Goal: Task Accomplishment & Management: Complete application form

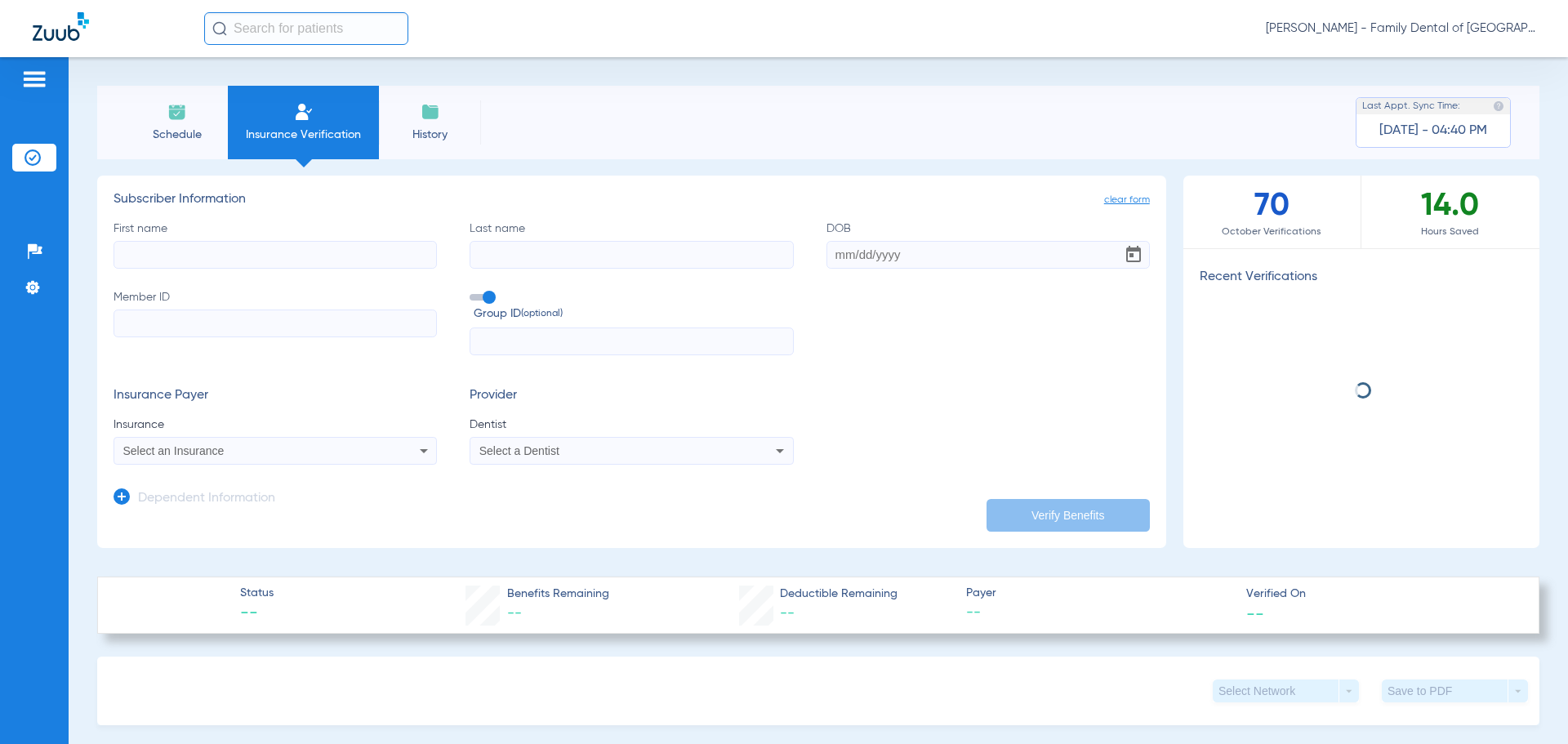
click at [281, 253] on input "First name" at bounding box center [275, 255] width 323 height 28
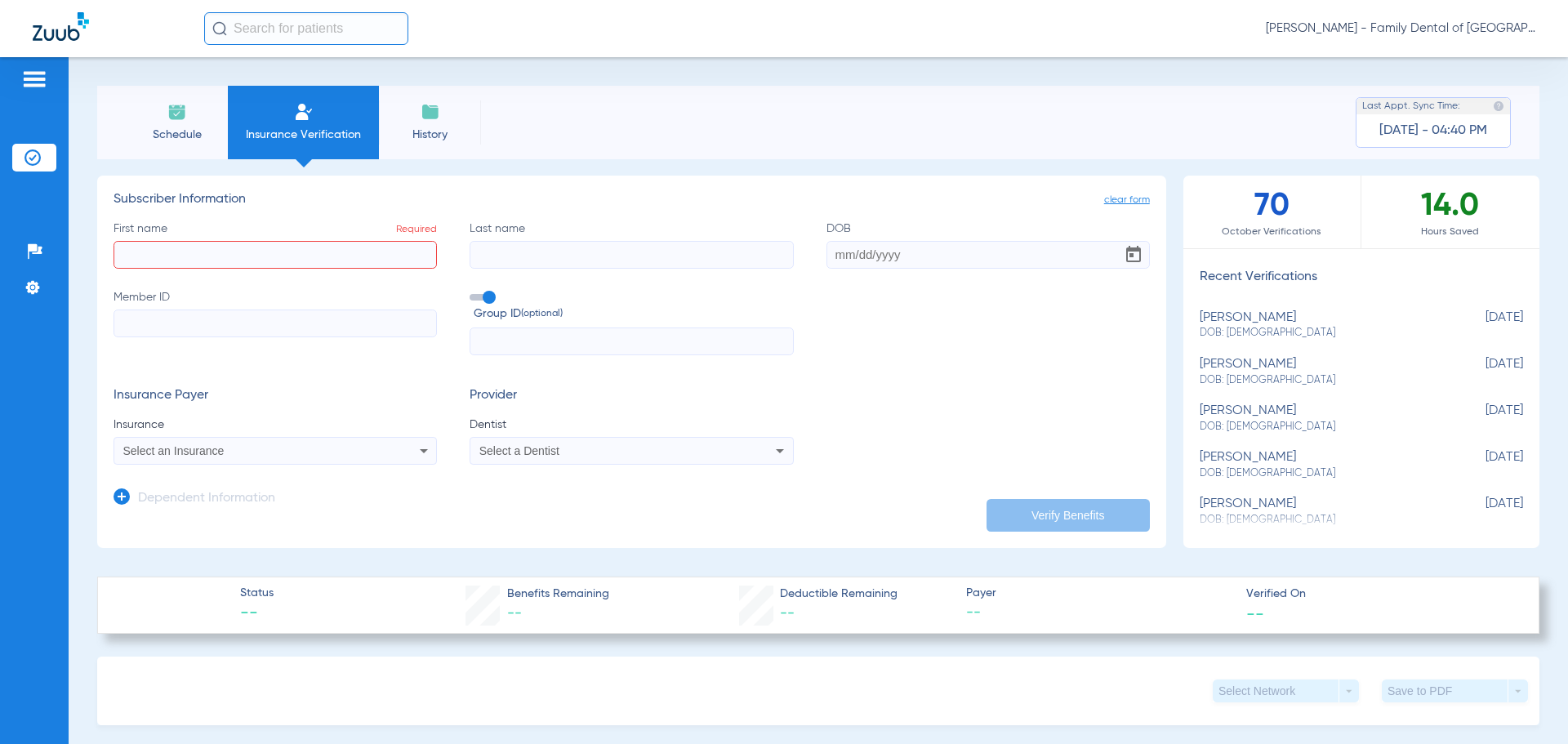
click at [185, 250] on input "First name Required" at bounding box center [275, 255] width 323 height 28
type input "[PERSON_NAME]"
click at [509, 258] on input "Last name" at bounding box center [631, 255] width 323 height 28
type input "[PERSON_NAME]"
click at [841, 256] on input "DOB" at bounding box center [988, 255] width 323 height 28
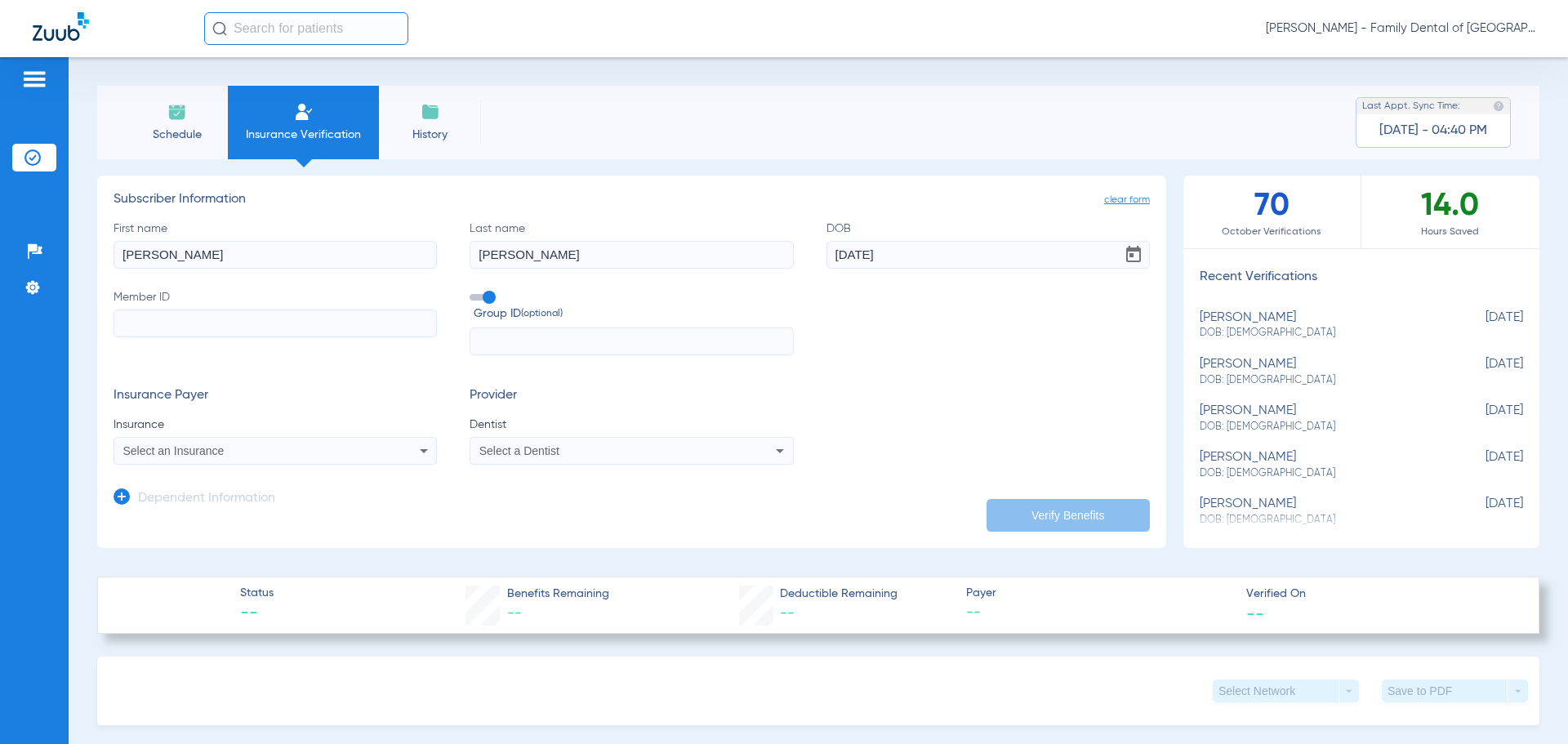
type input "[DATE]"
click at [255, 329] on input "Member ID" at bounding box center [275, 323] width 323 height 28
paste input "YIU116461"
type input "YIU116461"
click at [497, 341] on input "text" at bounding box center [631, 341] width 323 height 28
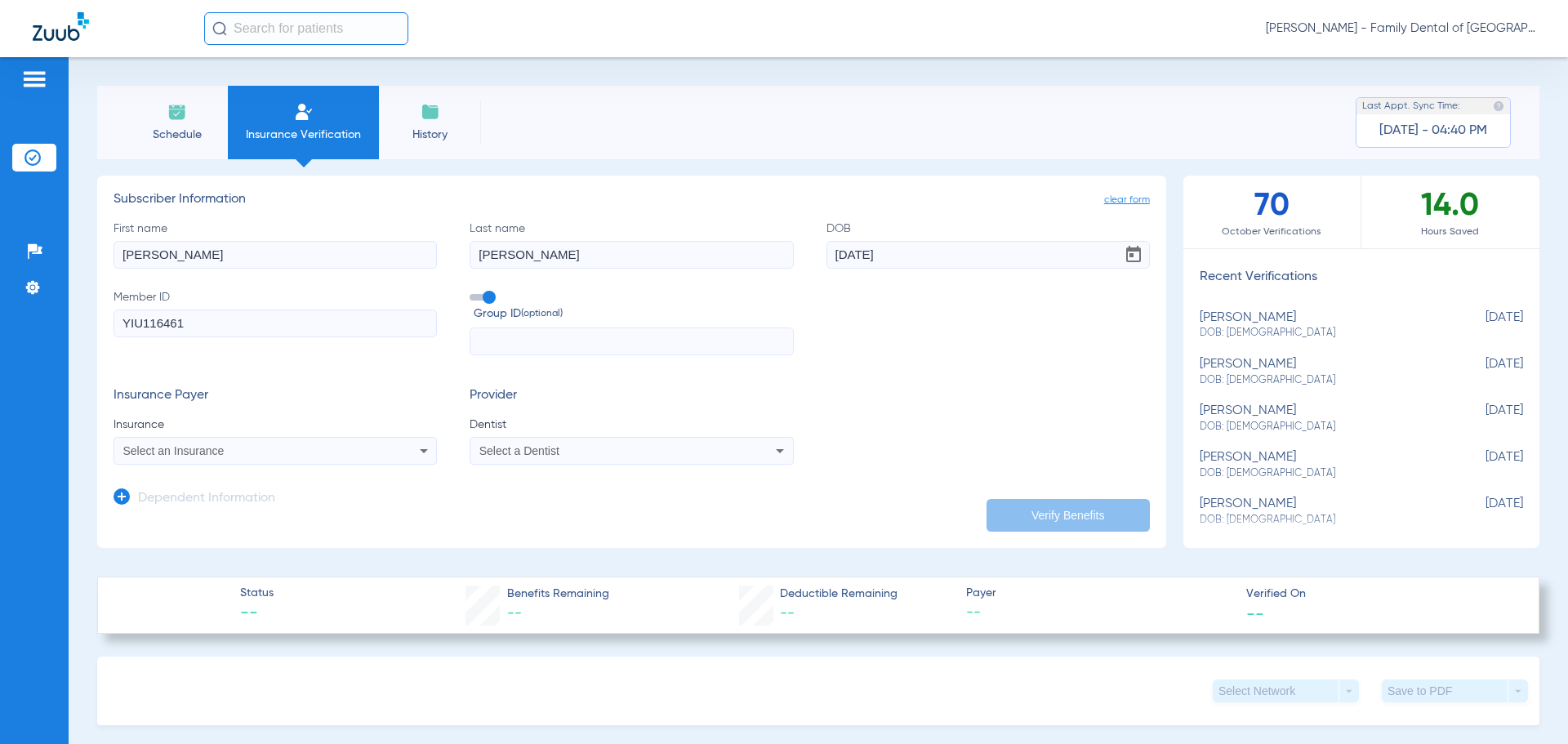
click at [548, 340] on input "text" at bounding box center [631, 341] width 323 height 28
type input "404556"
click at [419, 452] on icon at bounding box center [424, 451] width 20 height 20
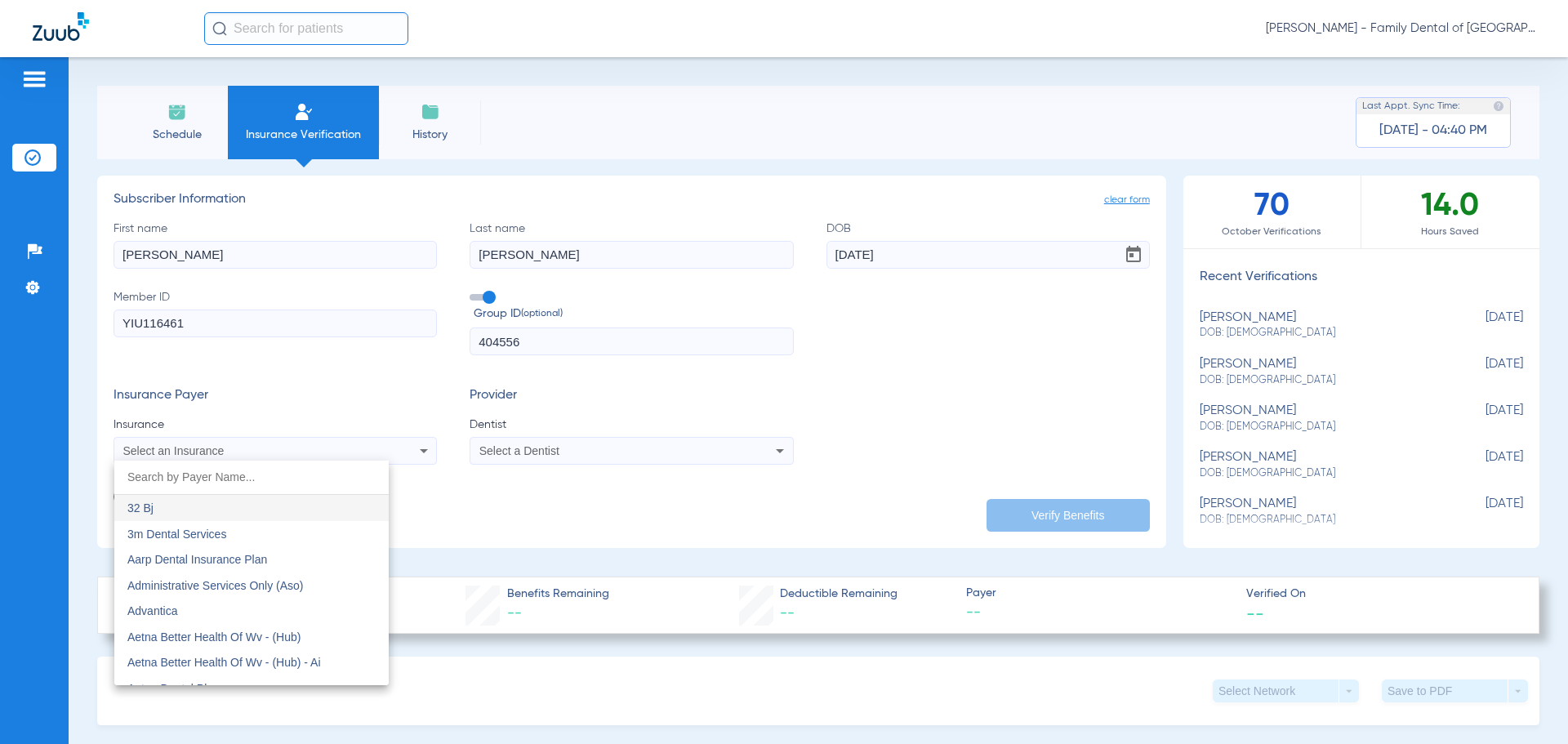
click at [178, 478] on input "dropdown search" at bounding box center [252, 477] width 275 height 34
type input "f"
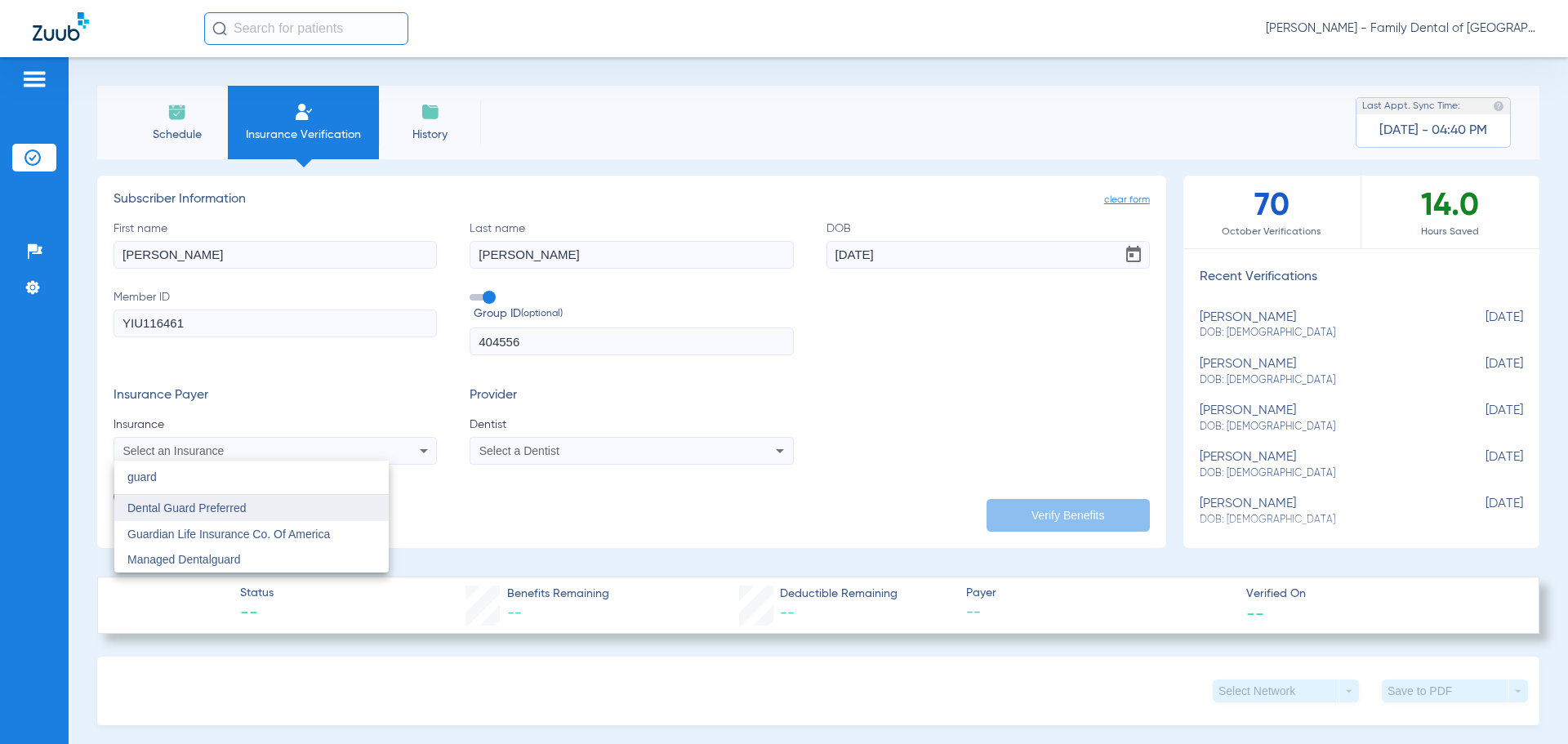
type input "guard"
click at [192, 515] on span "Dental Guard Preferred" at bounding box center [187, 508] width 119 height 13
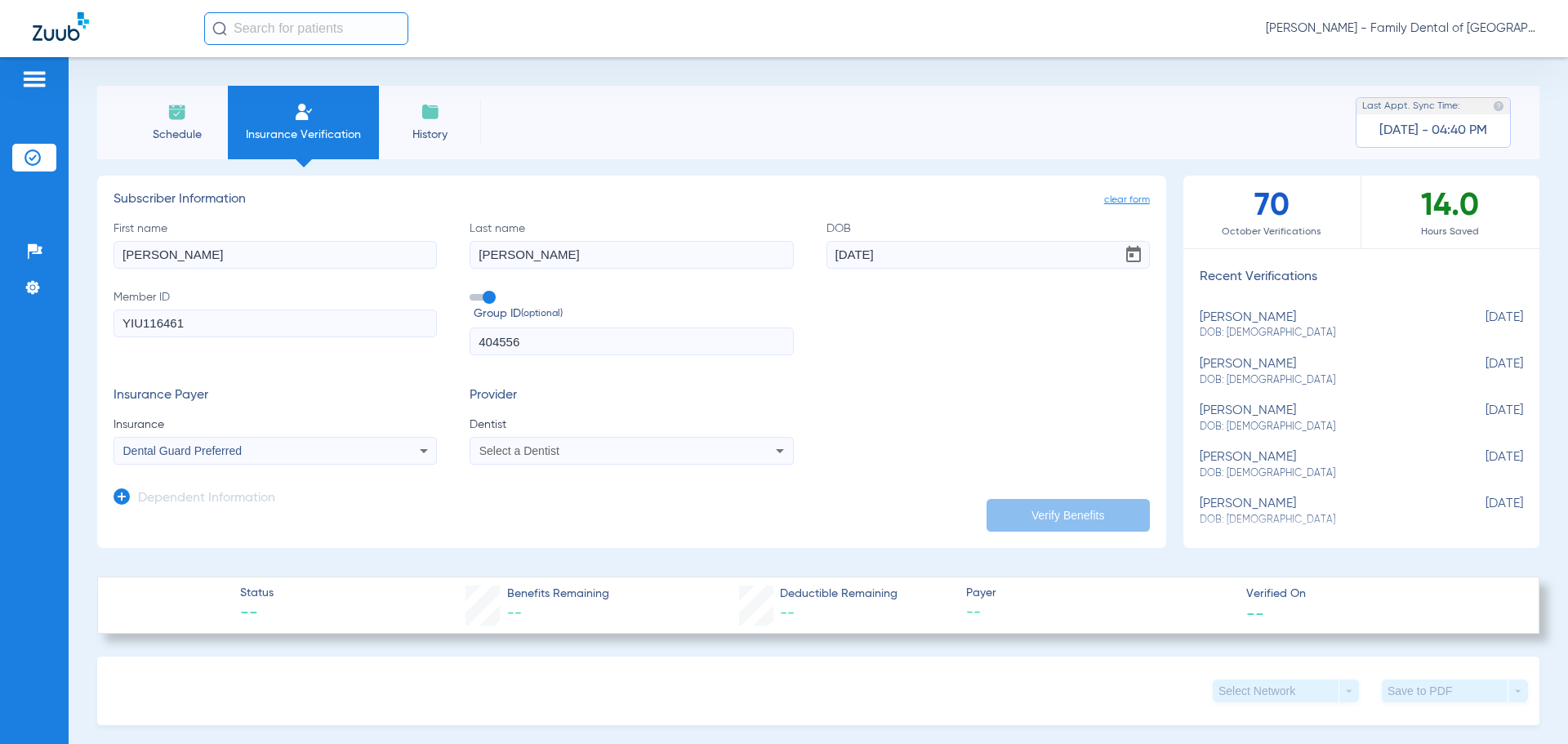
click at [650, 453] on div "Select a Dentist" at bounding box center [601, 451] width 244 height 12
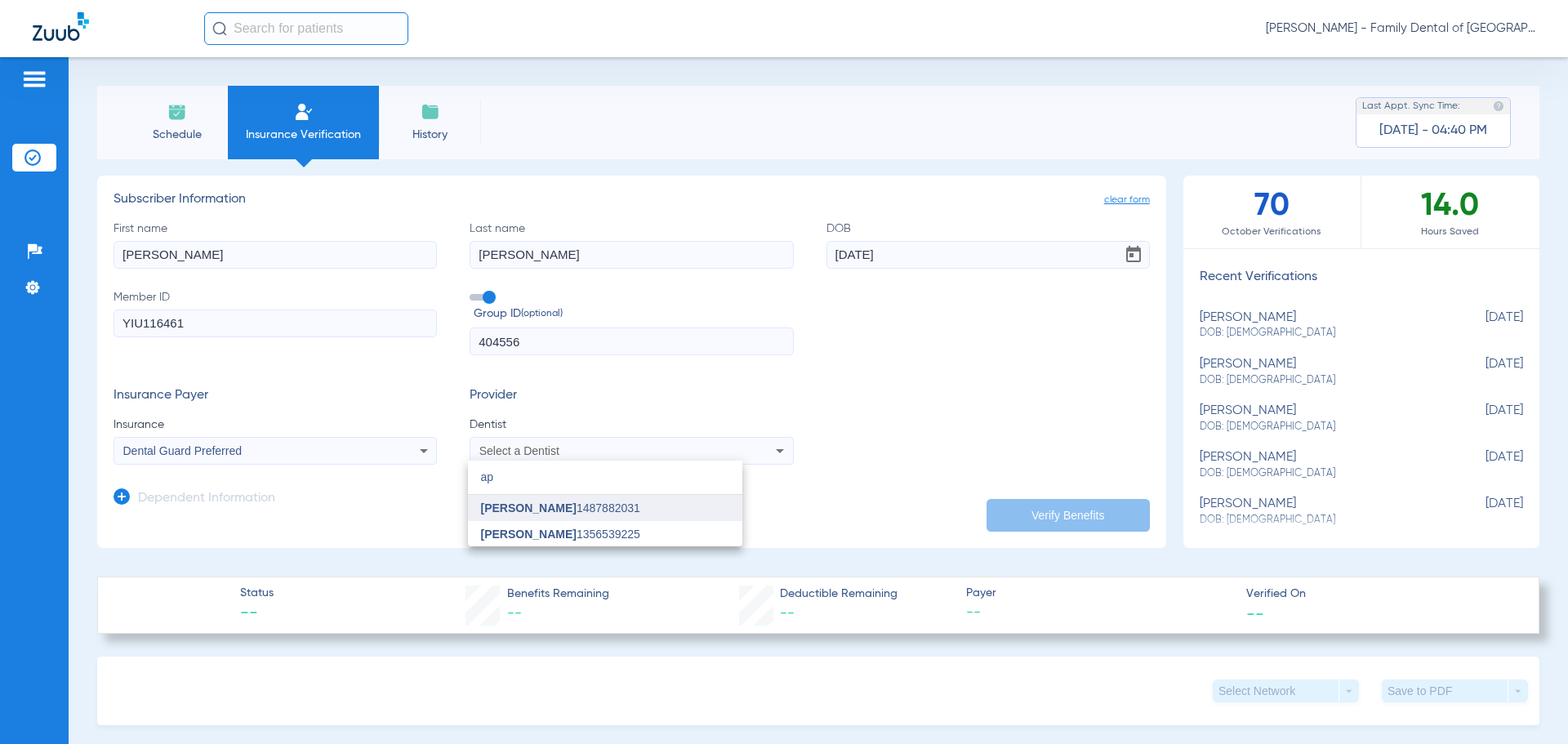
type input "ap"
click at [594, 510] on span "[PERSON_NAME] 1487882031" at bounding box center [561, 508] width 160 height 12
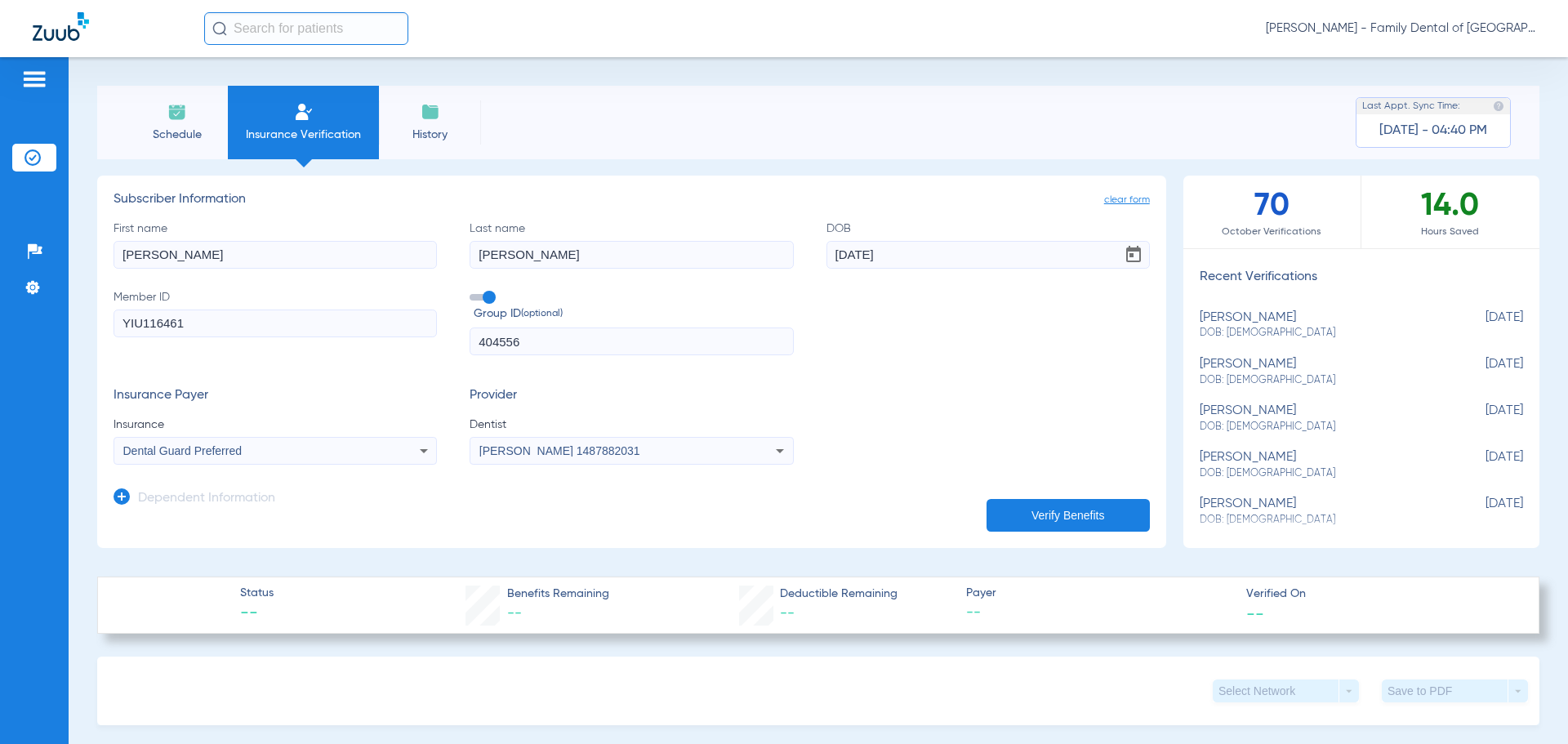
click at [1038, 503] on button "Verify Benefits" at bounding box center [1068, 515] width 164 height 33
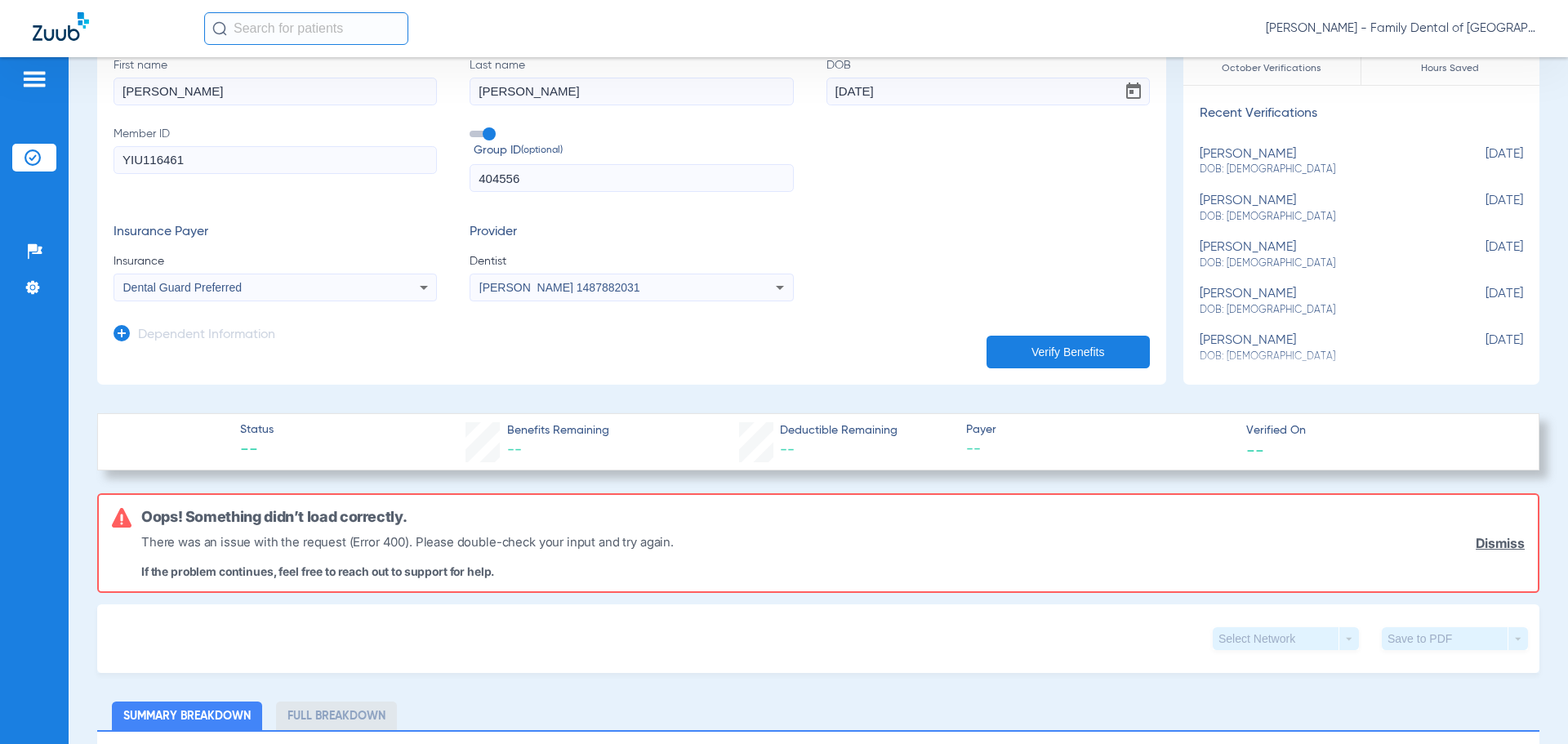
scroll to position [81, 0]
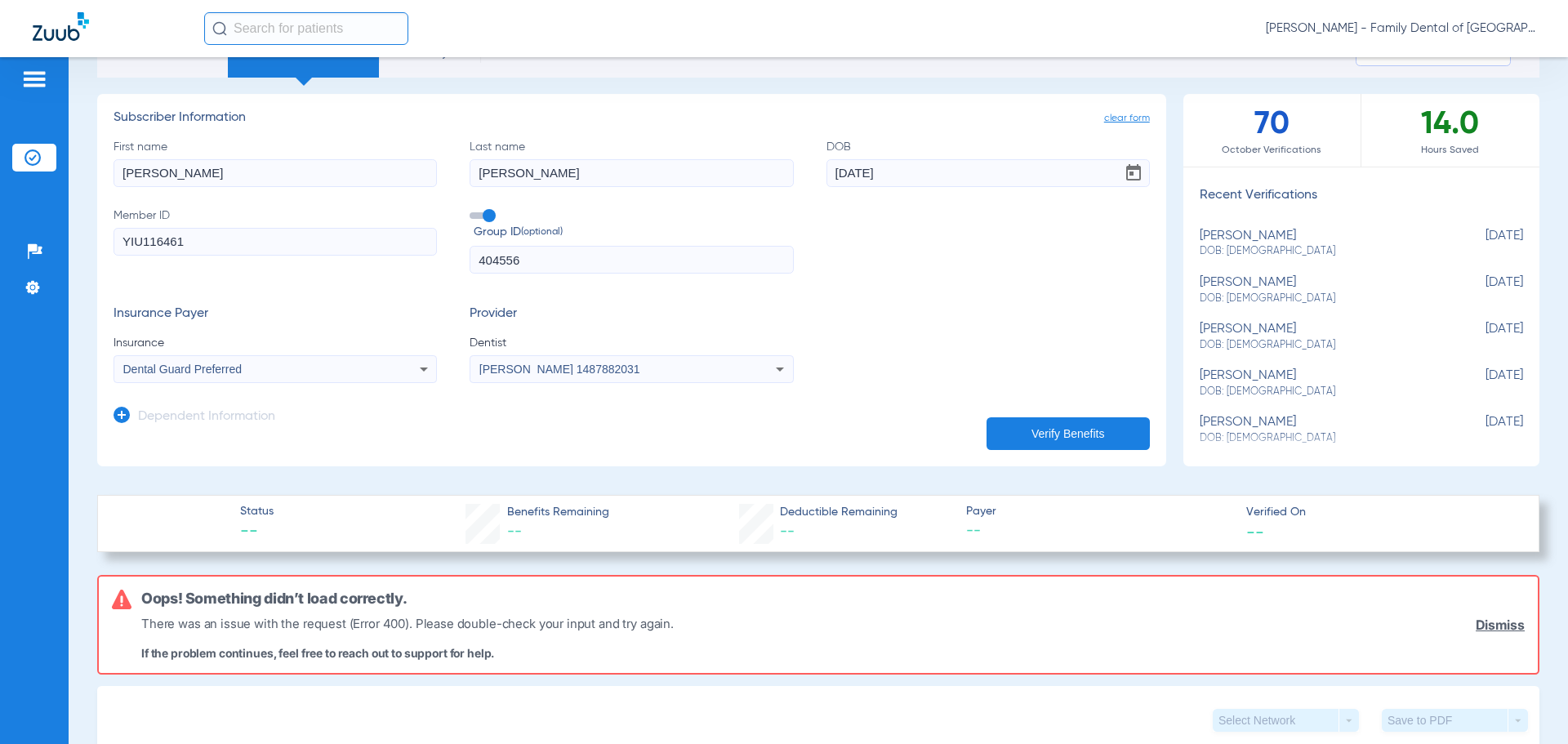
click at [1051, 439] on button "Verify Benefits" at bounding box center [1068, 434] width 164 height 33
click at [425, 363] on icon at bounding box center [424, 369] width 20 height 20
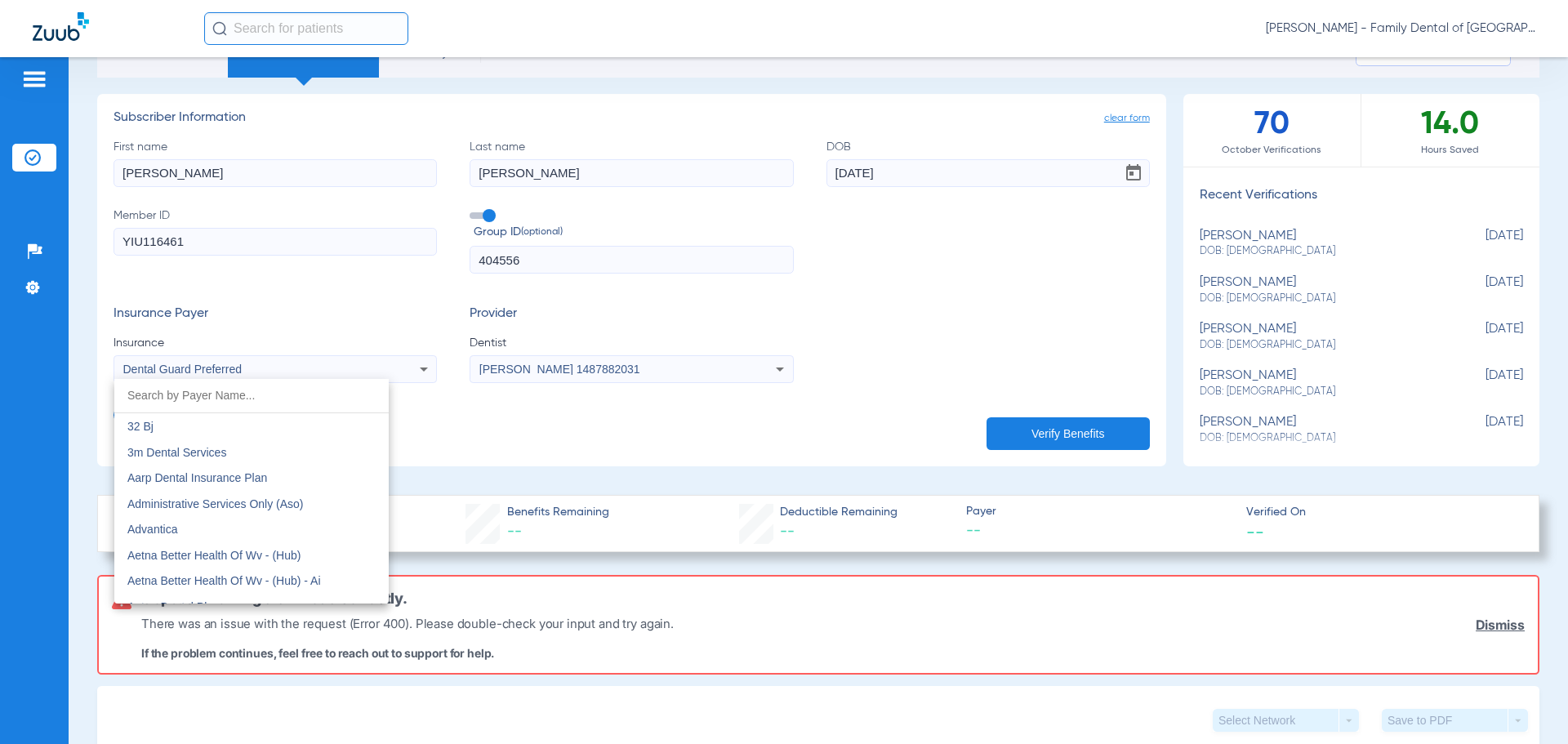
scroll to position [4647, 0]
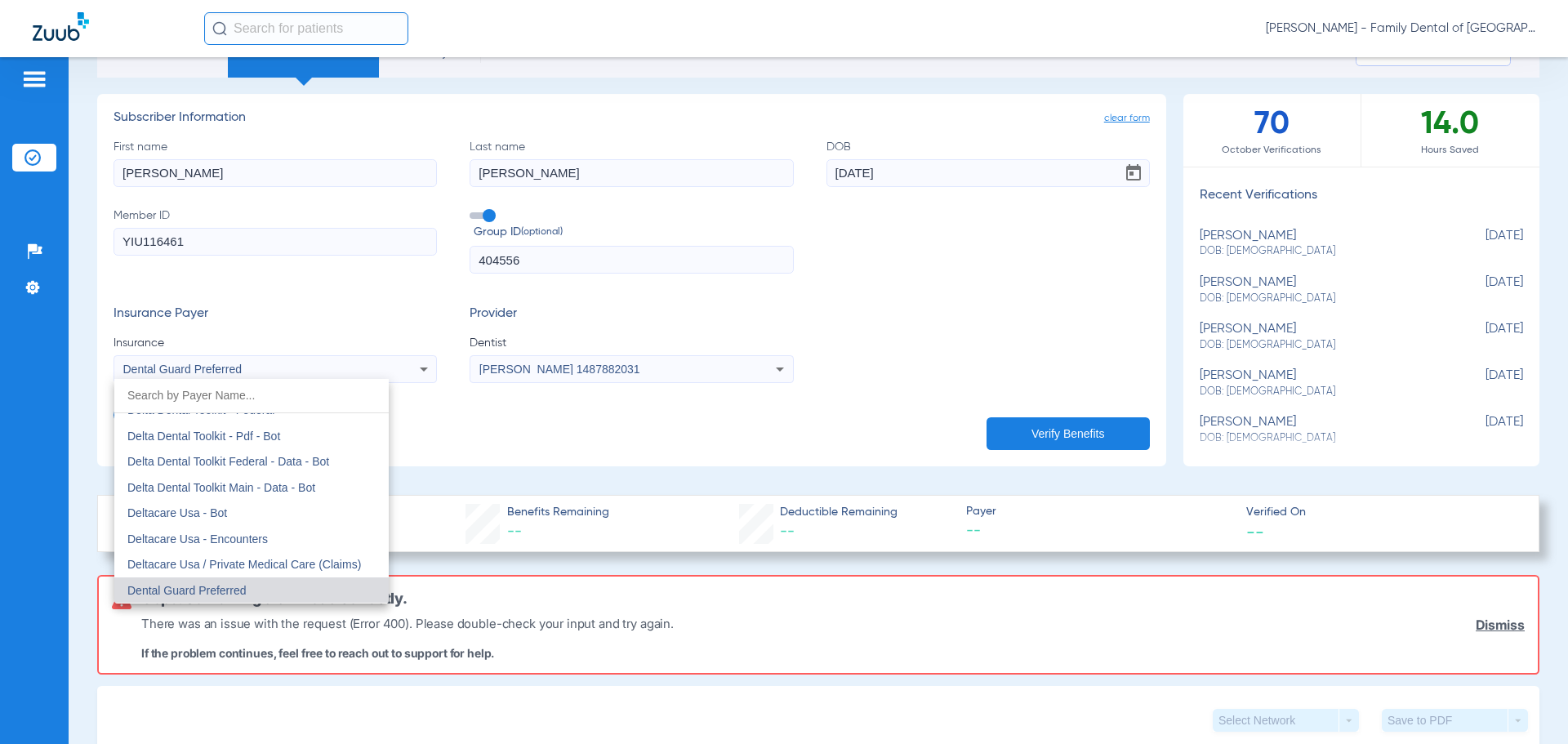
click at [230, 399] on input "dropdown search" at bounding box center [252, 395] width 275 height 34
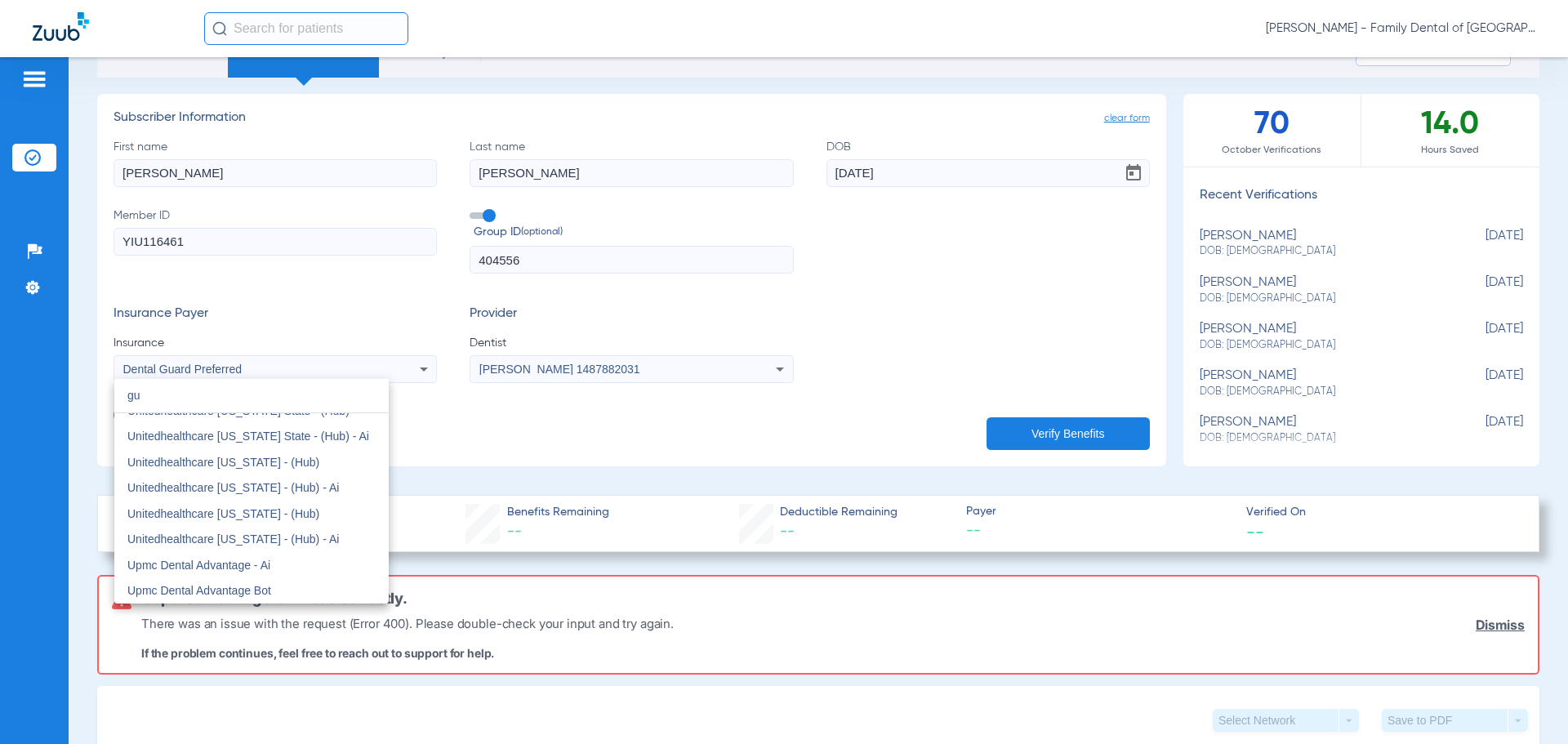
scroll to position [0, 0]
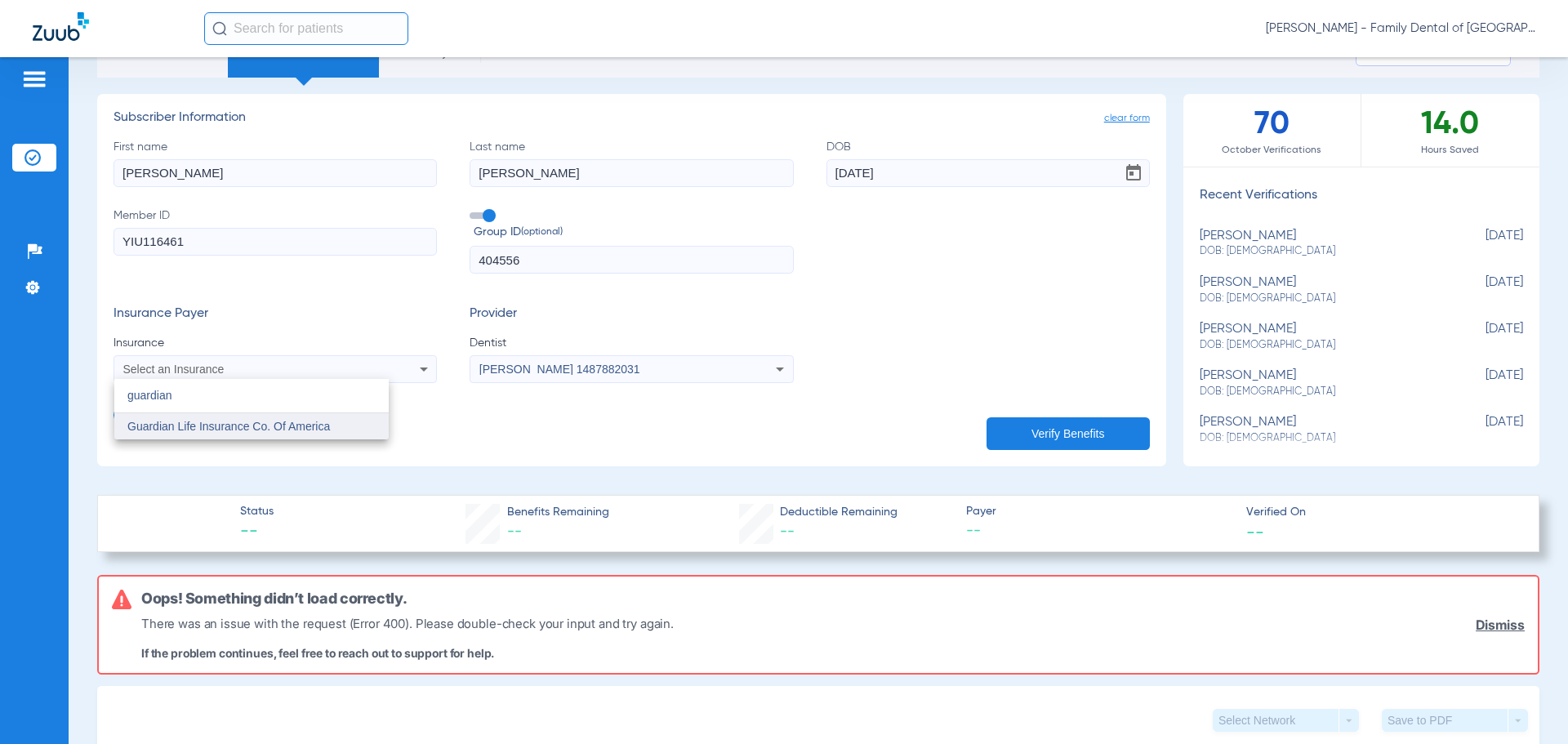
type input "guardian"
click at [269, 428] on span "Guardian Life Insurance Co. Of America" at bounding box center [229, 427] width 202 height 13
click at [1049, 425] on button "Verify Benefits" at bounding box center [1068, 434] width 164 height 33
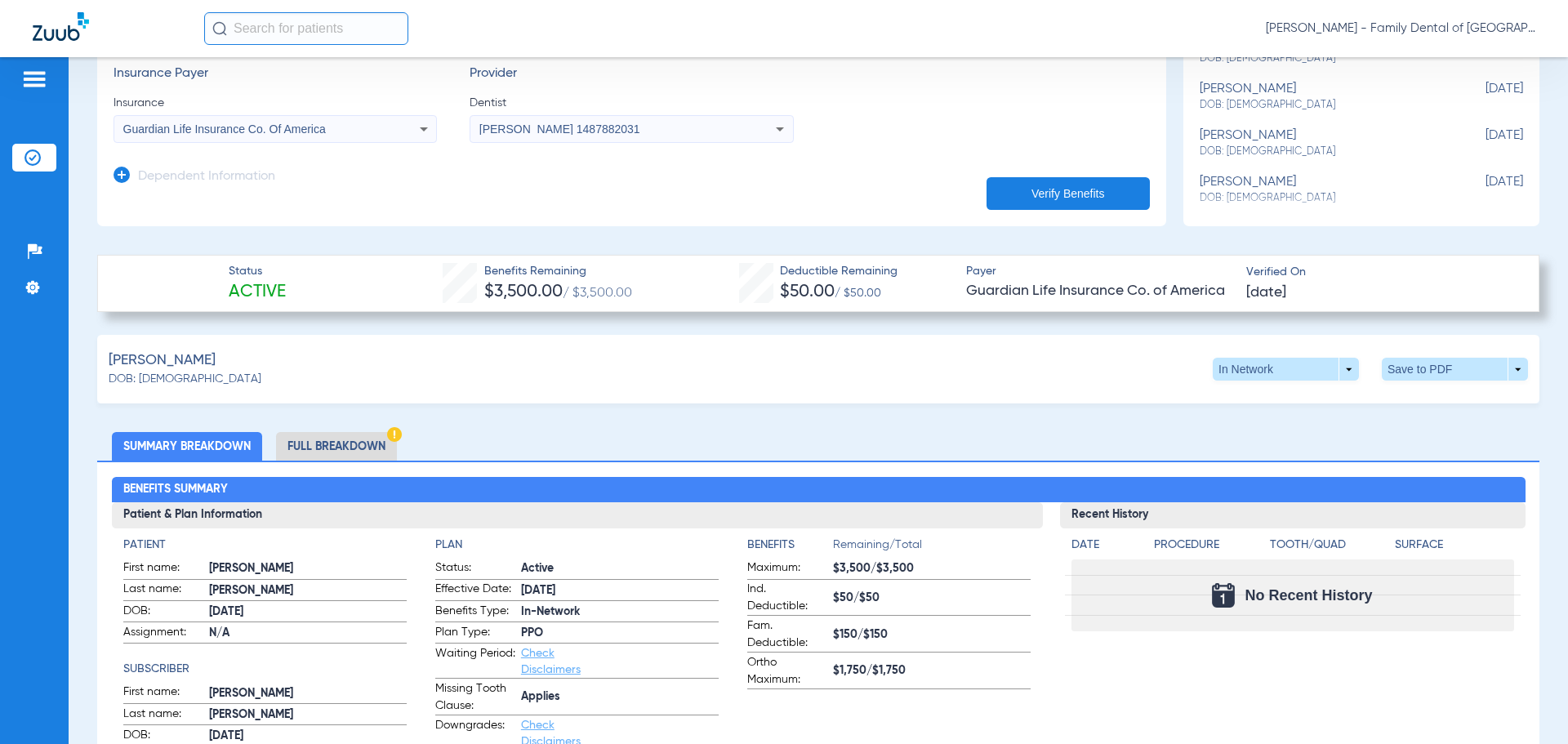
scroll to position [326, 0]
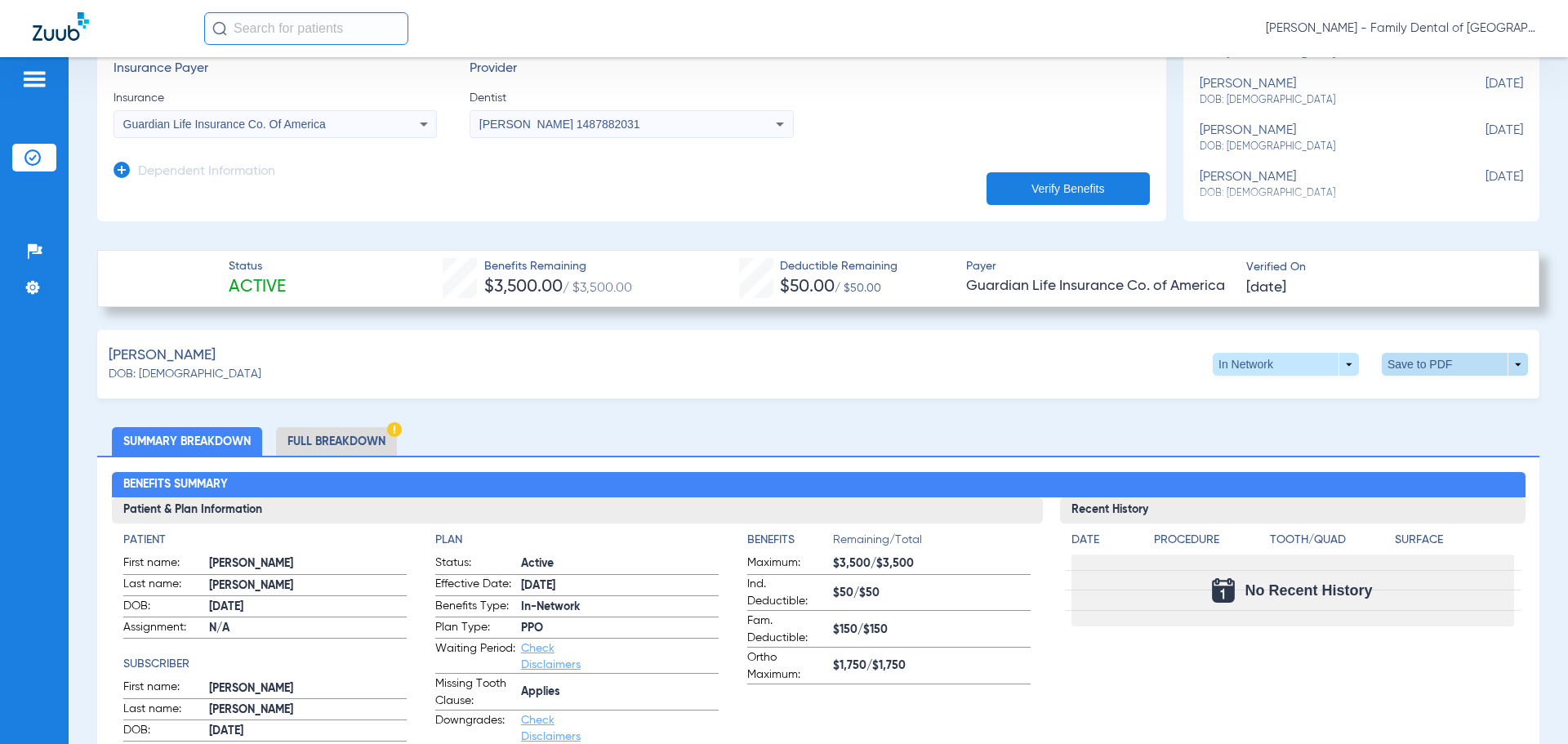
click at [1422, 357] on span at bounding box center [1455, 364] width 146 height 23
click at [1321, 400] on span "Save to PDF" at bounding box center [1320, 395] width 64 height 12
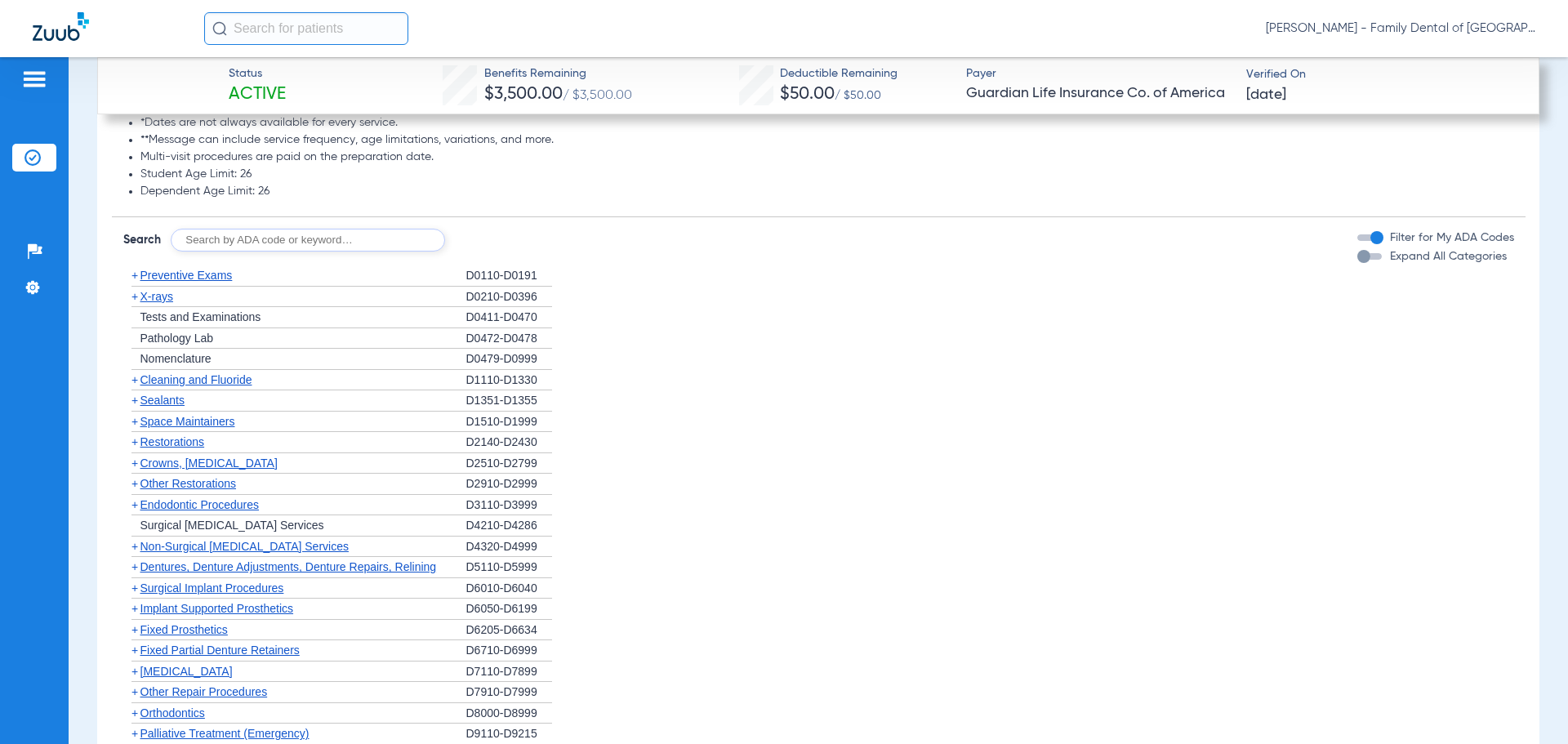
scroll to position [2205, 0]
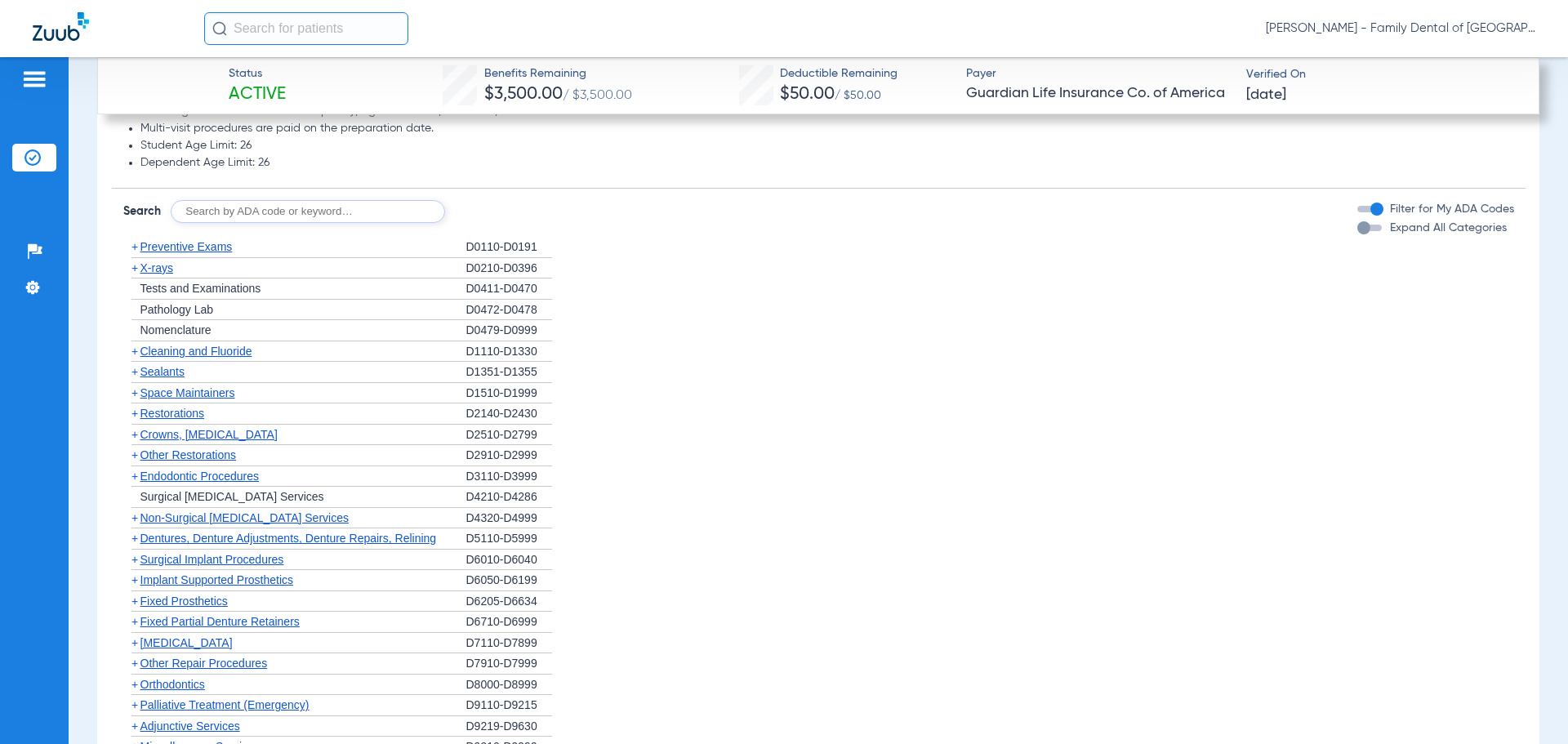
click at [204, 240] on span "Preventive Exams" at bounding box center [187, 247] width 92 height 13
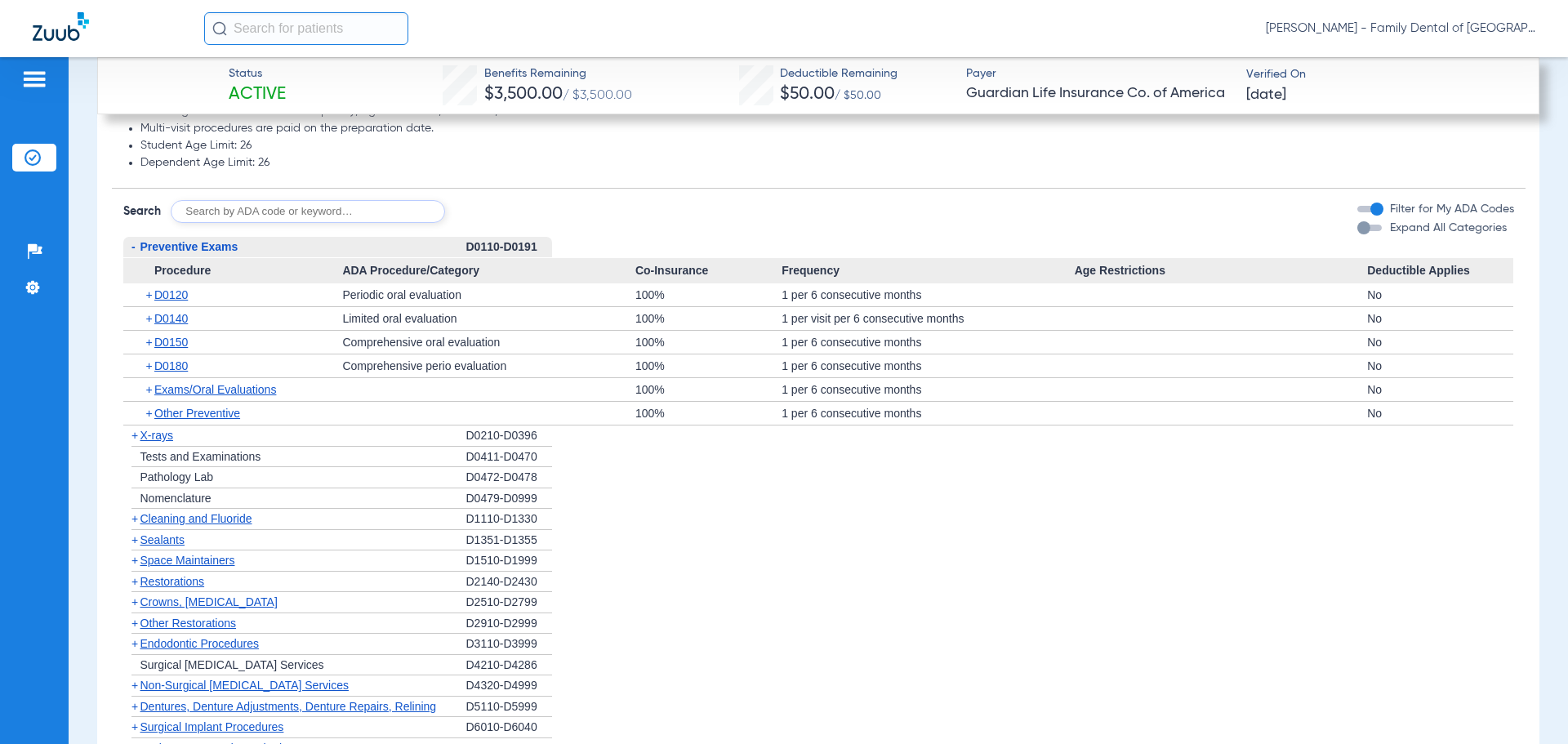
click at [152, 428] on span "X-rays" at bounding box center [157, 435] width 33 height 13
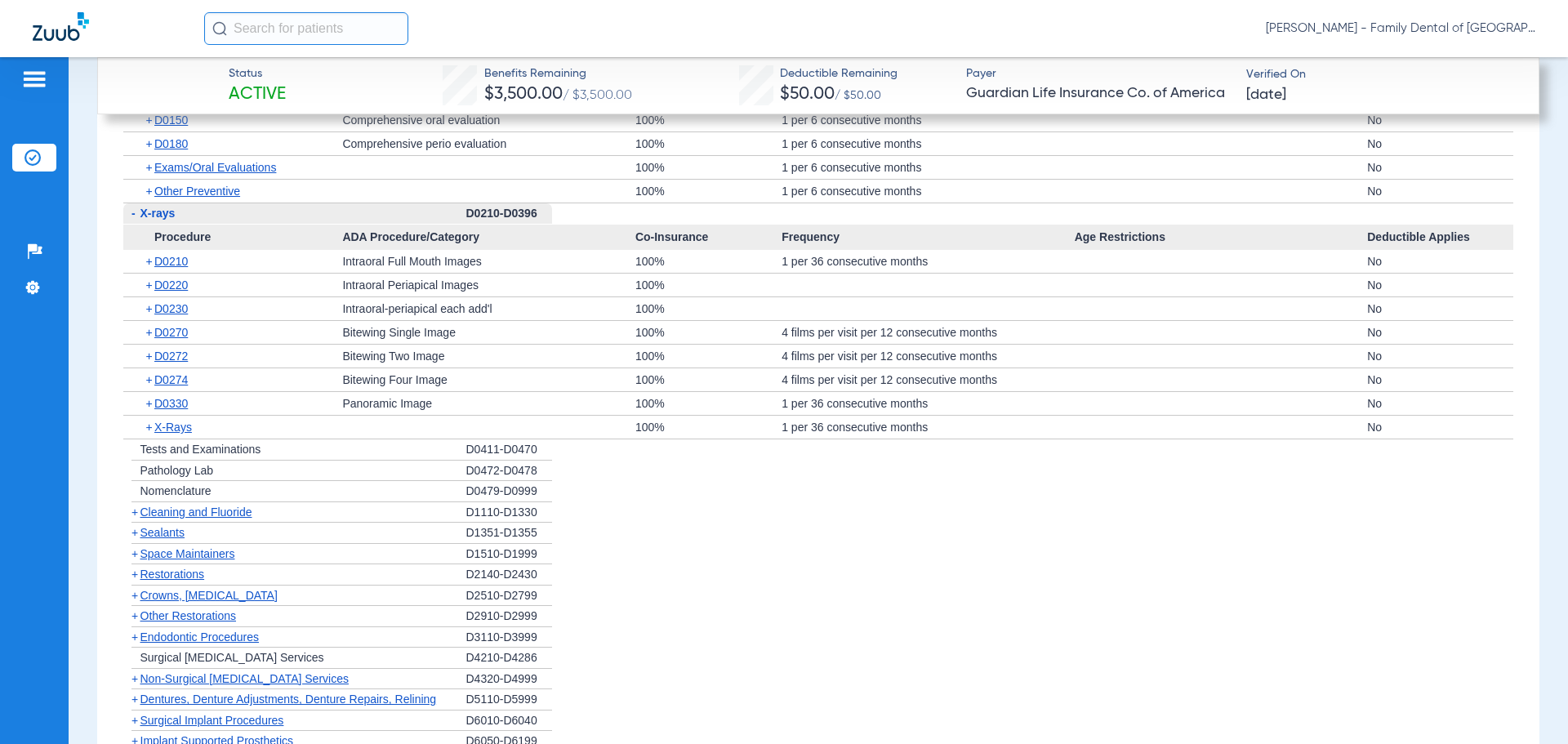
scroll to position [2450, 0]
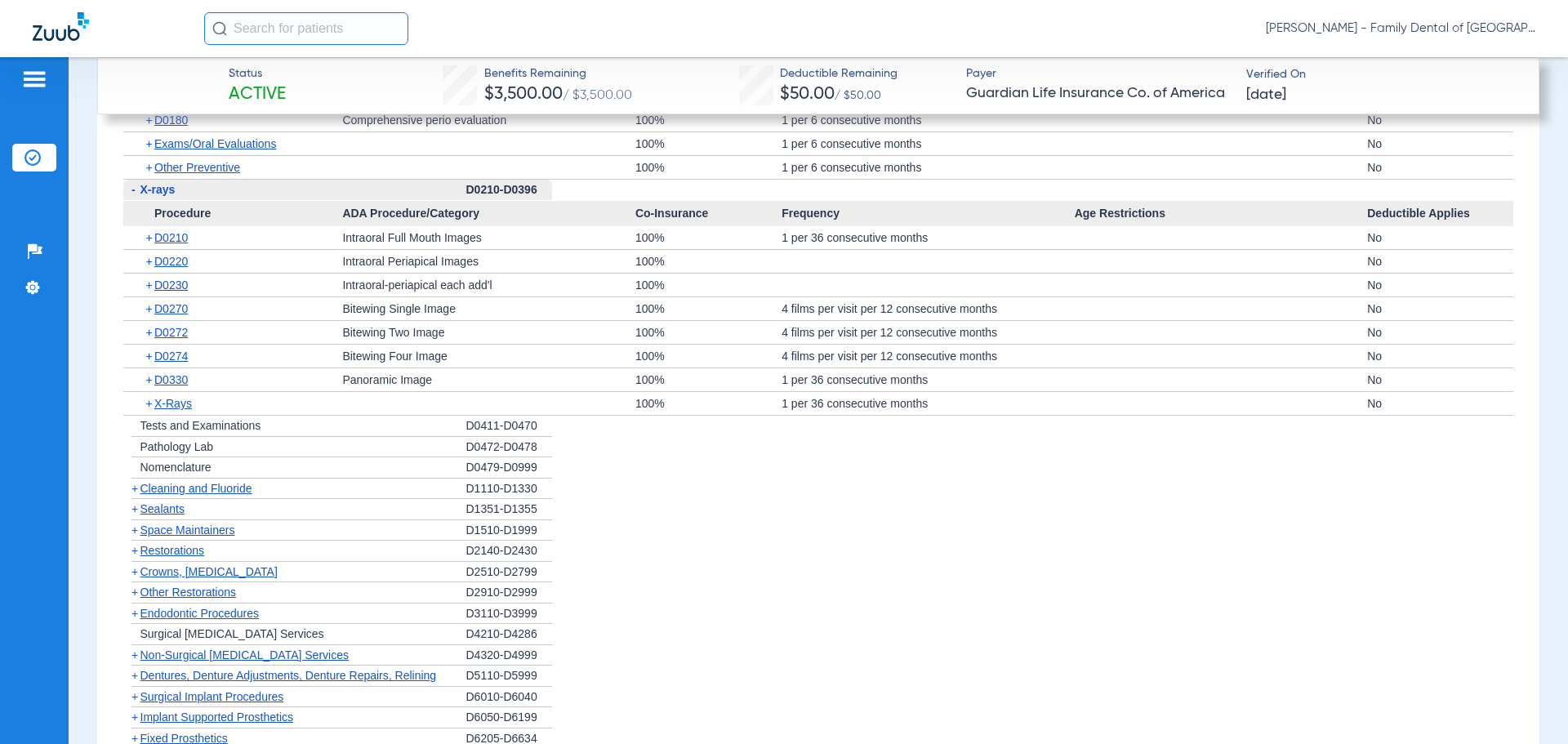
click at [224, 482] on span "Cleaning and Fluoride" at bounding box center [197, 488] width 112 height 13
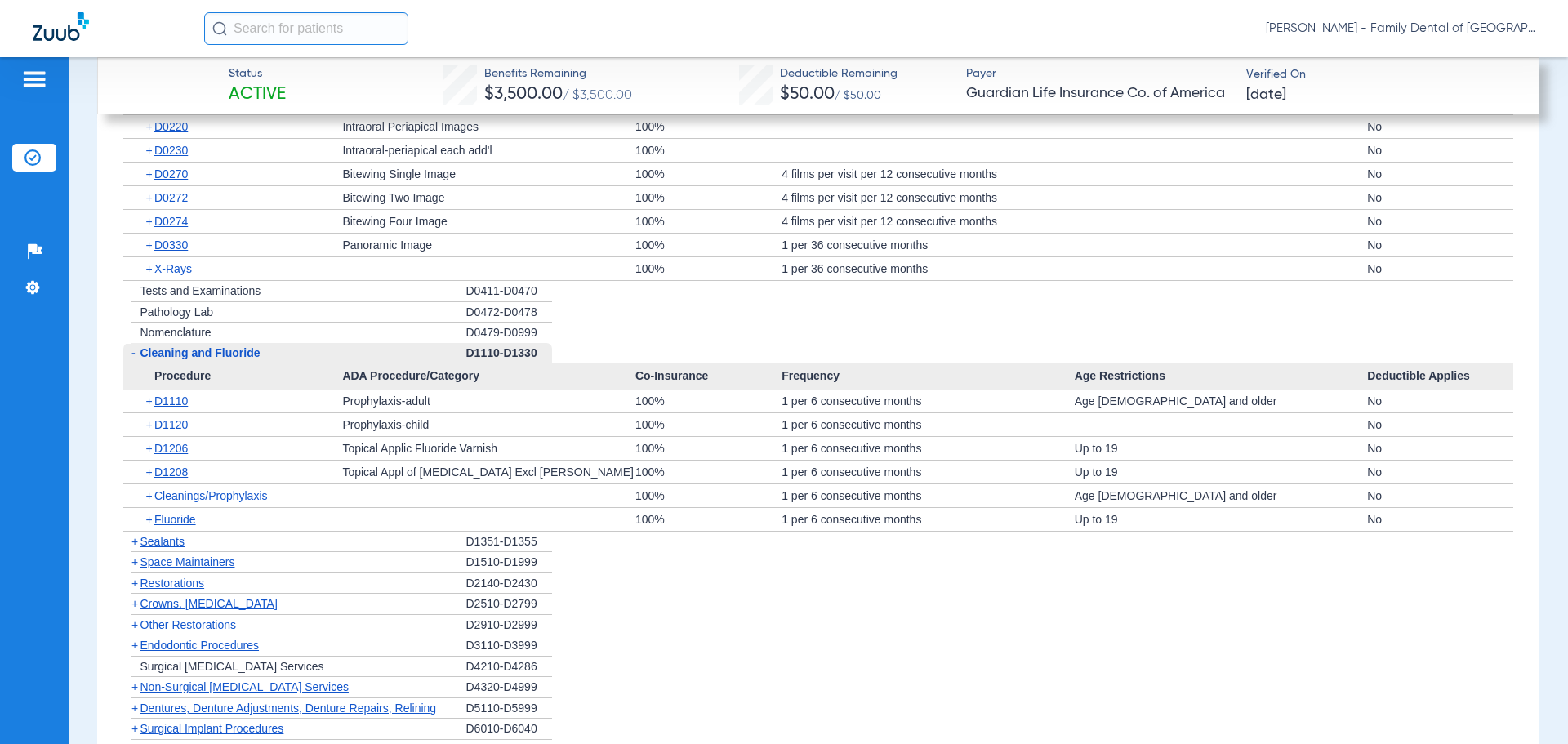
scroll to position [2613, 0]
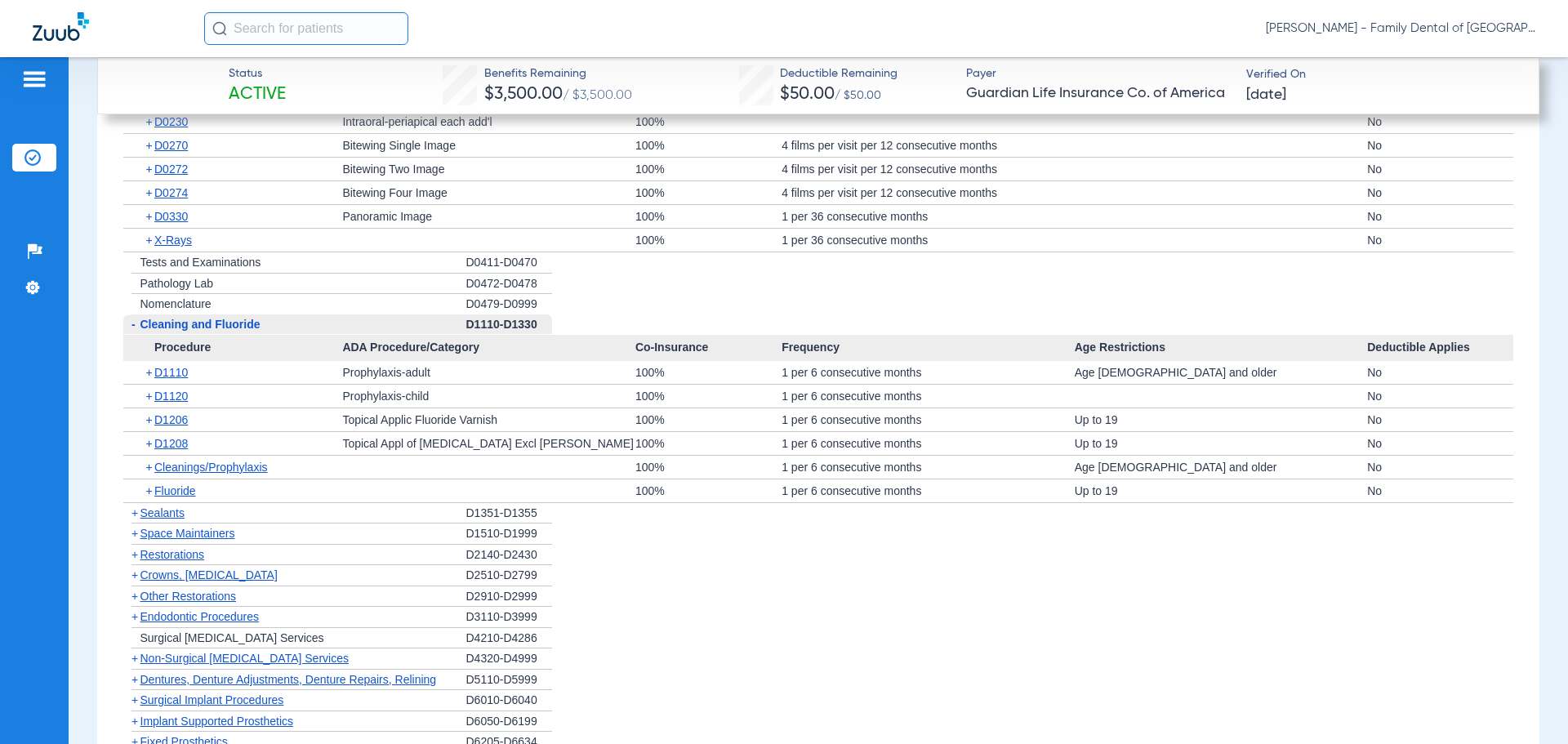
click at [175, 506] on span "Sealants" at bounding box center [163, 513] width 44 height 13
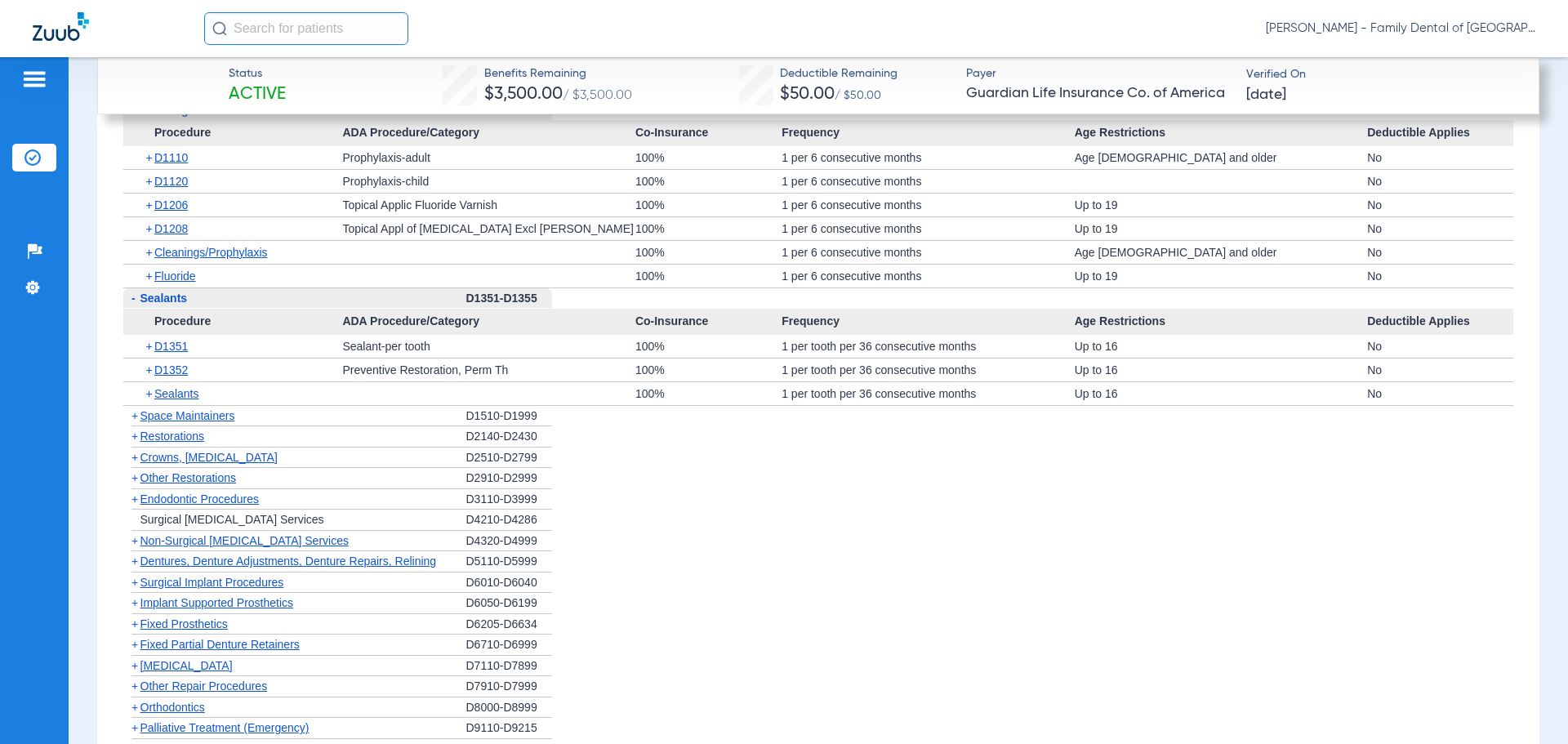
scroll to position [2858, 0]
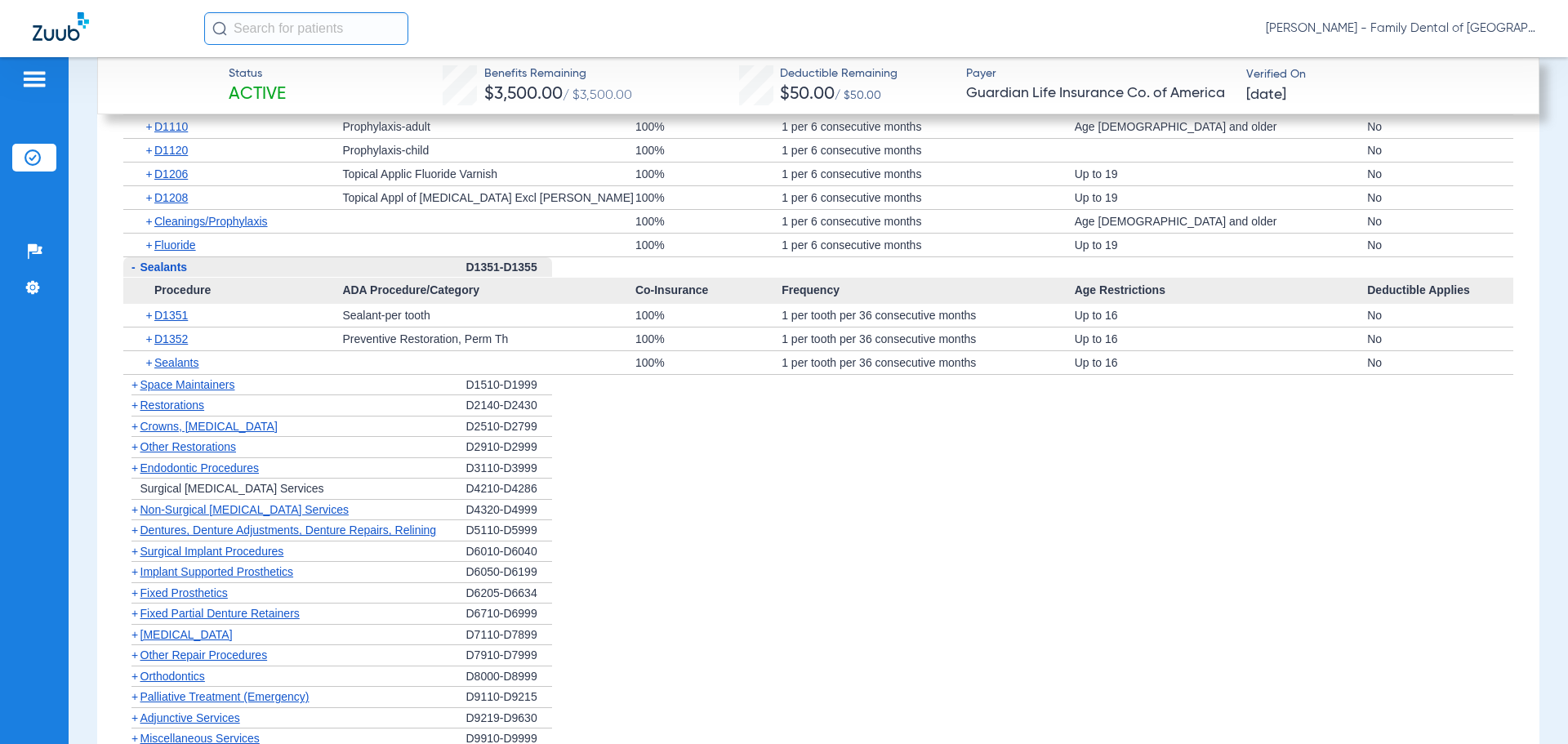
click at [253, 420] on span "Crowns, [MEDICAL_DATA]" at bounding box center [209, 427] width 137 height 13
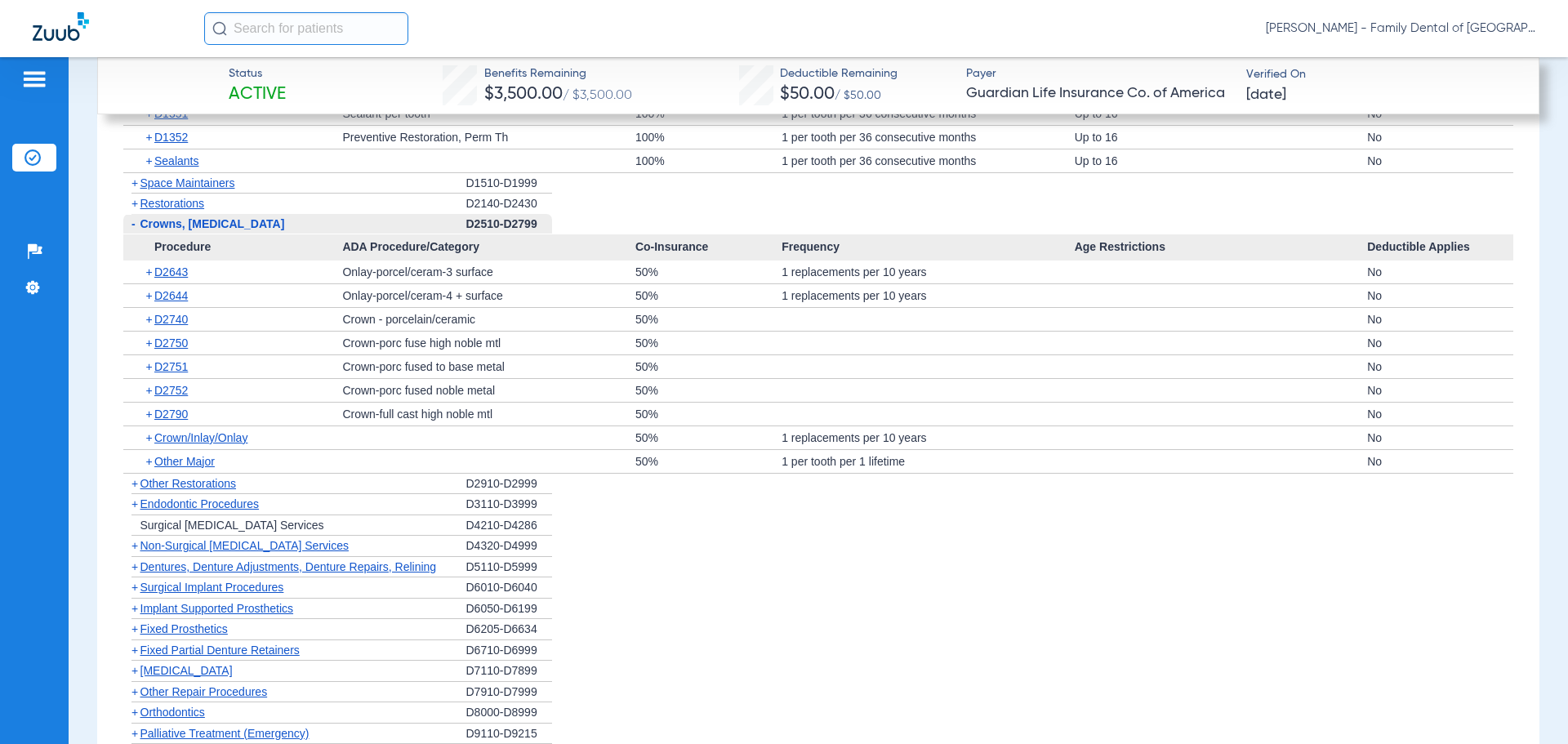
scroll to position [3103, 0]
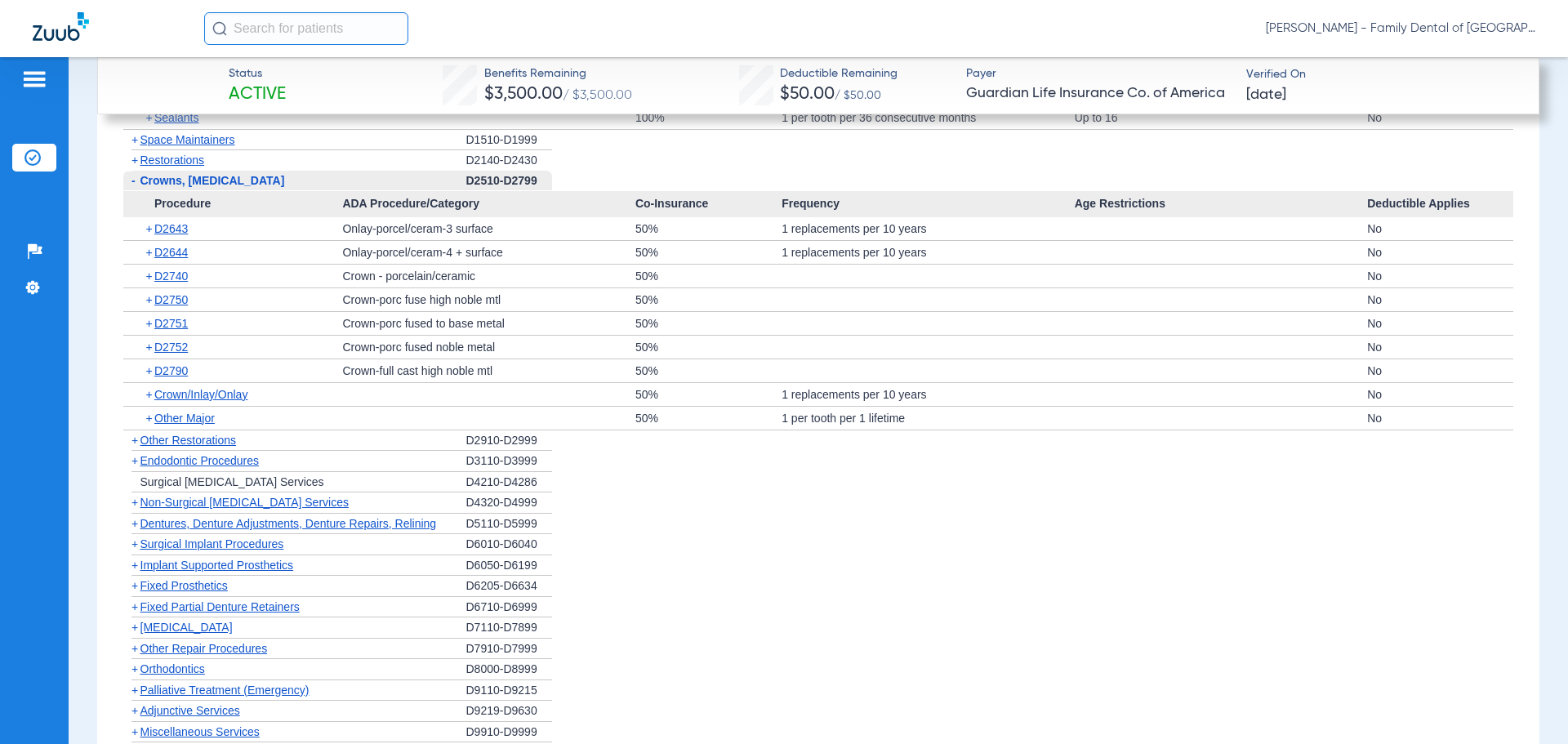
click at [220, 454] on span "Endodontic Procedures" at bounding box center [200, 460] width 119 height 13
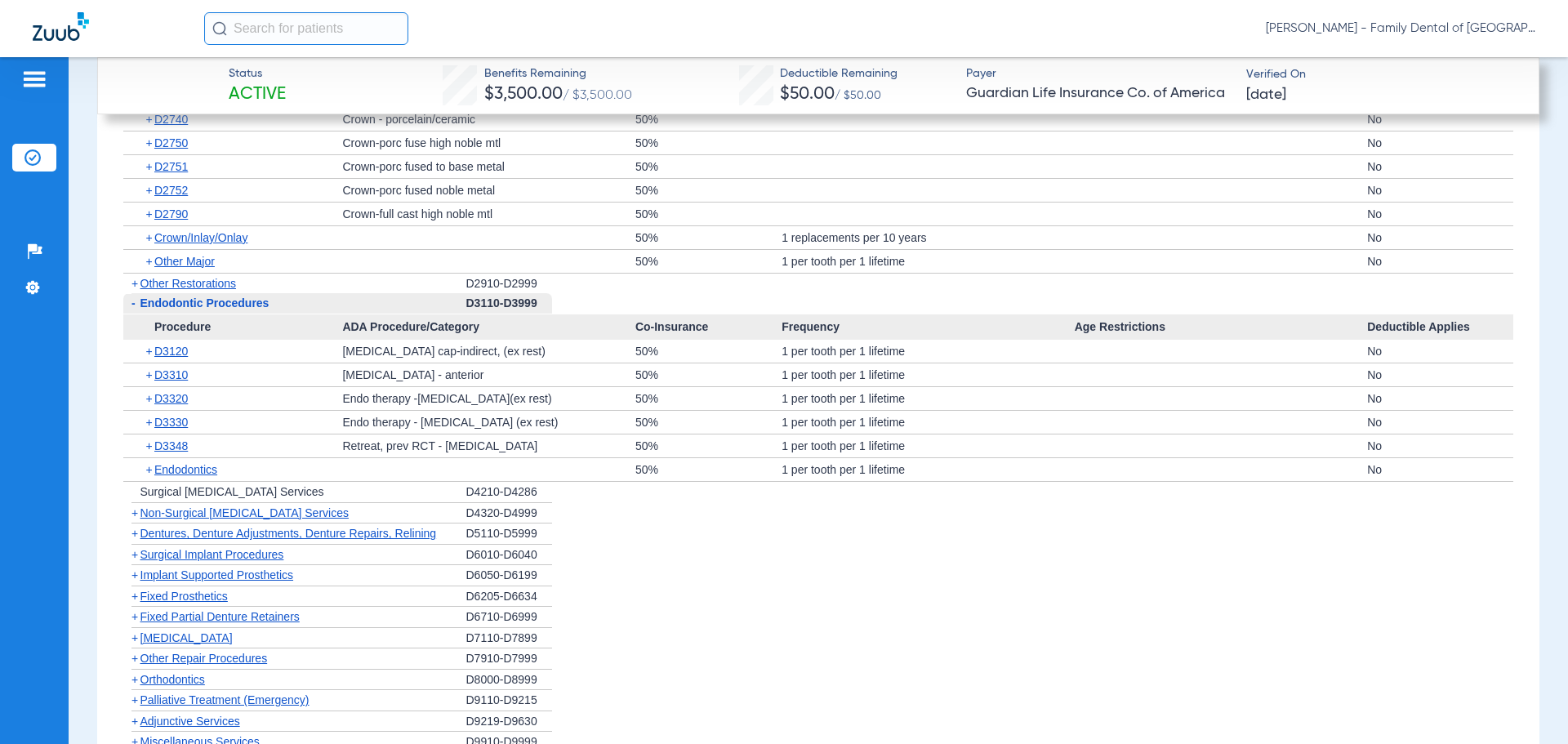
scroll to position [3266, 0]
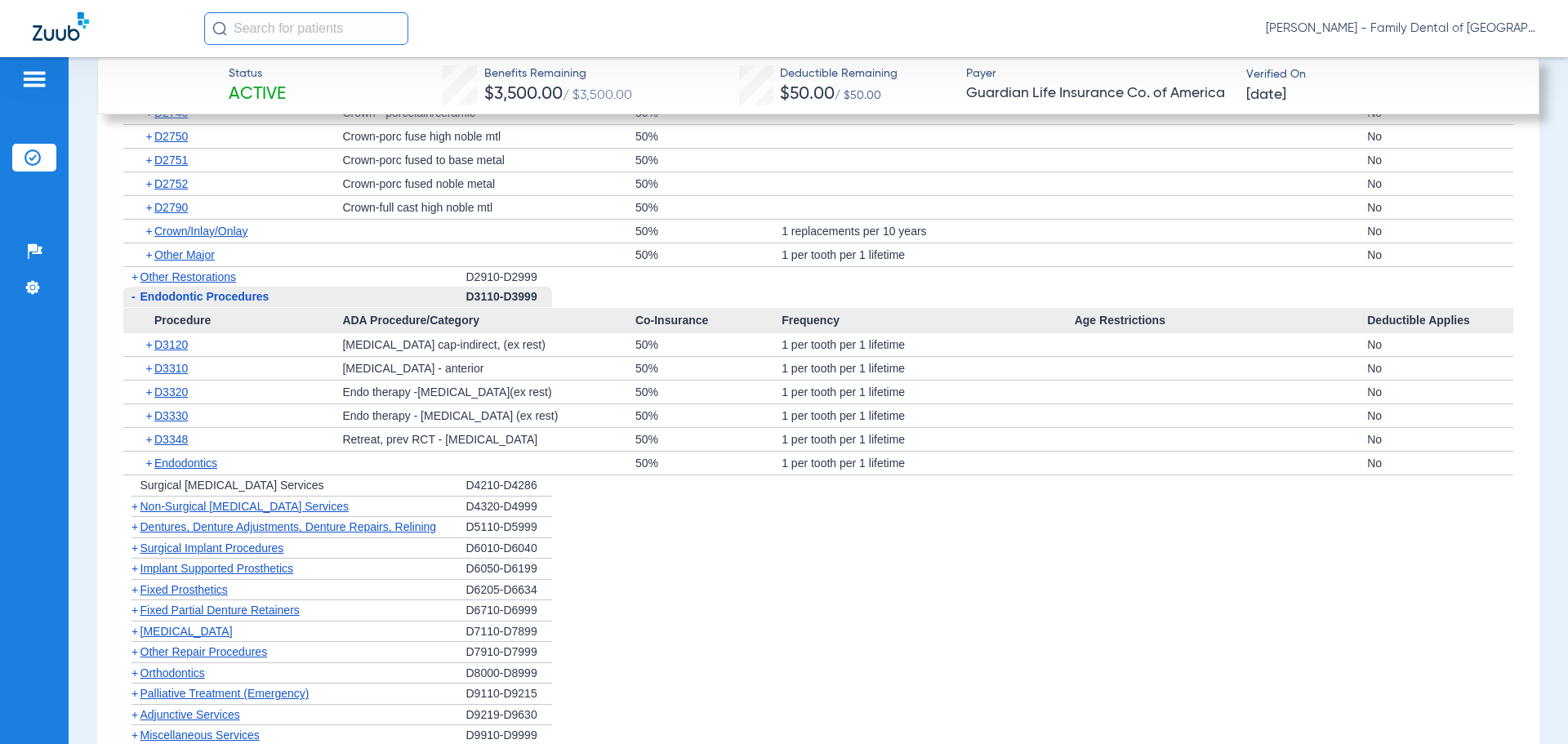
click at [246, 500] on span "Non-Surgical [MEDICAL_DATA] Services" at bounding box center [244, 506] width 208 height 13
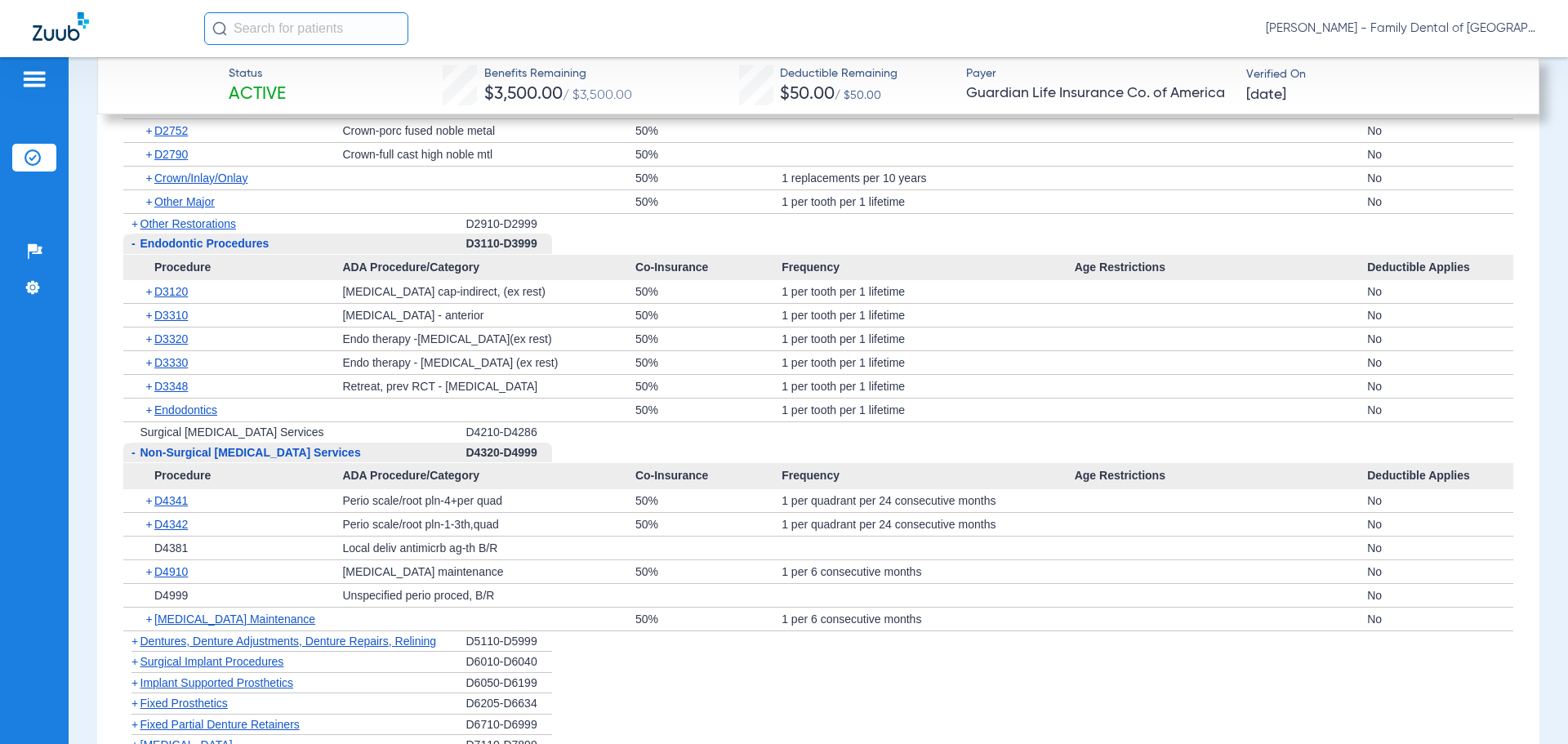
scroll to position [3348, 0]
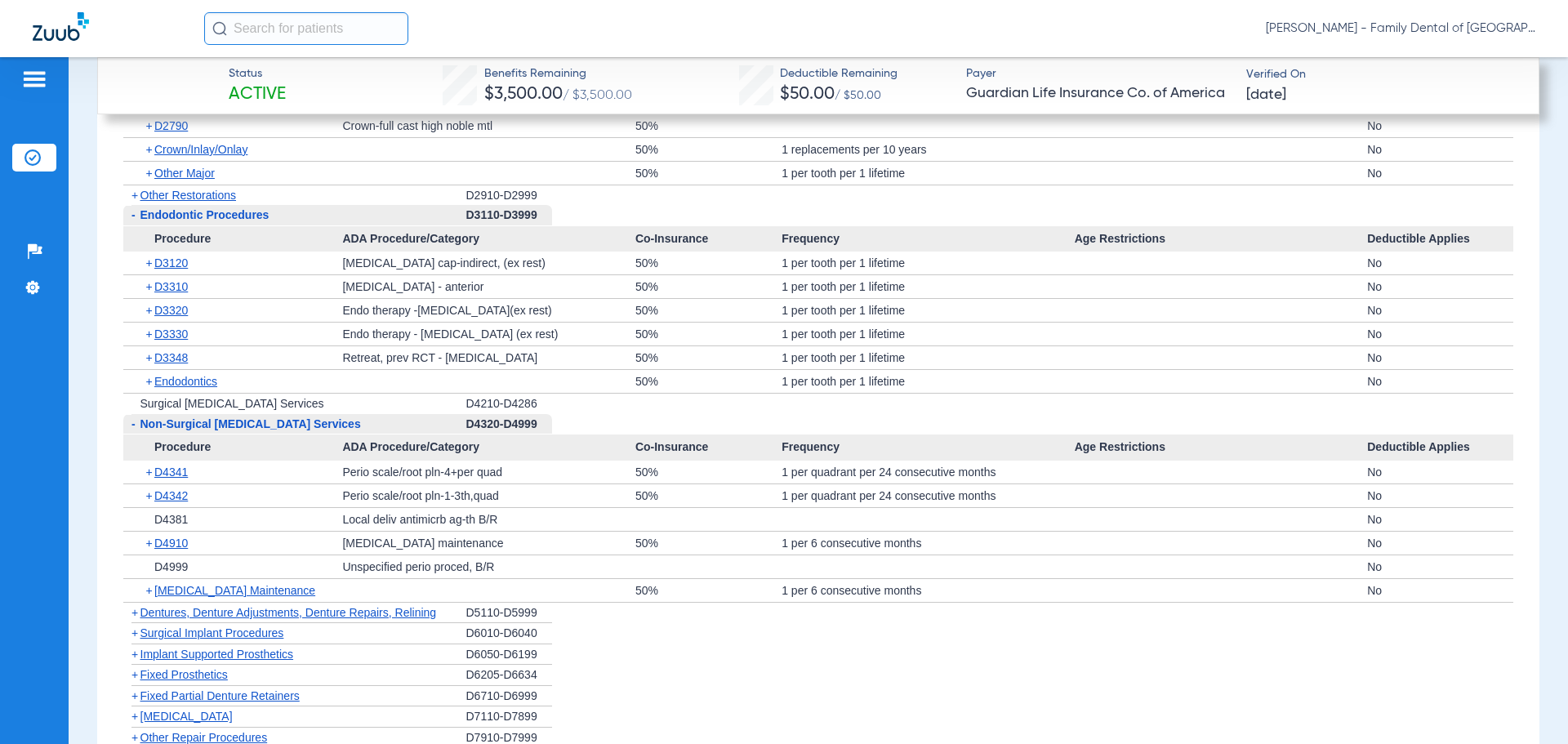
click at [180, 709] on span "[MEDICAL_DATA]" at bounding box center [187, 716] width 92 height 13
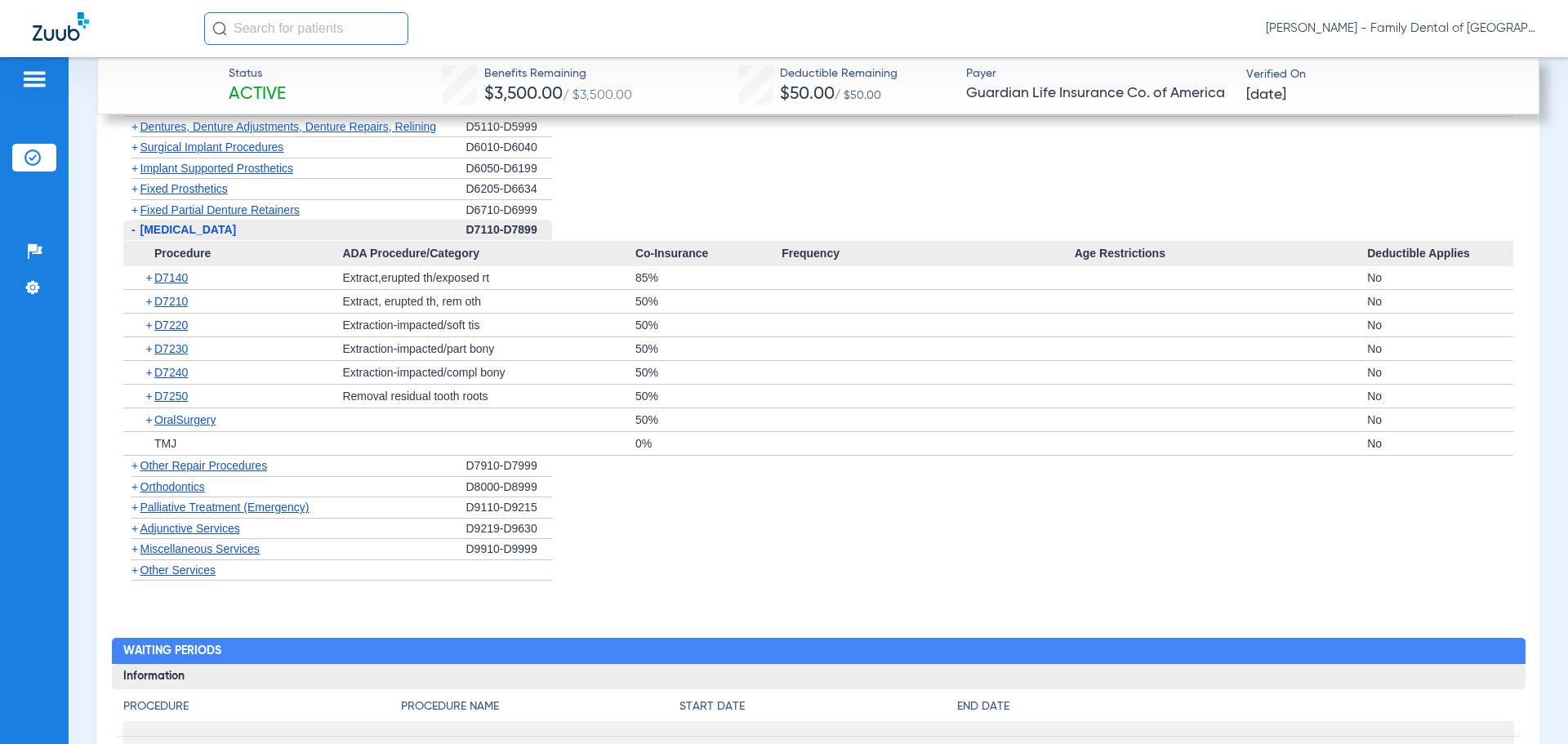
scroll to position [3838, 0]
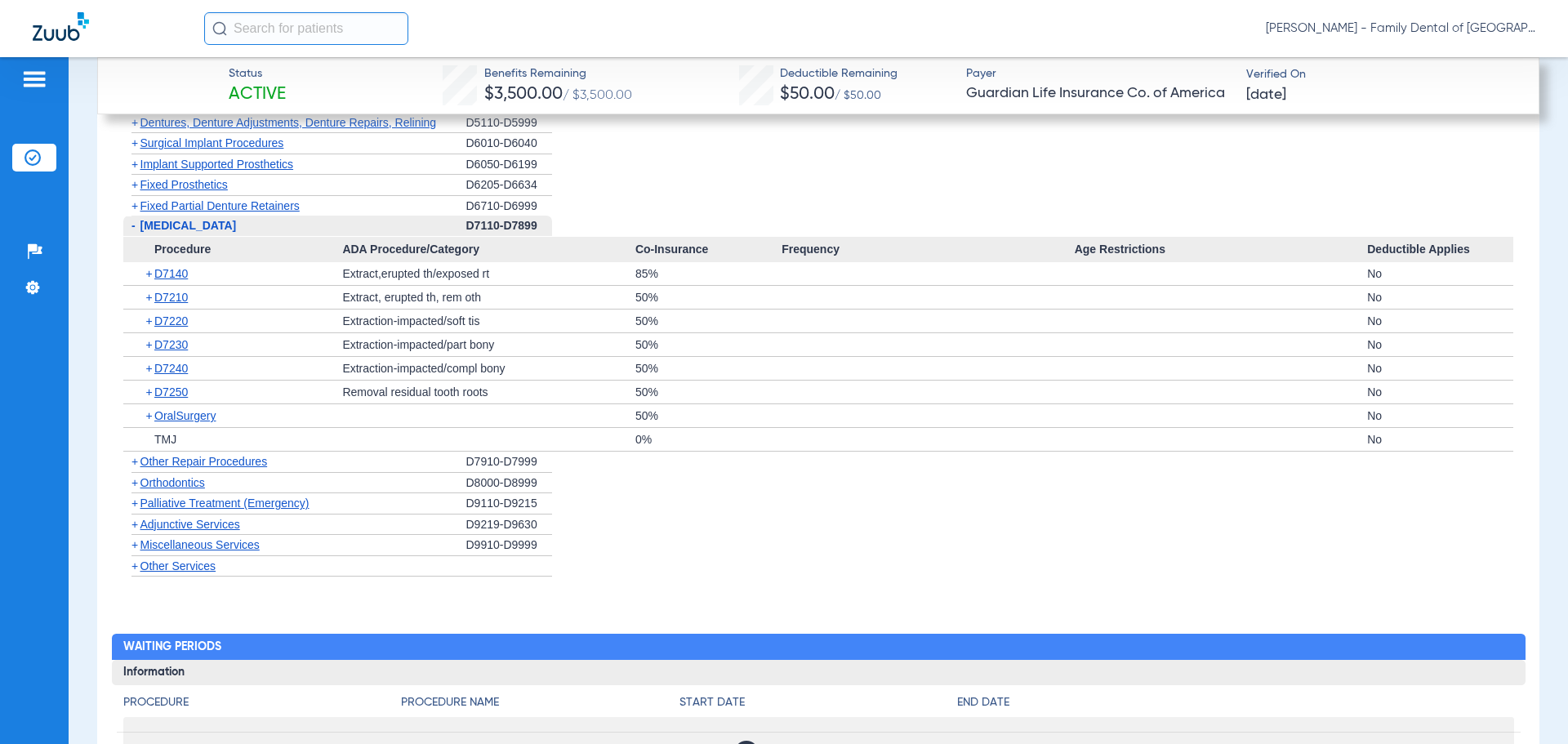
click at [197, 476] on span "Orthodontics" at bounding box center [173, 483] width 64 height 13
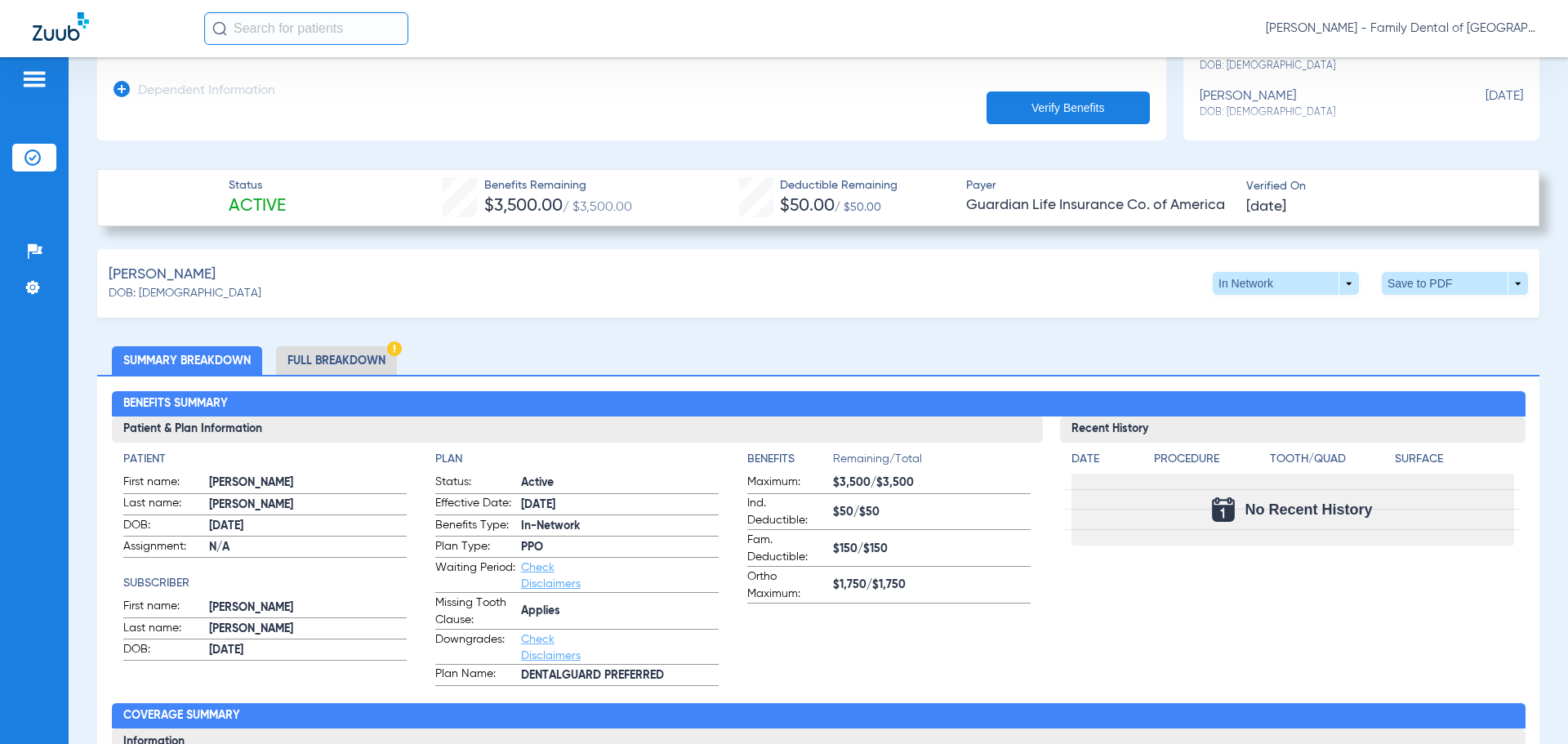
scroll to position [409, 0]
click at [304, 366] on li "Full Breakdown" at bounding box center [336, 359] width 121 height 29
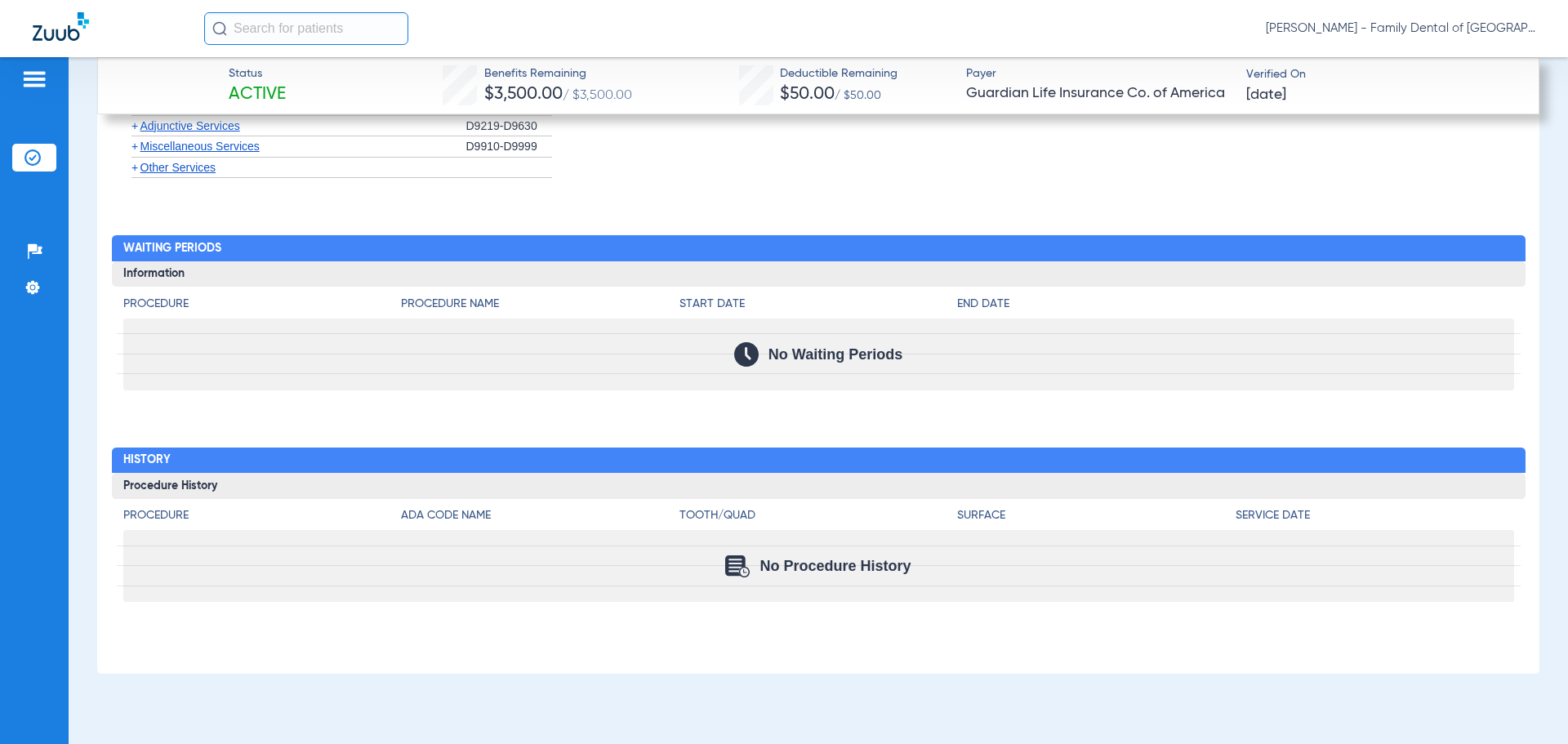
scroll to position [2785, 0]
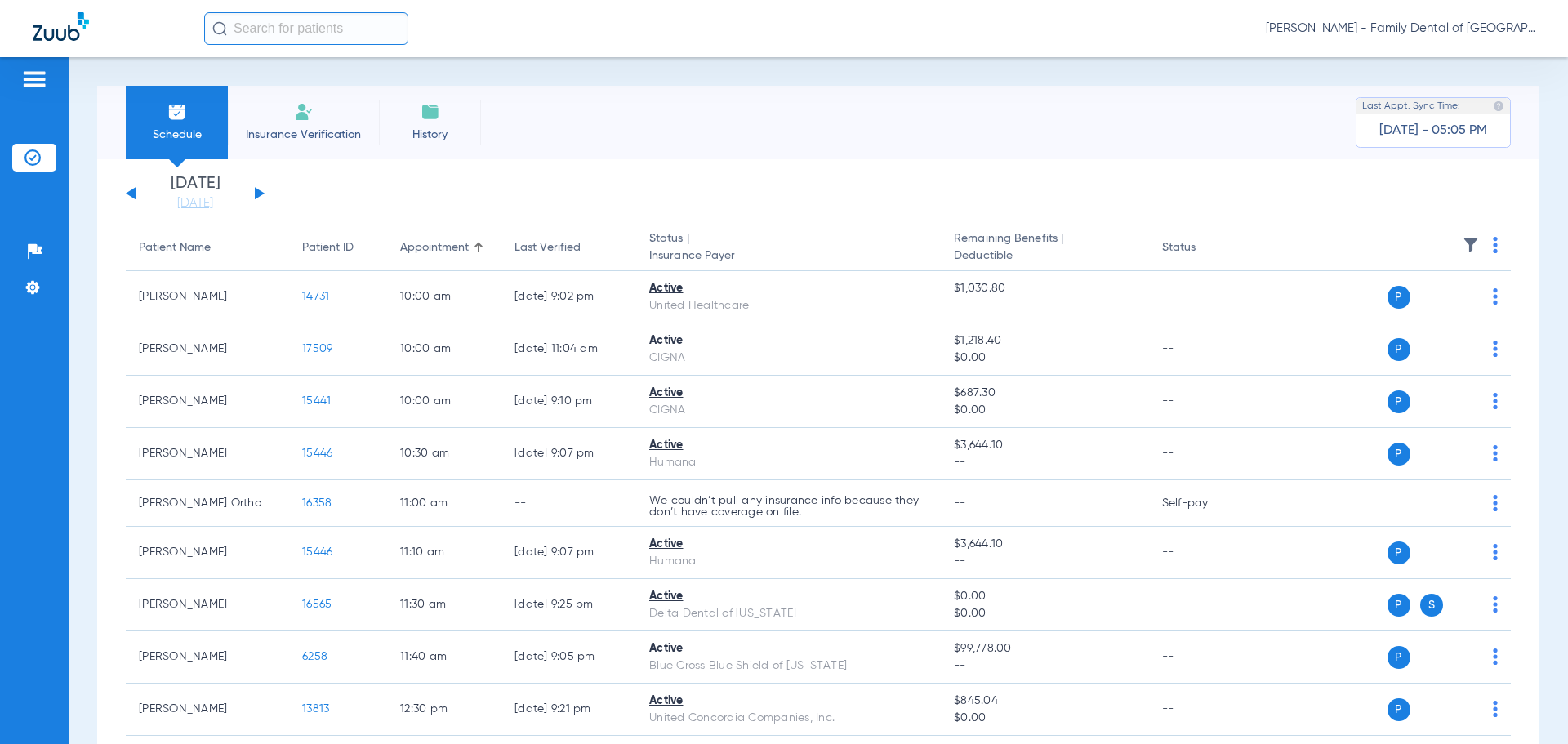
click at [309, 119] on img at bounding box center [304, 112] width 20 height 20
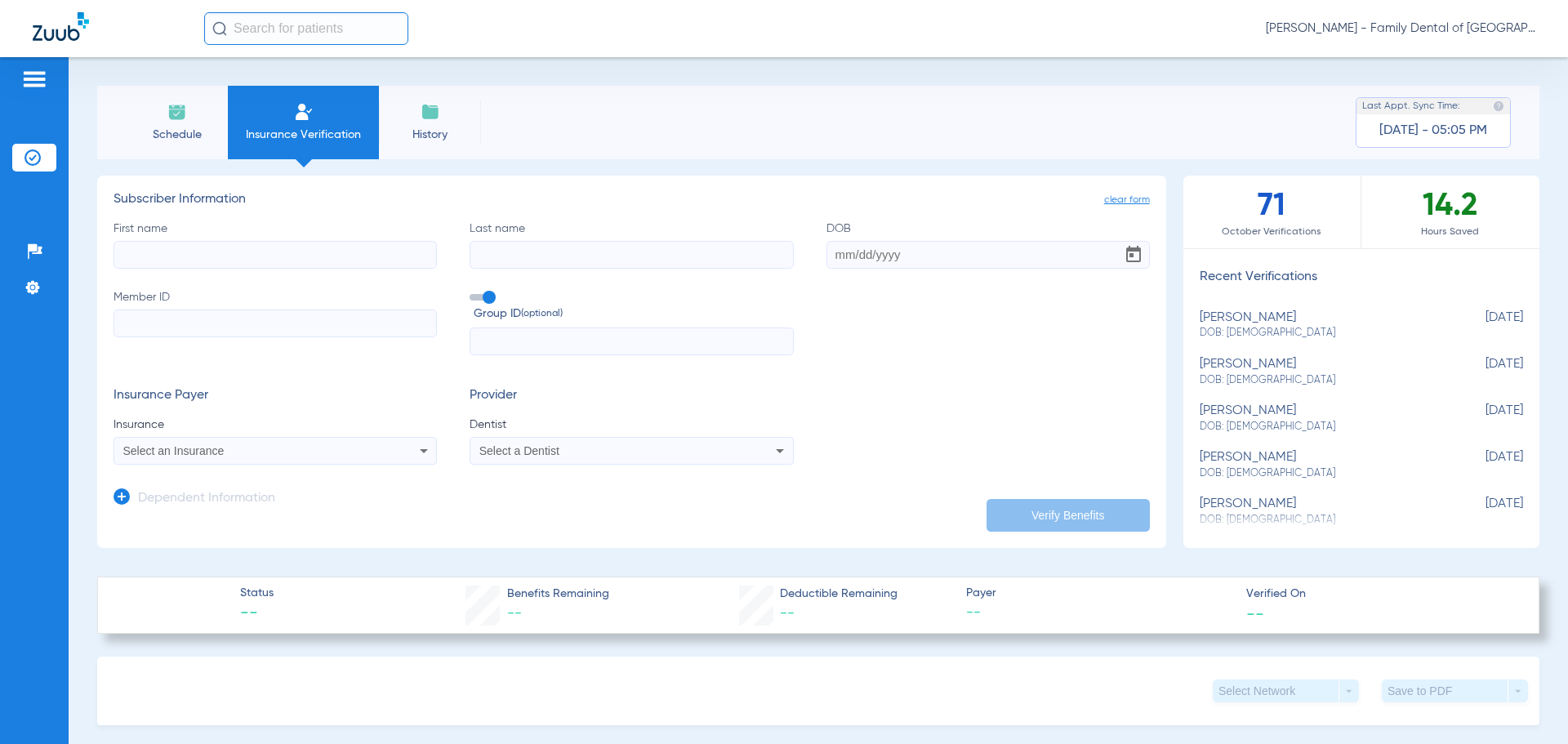
click at [260, 252] on input "First name" at bounding box center [275, 255] width 323 height 28
type input "Richard"
click at [539, 252] on input "Last name" at bounding box center [631, 255] width 323 height 28
type input "Bonetti"
click at [907, 248] on input "DOB" at bounding box center [988, 255] width 323 height 28
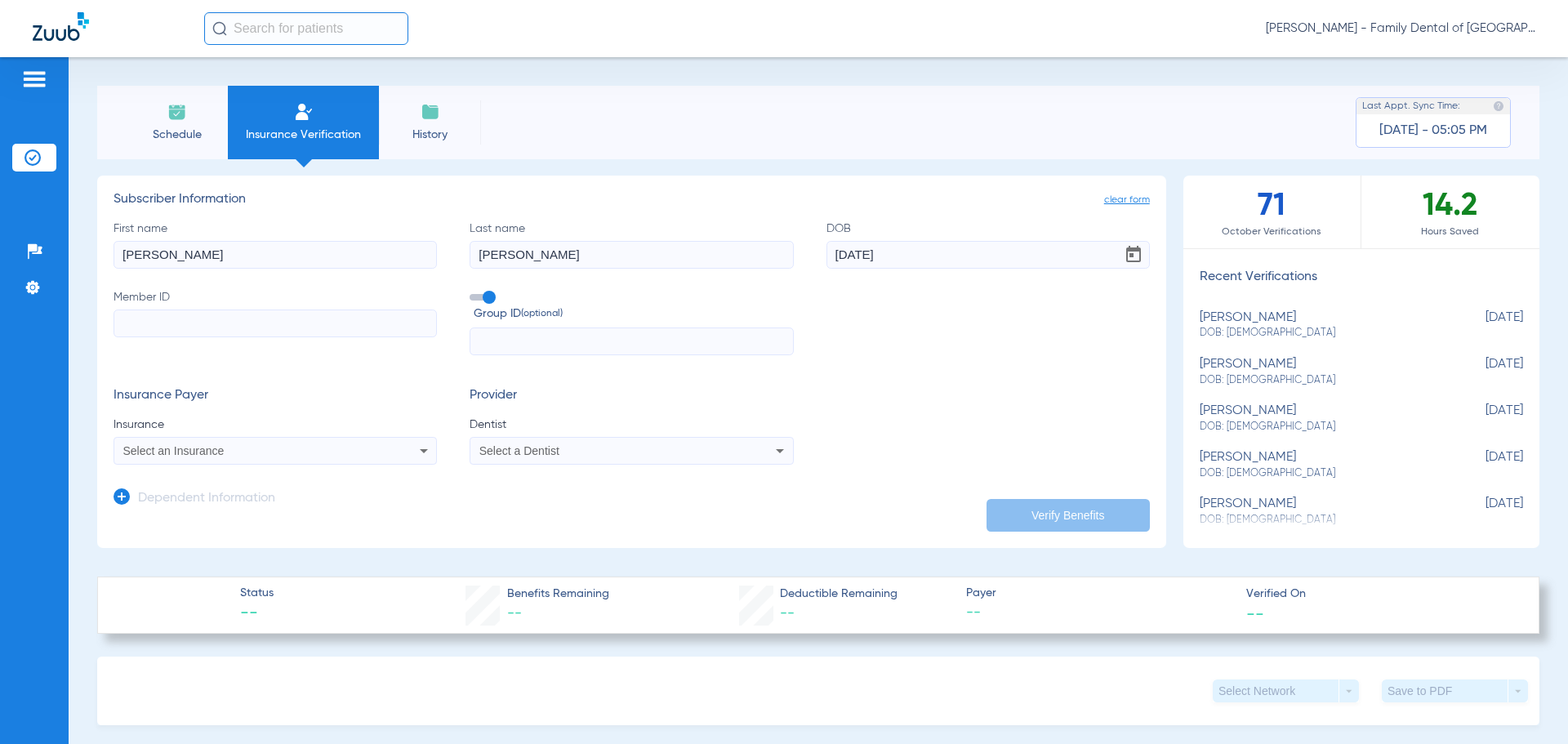
type input "05/07/1952"
click at [395, 326] on input "Member ID" at bounding box center [275, 323] width 323 height 28
type input "H40879866"
click at [492, 297] on span at bounding box center [482, 298] width 25 height 7
click at [473, 292] on input "Group ID (optional)" at bounding box center [473, 292] width 0 height 0
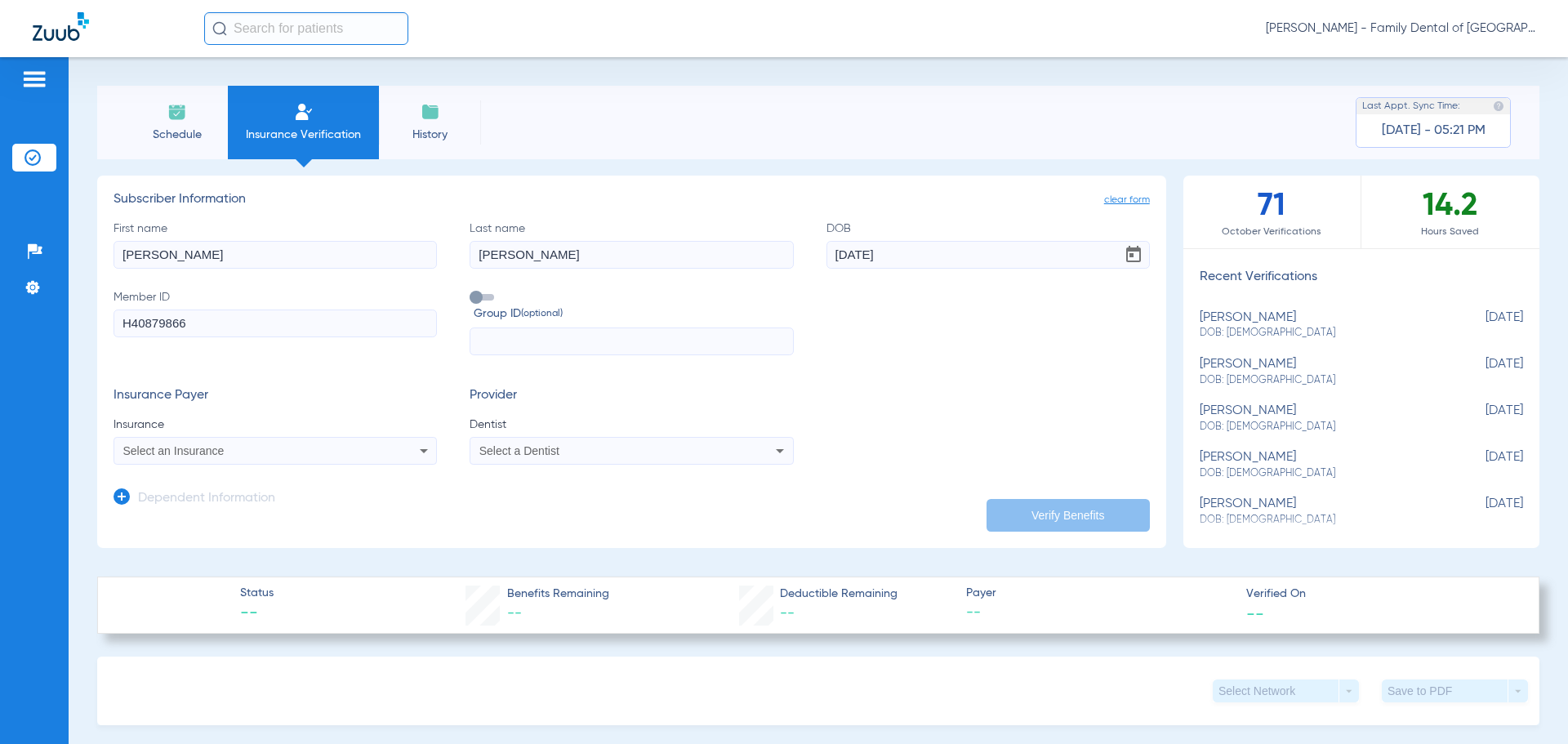
click at [423, 450] on icon at bounding box center [424, 451] width 8 height 4
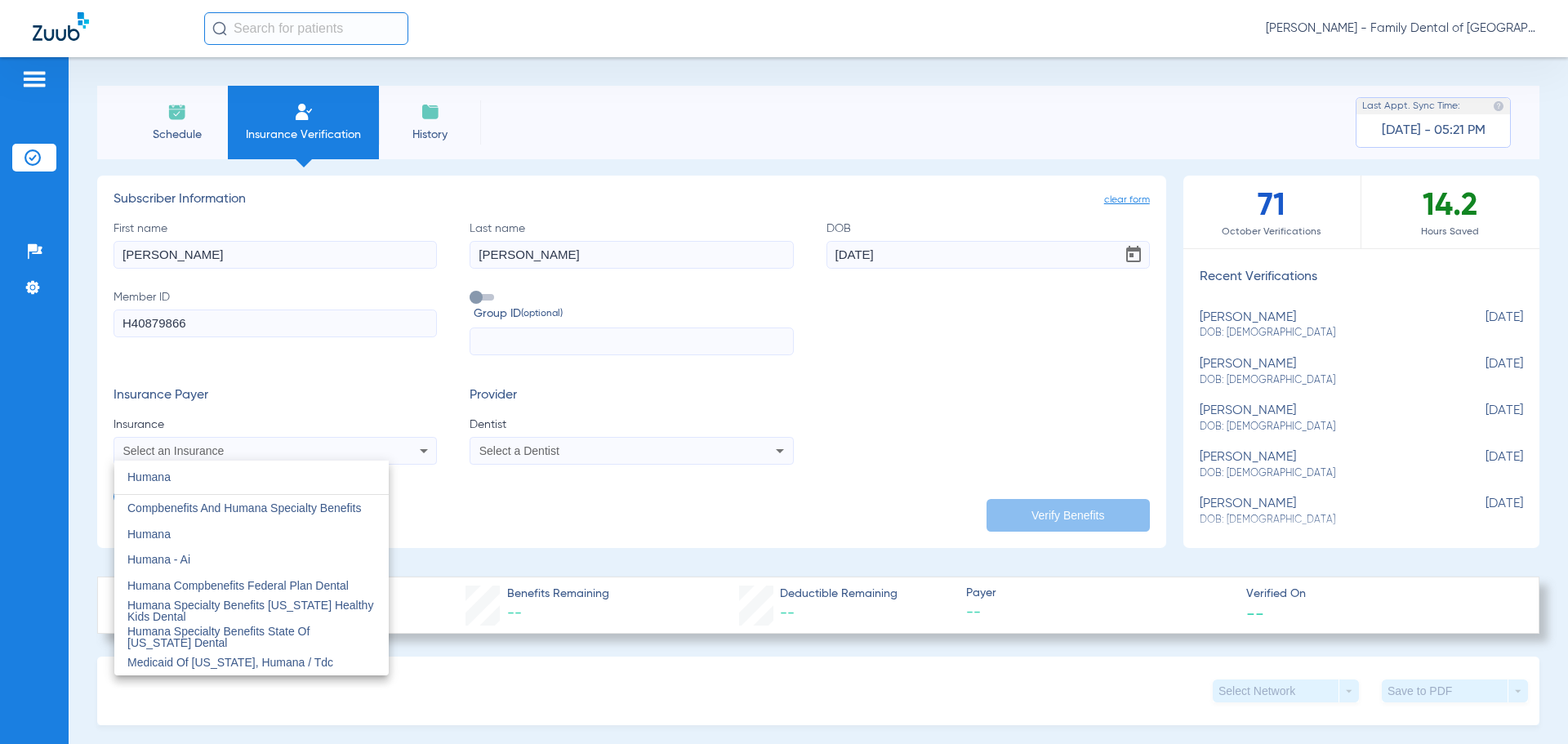
click at [258, 475] on input "Humana" at bounding box center [252, 477] width 275 height 34
type input "Humana"
click at [168, 538] on span "Humana" at bounding box center [149, 534] width 44 height 13
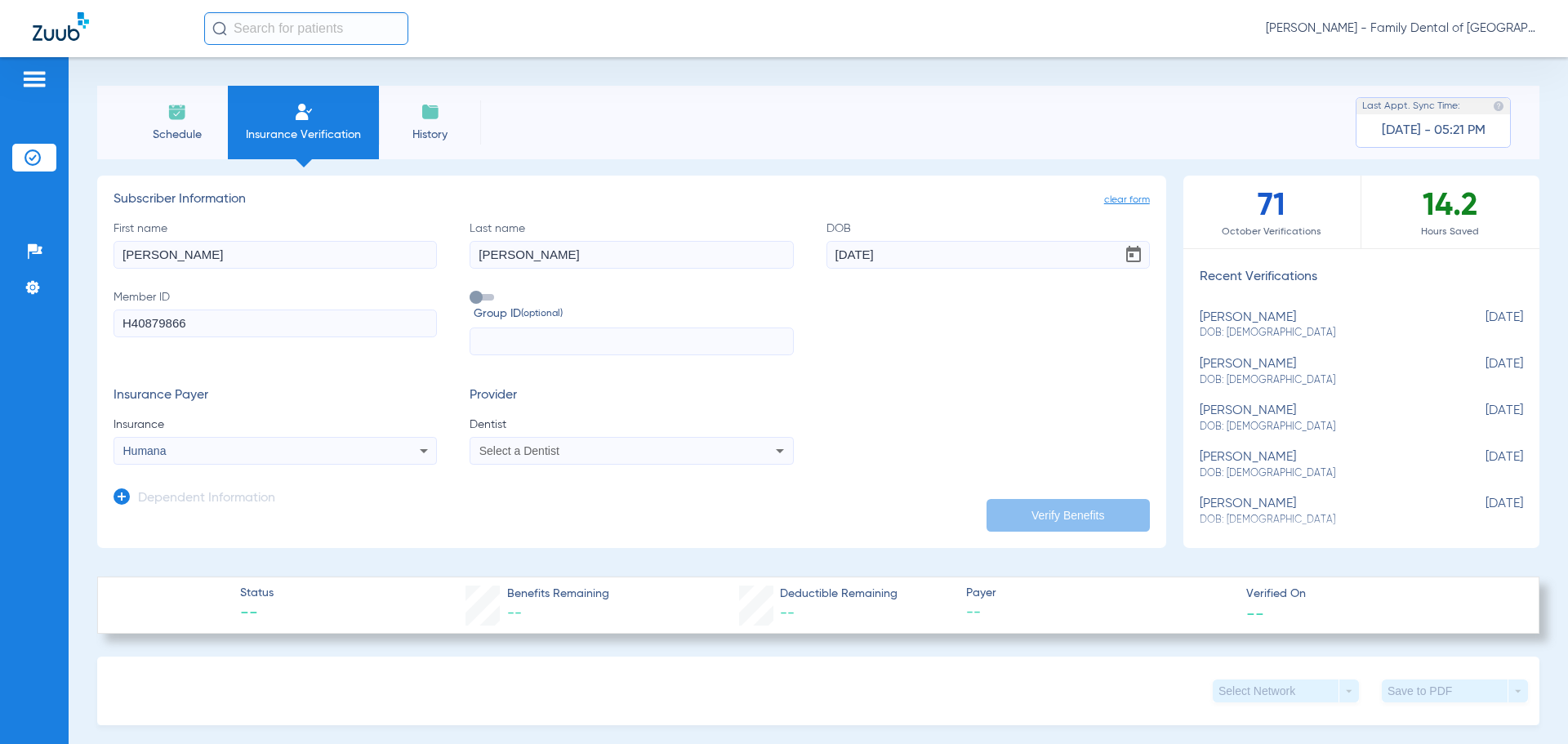
click at [539, 444] on div "Select a Dentist" at bounding box center [631, 451] width 321 height 20
type input "uy"
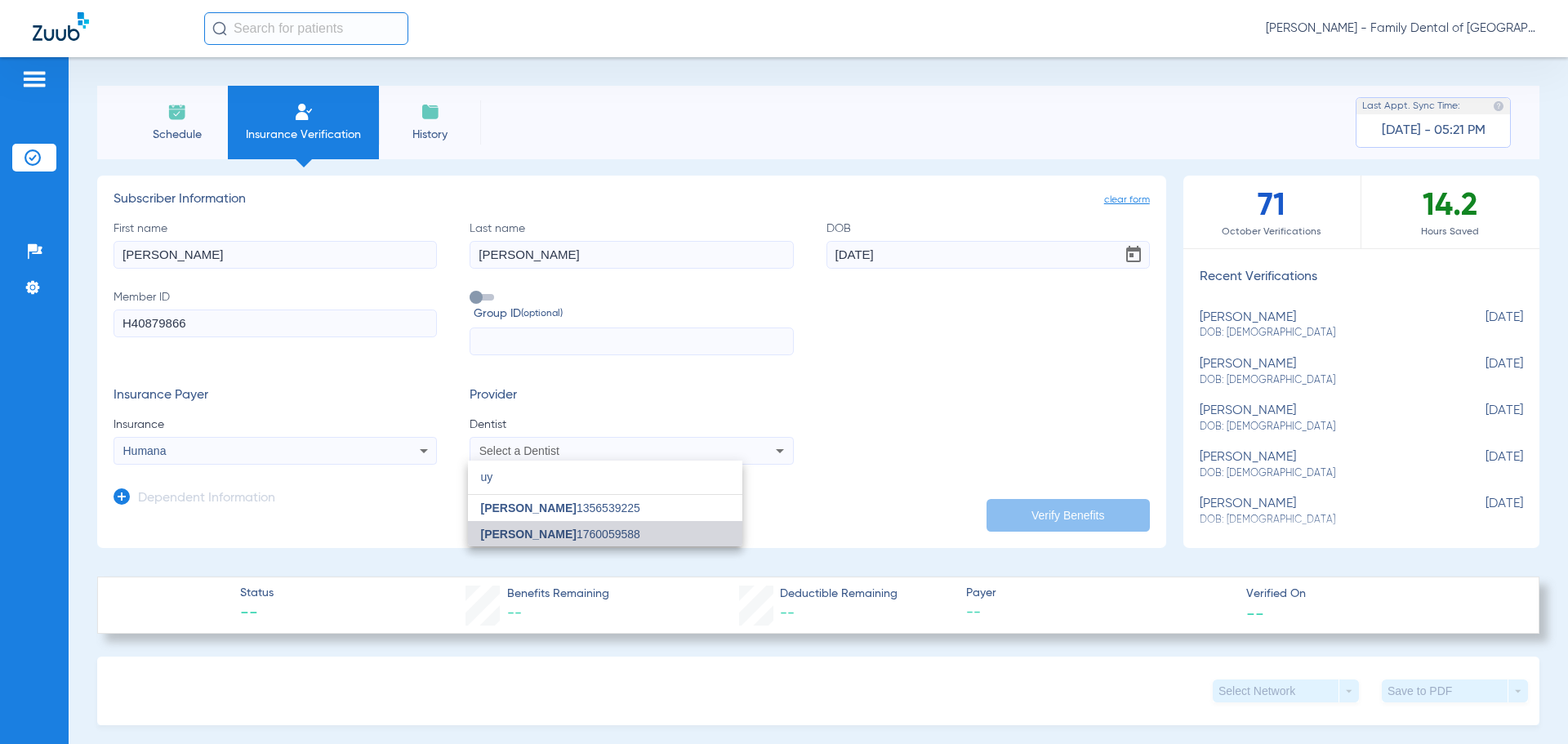
click at [556, 529] on span "Gregory Uy 1760059588" at bounding box center [561, 534] width 160 height 12
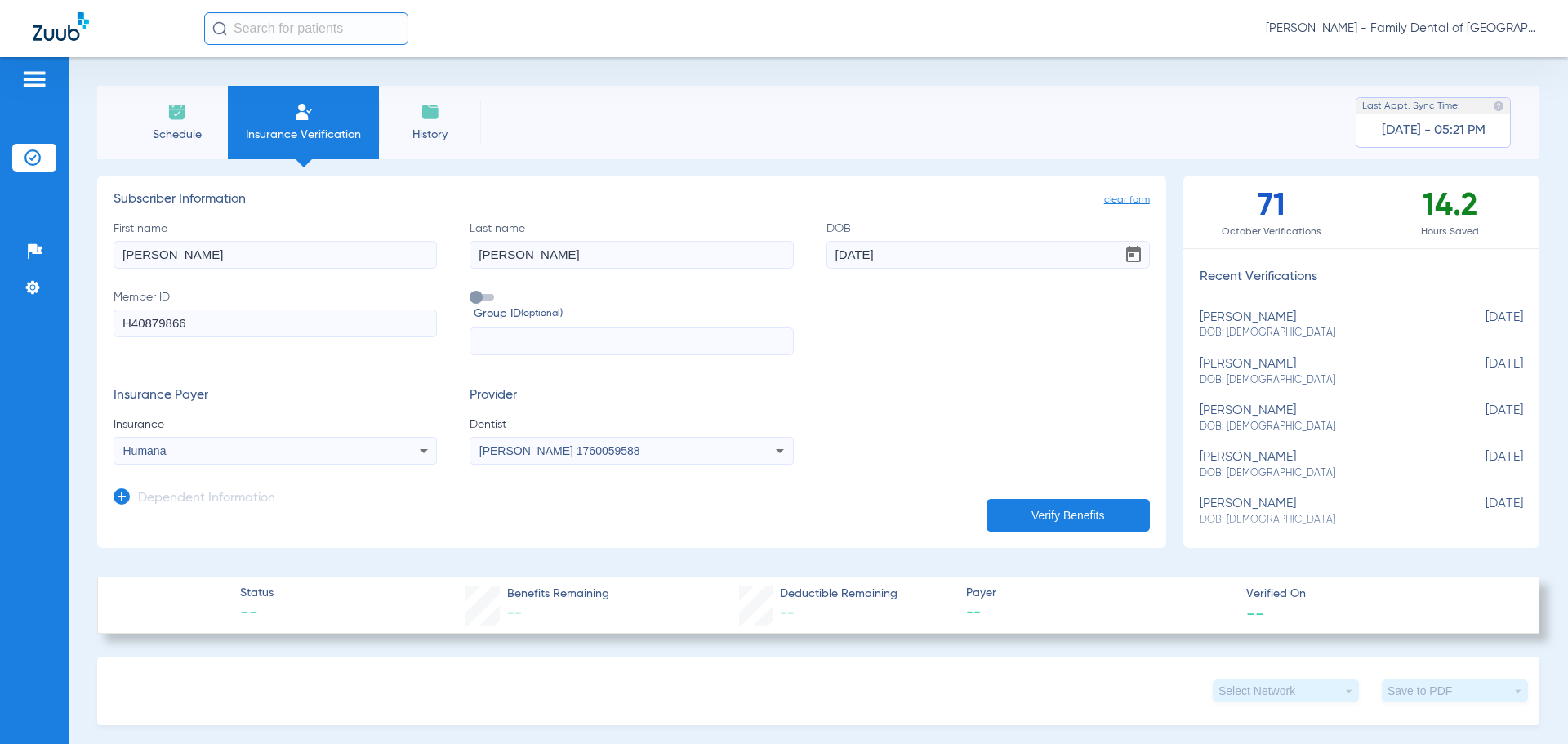
click at [1076, 507] on button "Verify Benefits" at bounding box center [1068, 515] width 164 height 33
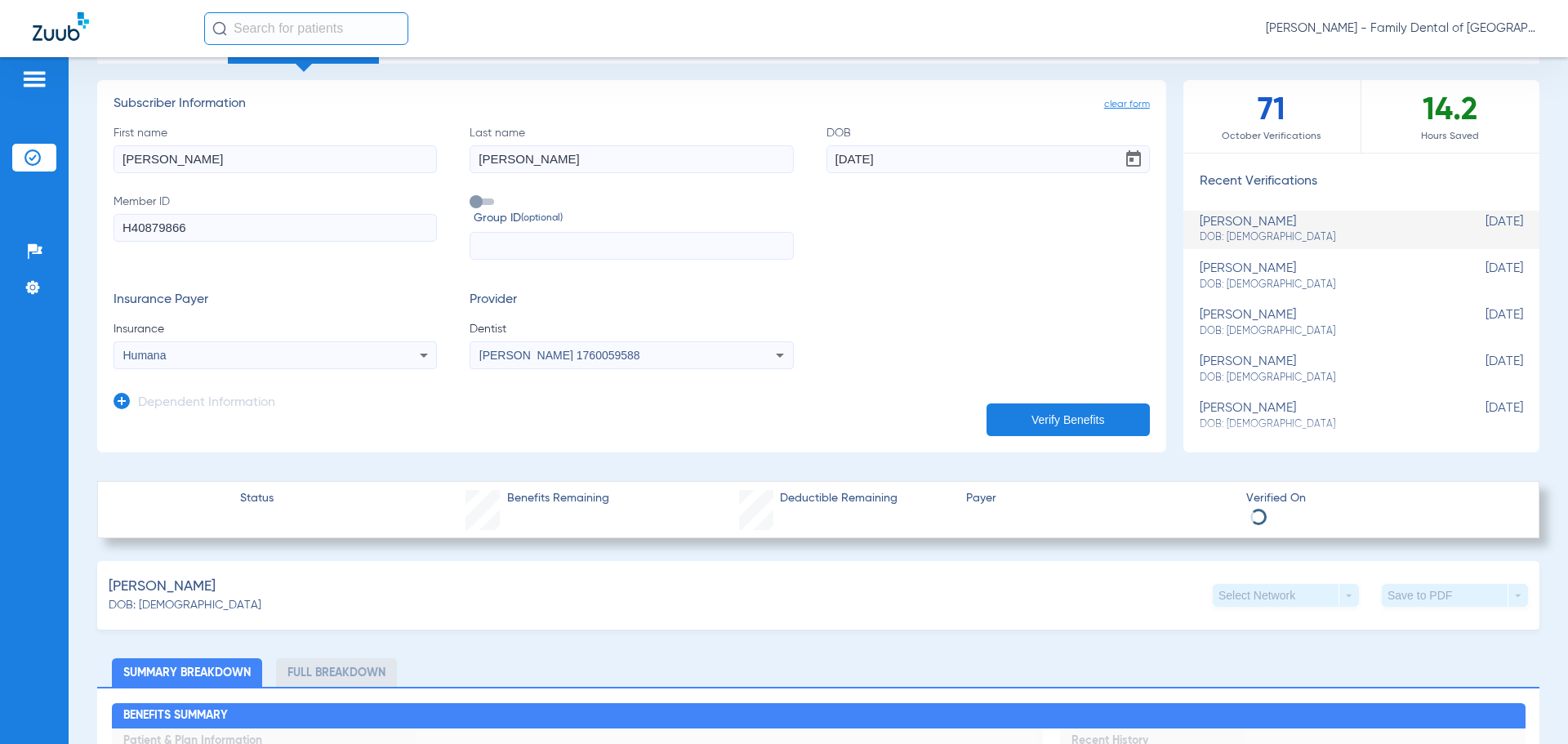
scroll to position [164, 0]
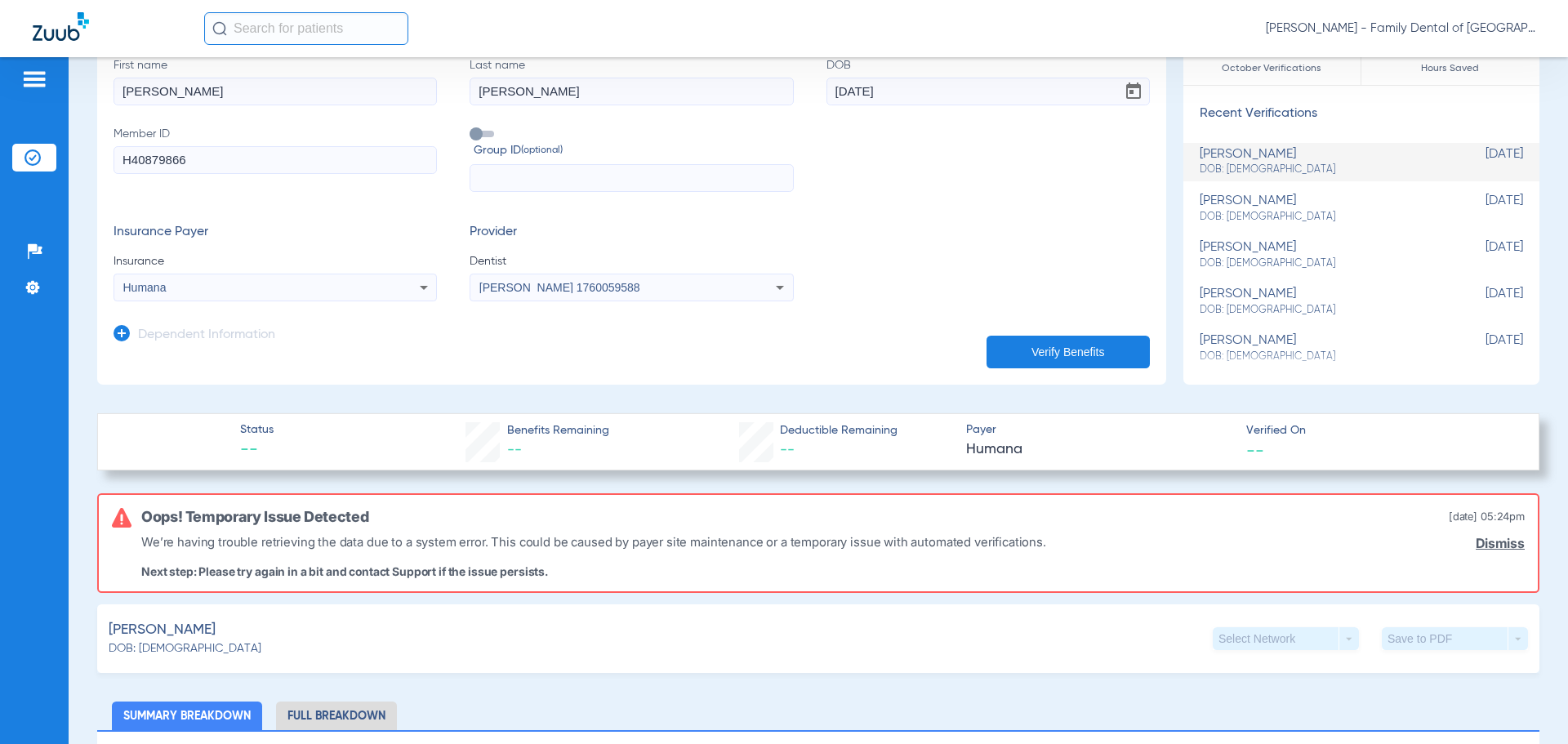
click at [1065, 358] on button "Verify Benefits" at bounding box center [1068, 352] width 164 height 33
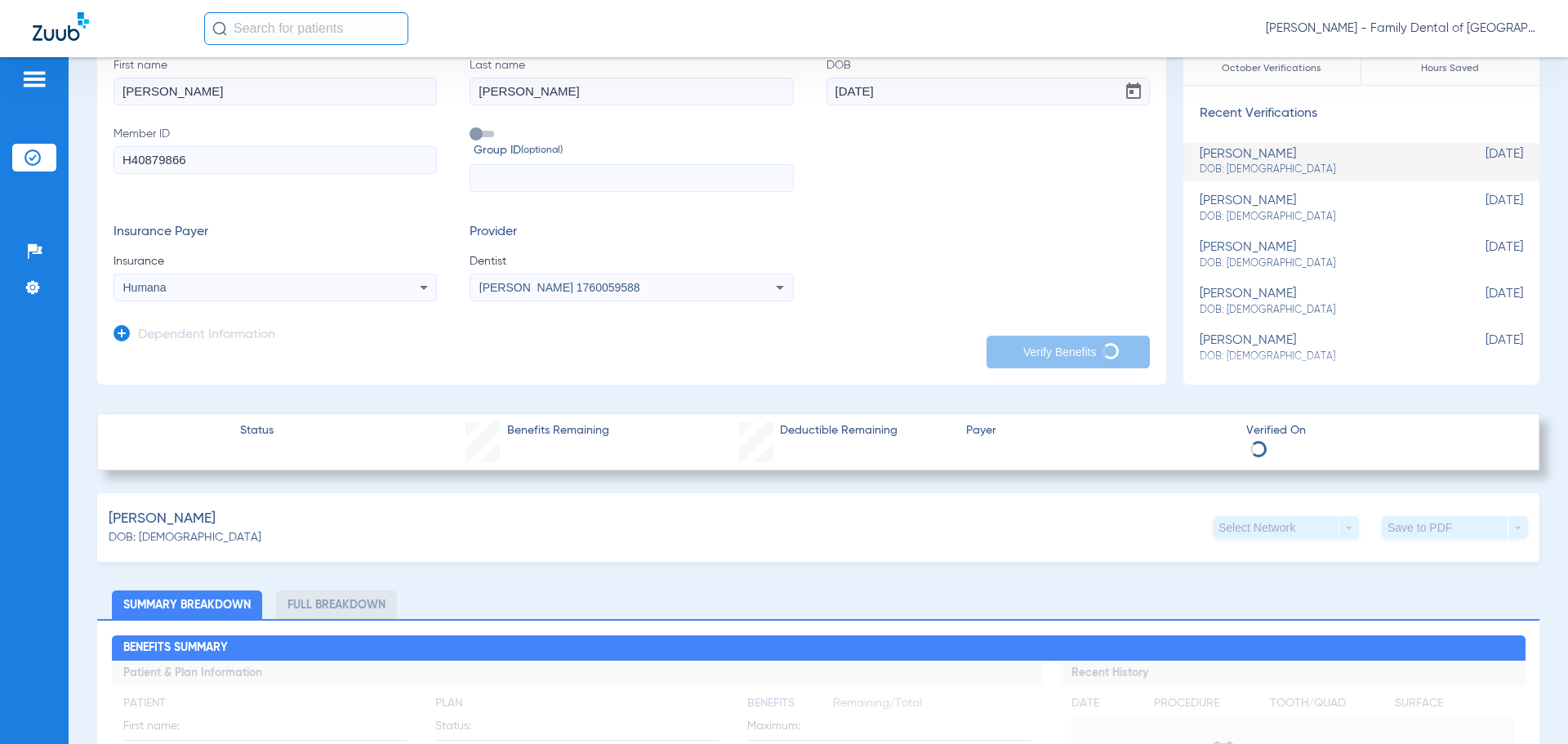
drag, startPoint x: 267, startPoint y: 165, endPoint x: -136, endPoint y: 136, distance: 404.0
click at [0, 136] on html "Sarah Marks - Family Dental of Orland Park Patients Insurance Verification Setu…" at bounding box center [784, 372] width 1568 height 744
paste input "100572734"
type input "100572734"
click at [753, 337] on app-dependent-form "Dependent Information" at bounding box center [631, 329] width 1037 height 55
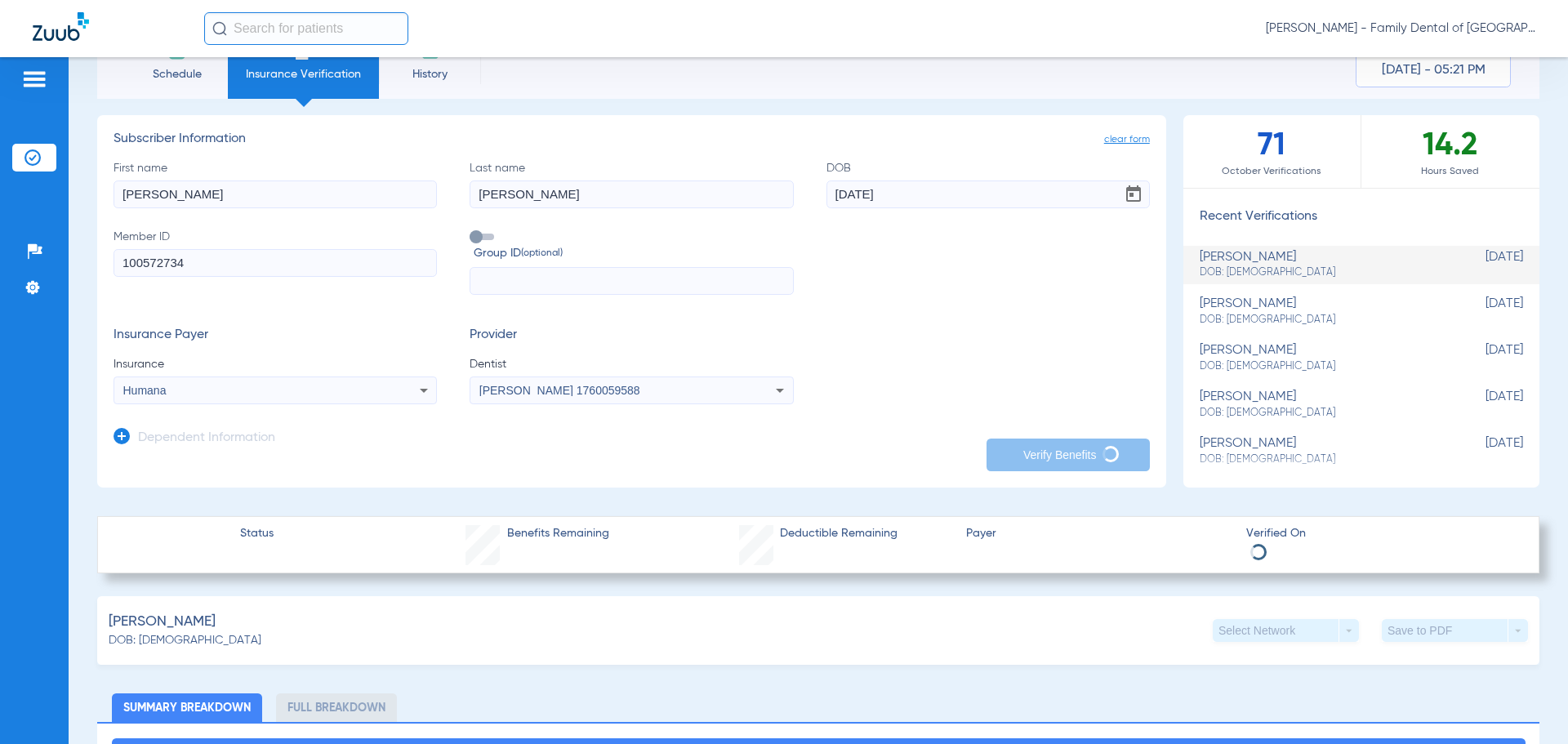
scroll to position [0, 0]
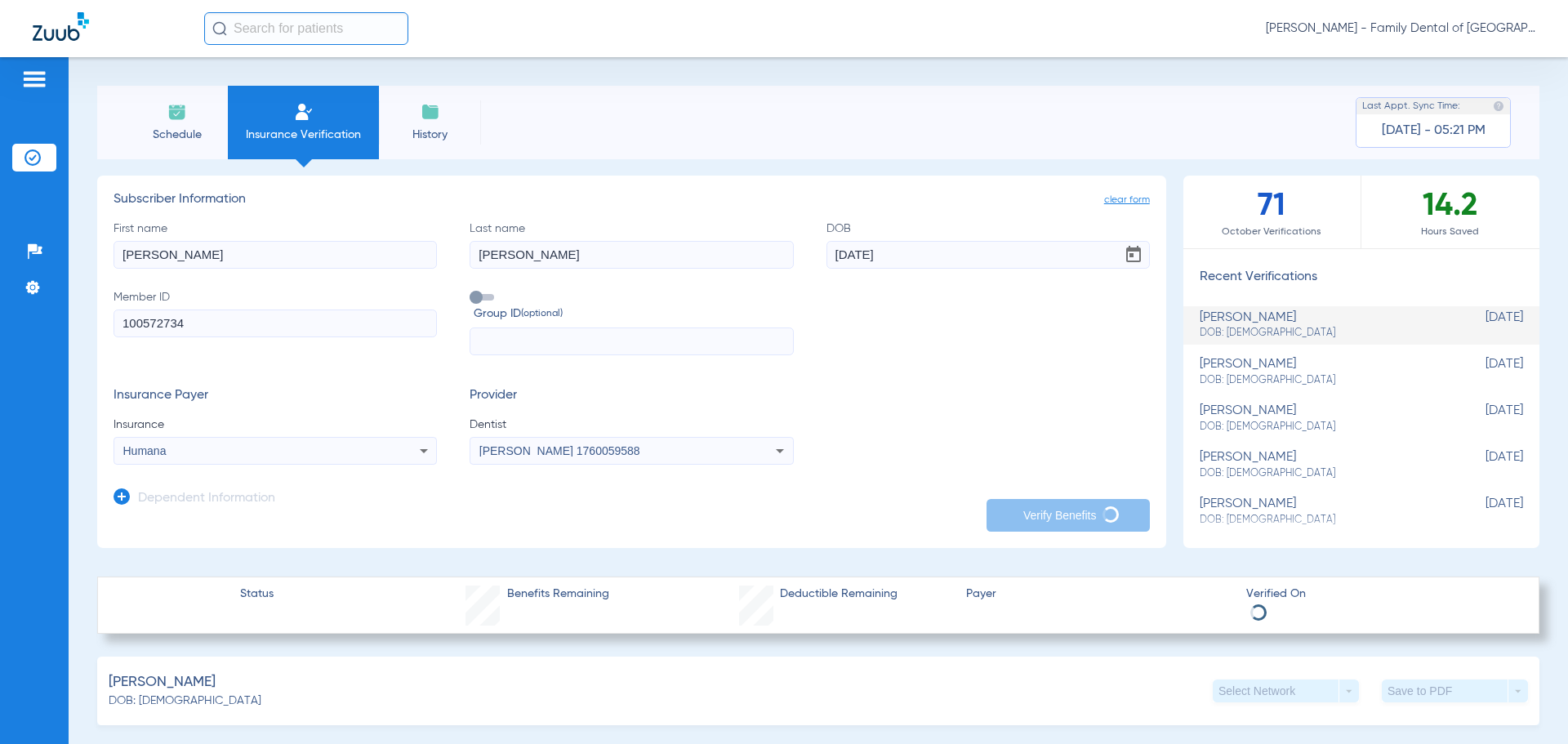
click at [309, 123] on li "Insurance Verification" at bounding box center [303, 122] width 151 height 73
click at [141, 128] on span "Schedule" at bounding box center [177, 135] width 77 height 16
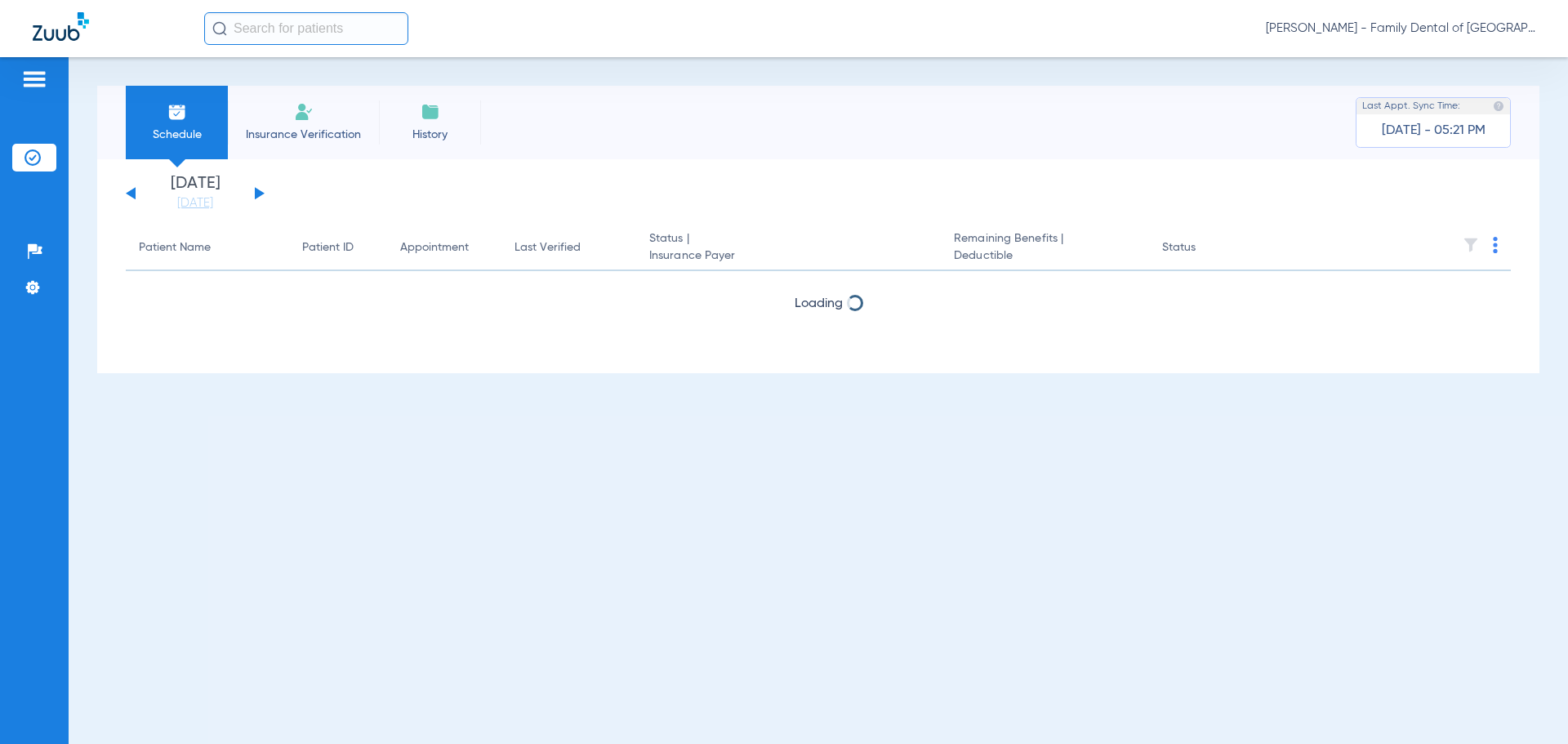
click at [303, 130] on span "Insurance Verification" at bounding box center [303, 135] width 127 height 16
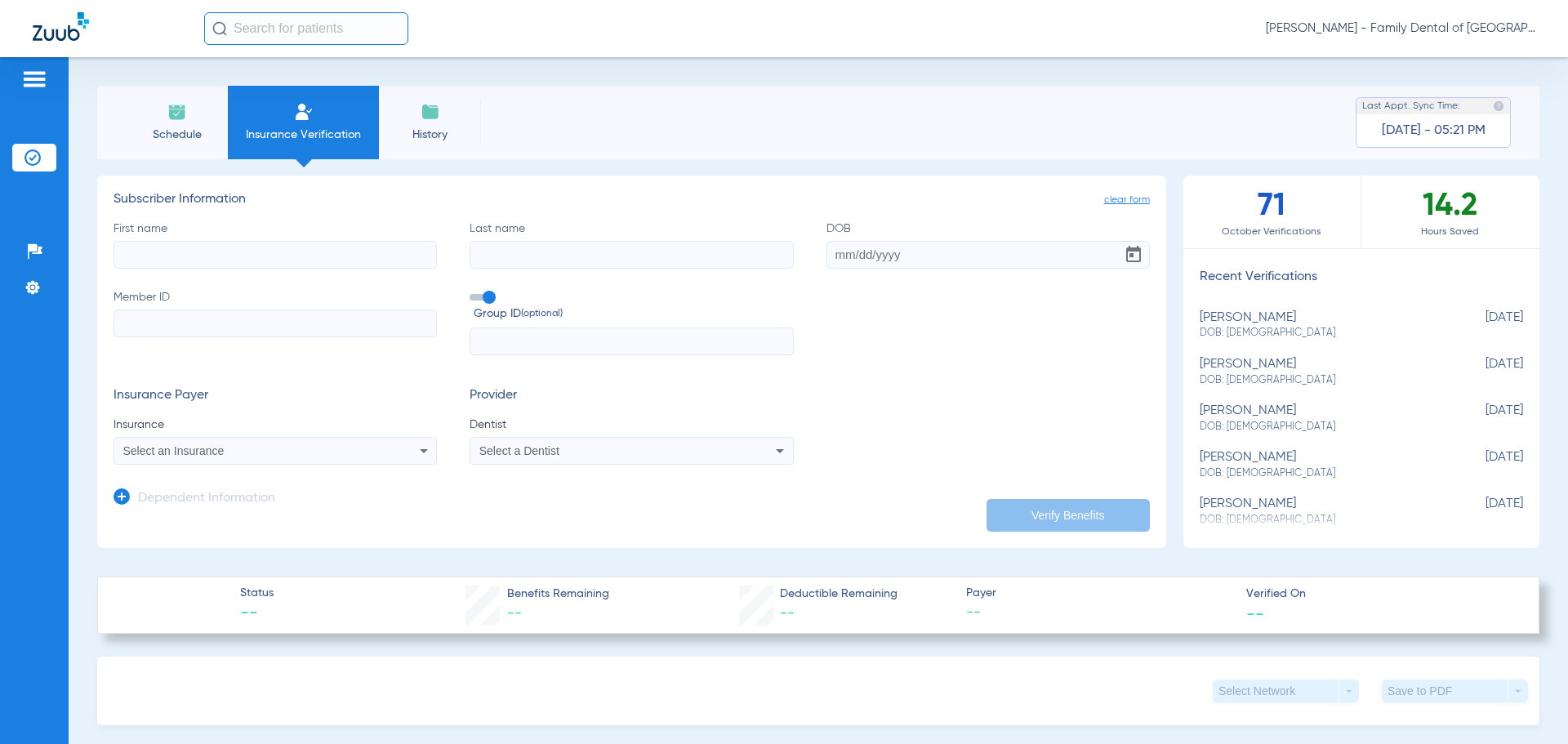
click at [312, 254] on input "First name" at bounding box center [275, 255] width 323 height 28
type input "Richard"
click at [551, 255] on input "Last name" at bounding box center [631, 255] width 323 height 28
type input "Bonetti"
click at [858, 254] on input "DOB" at bounding box center [988, 255] width 323 height 28
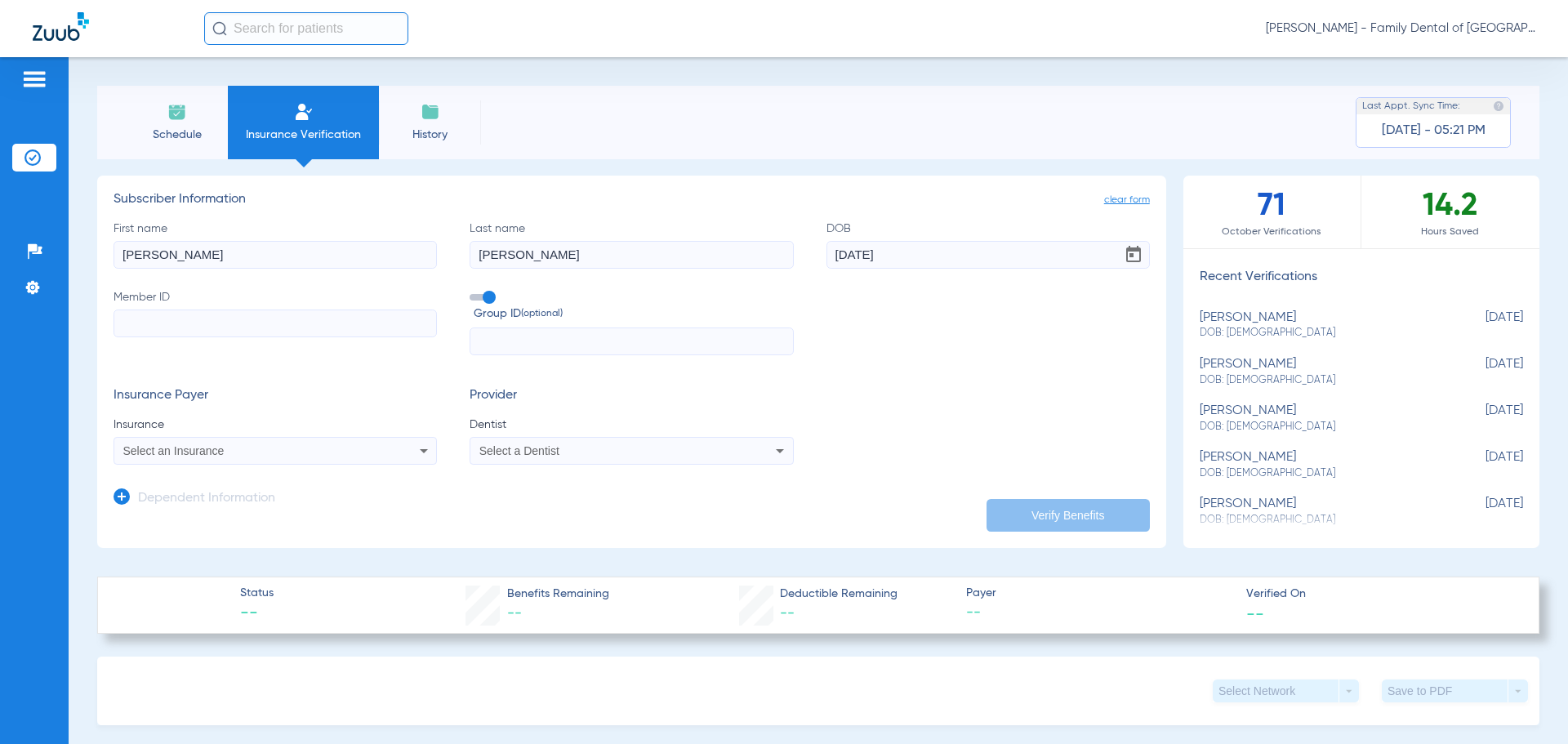
type input "05/07/1952"
click at [342, 333] on input "Member ID" at bounding box center [275, 323] width 323 height 28
paste input "100572734"
type input "100572734"
click at [520, 344] on input "text" at bounding box center [631, 341] width 323 height 28
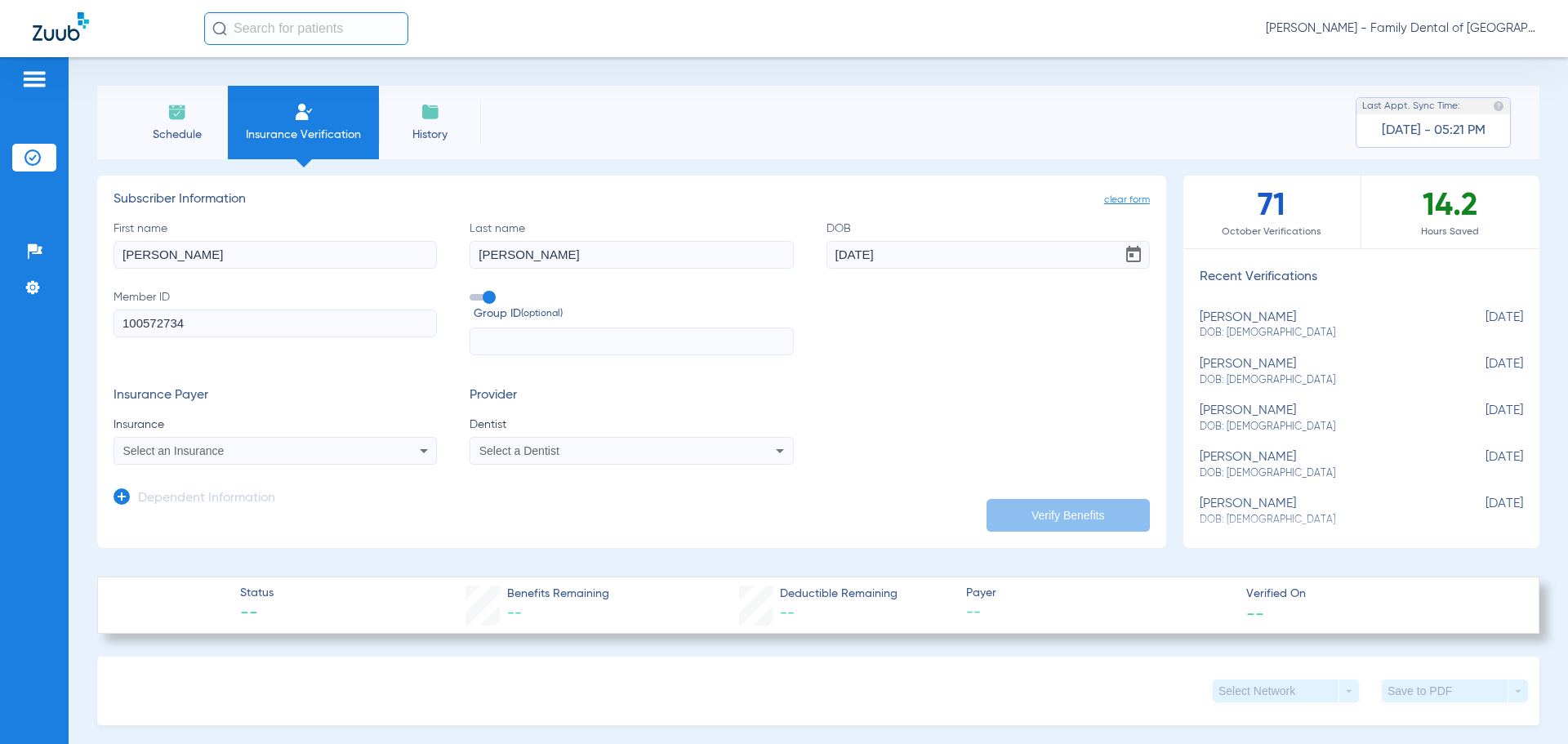
click at [651, 349] on input "text" at bounding box center [631, 341] width 323 height 28
paste input "675717"
type input "675717"
click at [414, 448] on icon at bounding box center [424, 451] width 20 height 20
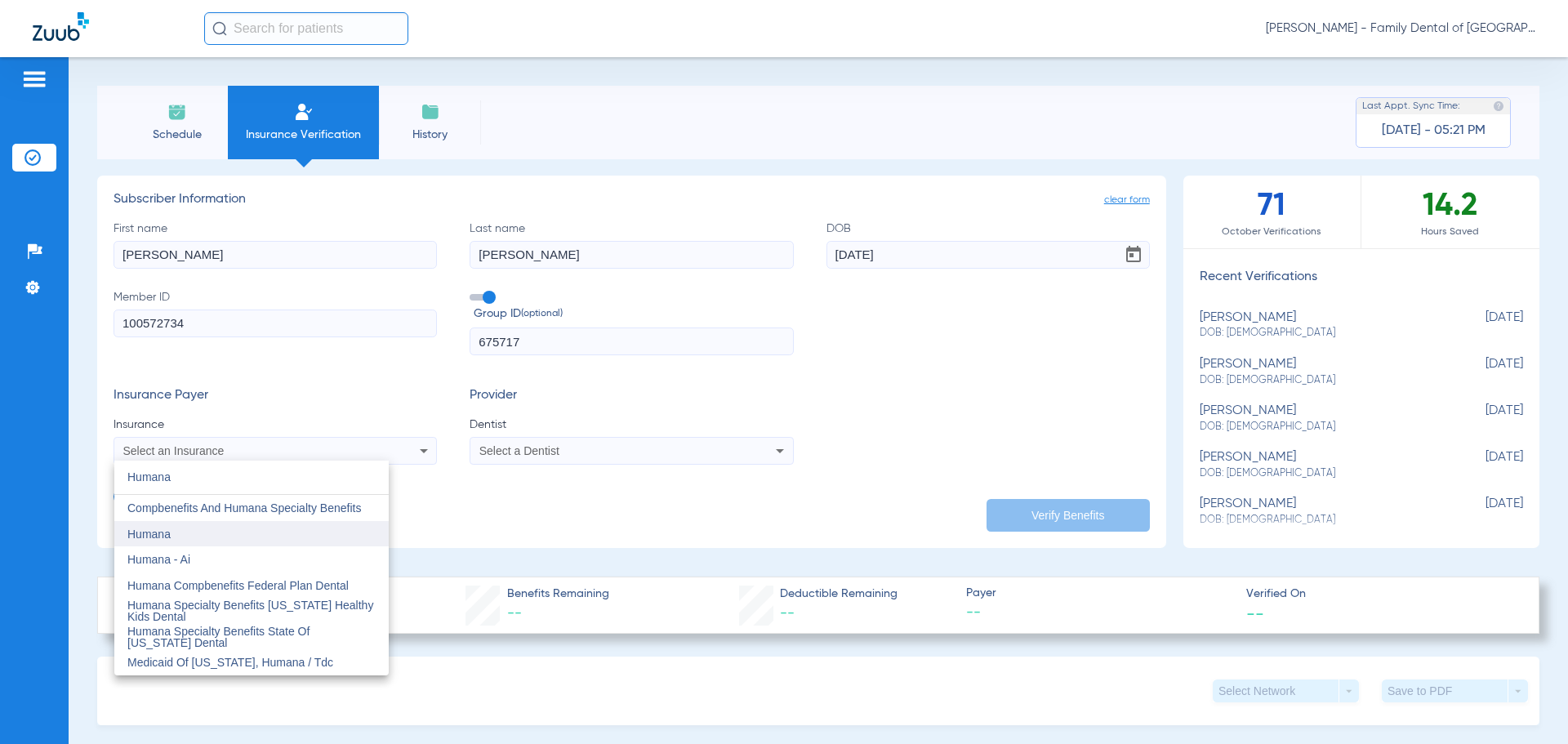
type input "Humana"
click at [205, 538] on mat-option "Humana" at bounding box center [252, 534] width 275 height 26
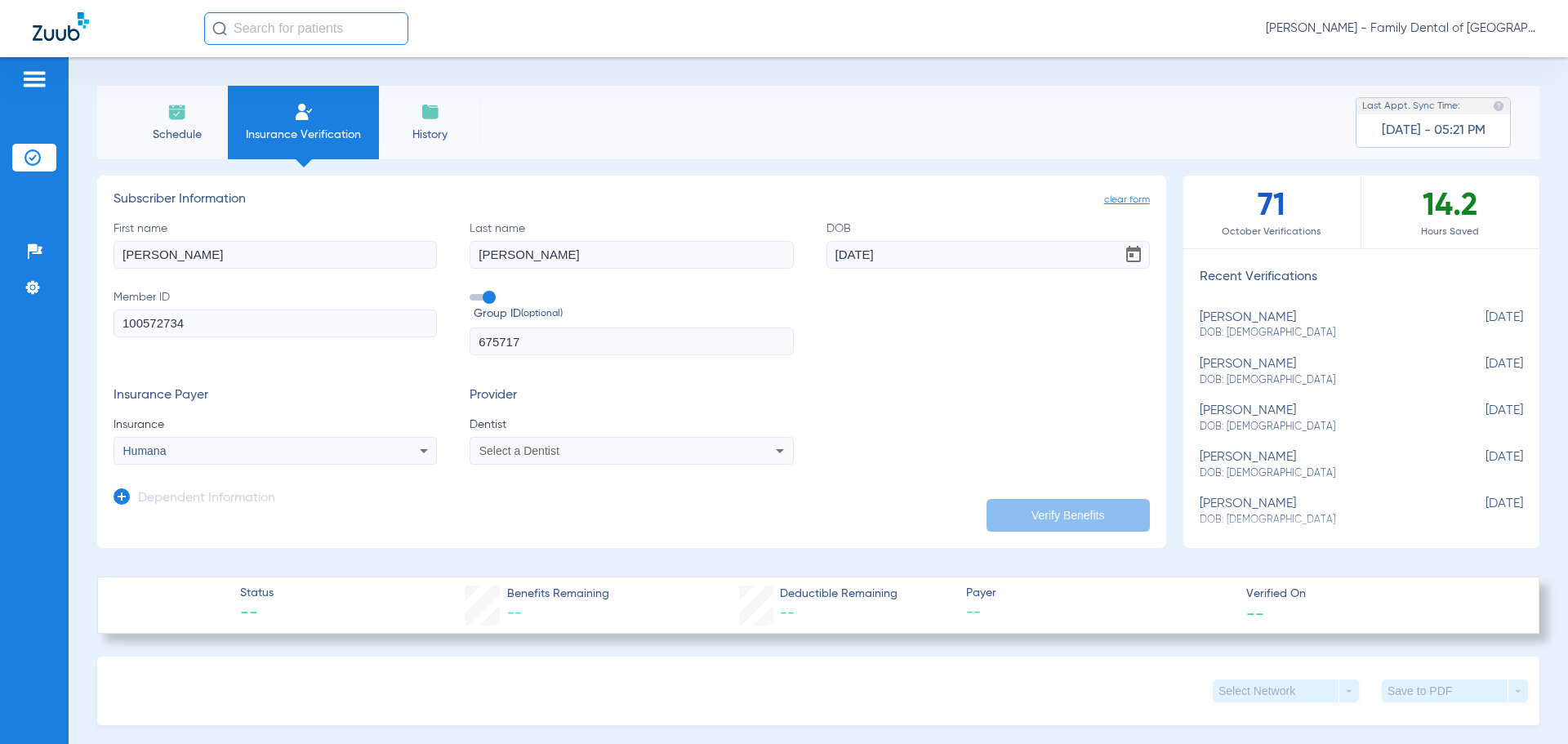
click at [629, 450] on div "Select a Dentist" at bounding box center [601, 451] width 244 height 12
type input "Uy"
click at [616, 524] on mat-option "Gregory Uy 1760059588" at bounding box center [605, 534] width 275 height 26
click at [1079, 513] on button "Verify Benefits" at bounding box center [1068, 515] width 164 height 33
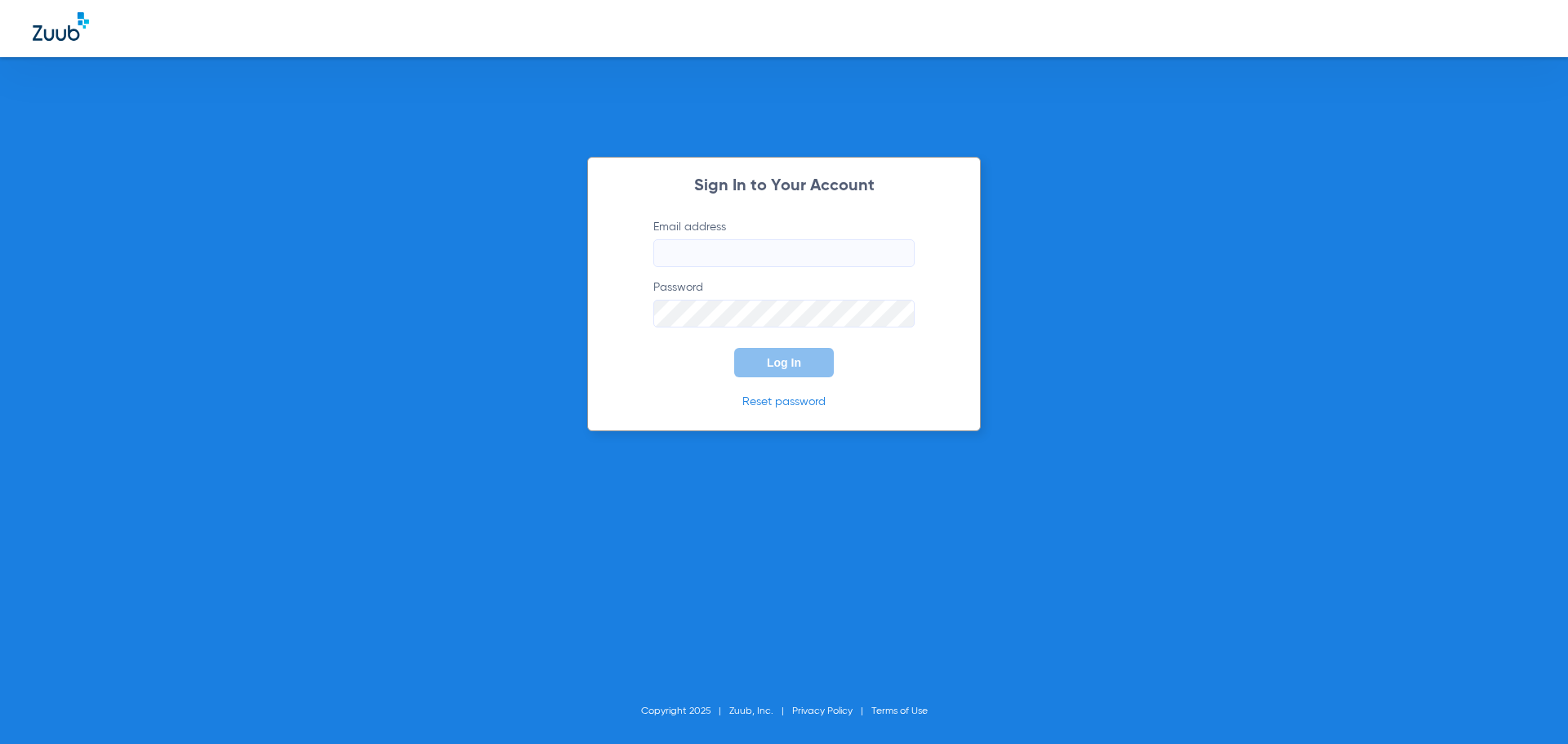
click at [712, 256] on input "Email address" at bounding box center [784, 253] width 261 height 28
type input "sarahmarks16@mydentalmail.com"
click at [770, 363] on span "Log In" at bounding box center [784, 363] width 35 height 13
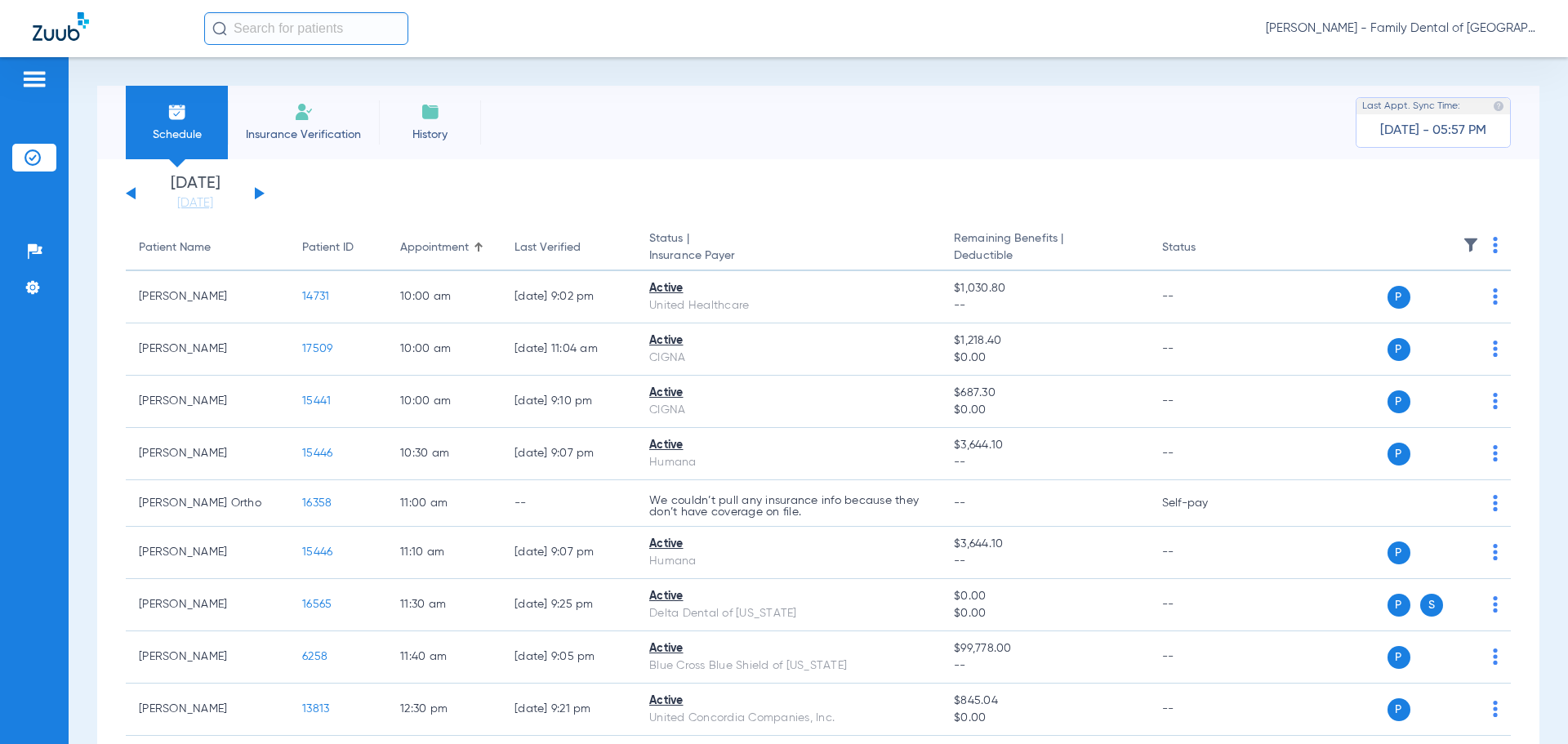
click at [320, 114] on li "Insurance Verification" at bounding box center [303, 122] width 151 height 73
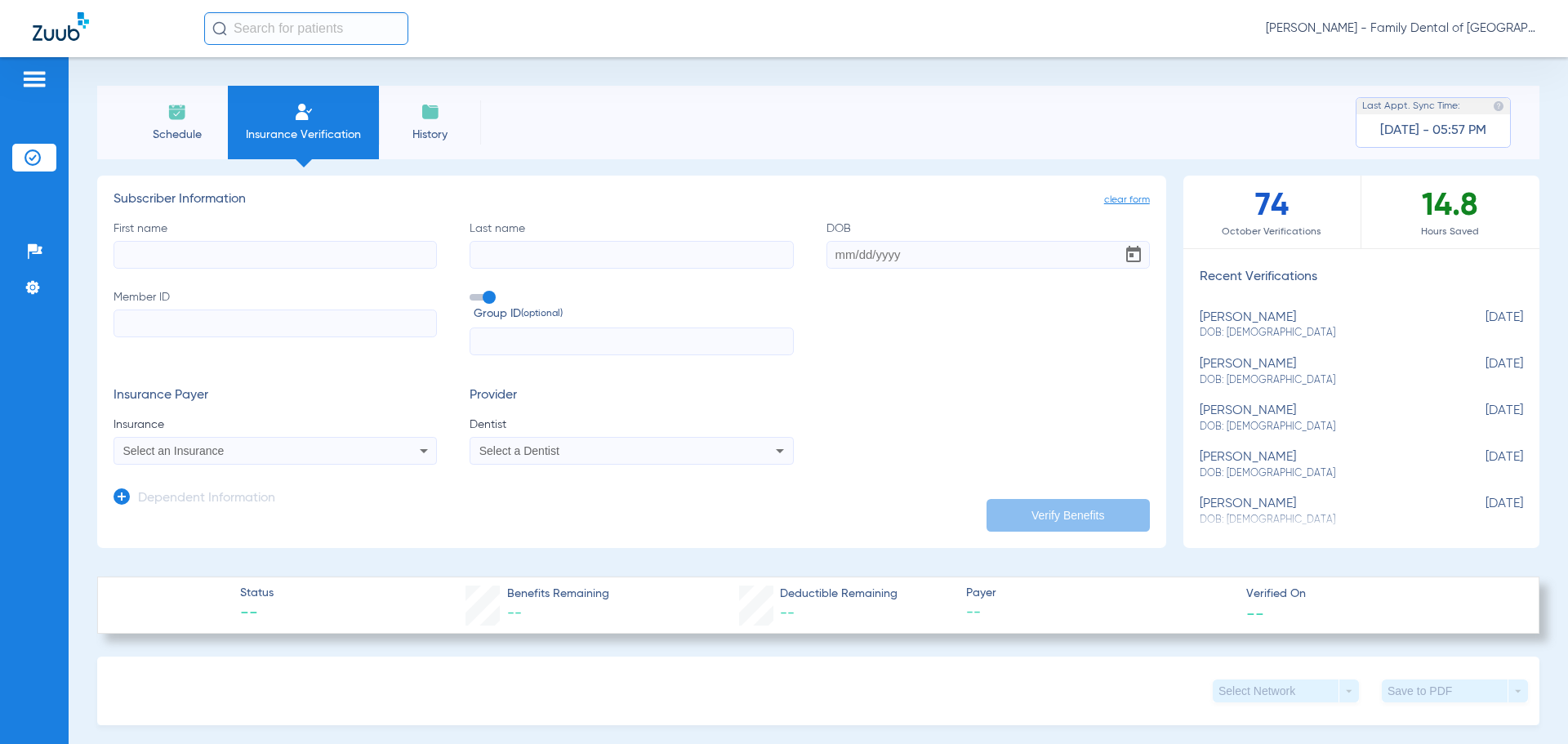
click at [1232, 317] on div "richard bonetti DOB: 05/07/1952" at bounding box center [1321, 325] width 242 height 30
type input "Richard"
type input "Bonetti"
type input "05/07/1952"
type input "100572734"
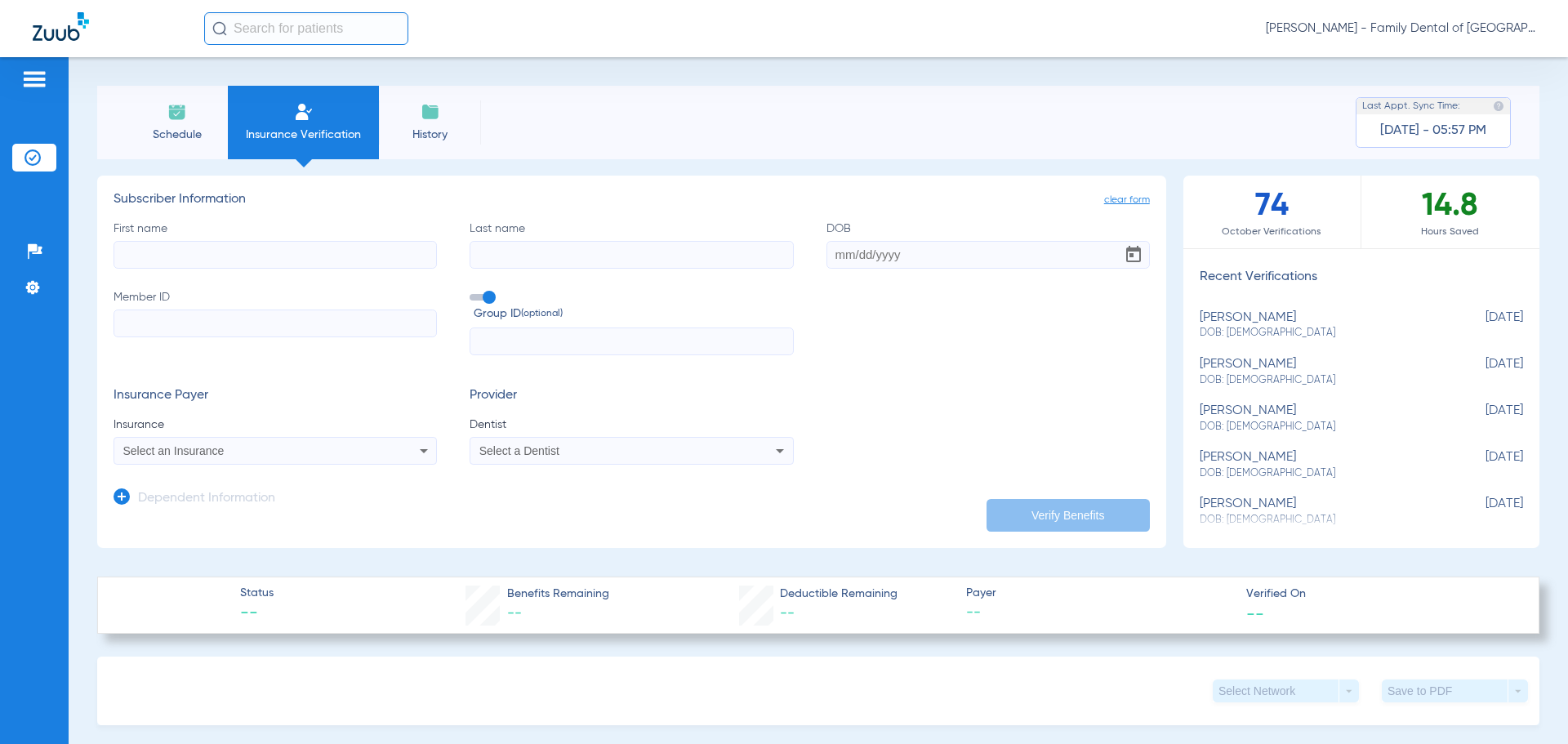
type input "675717"
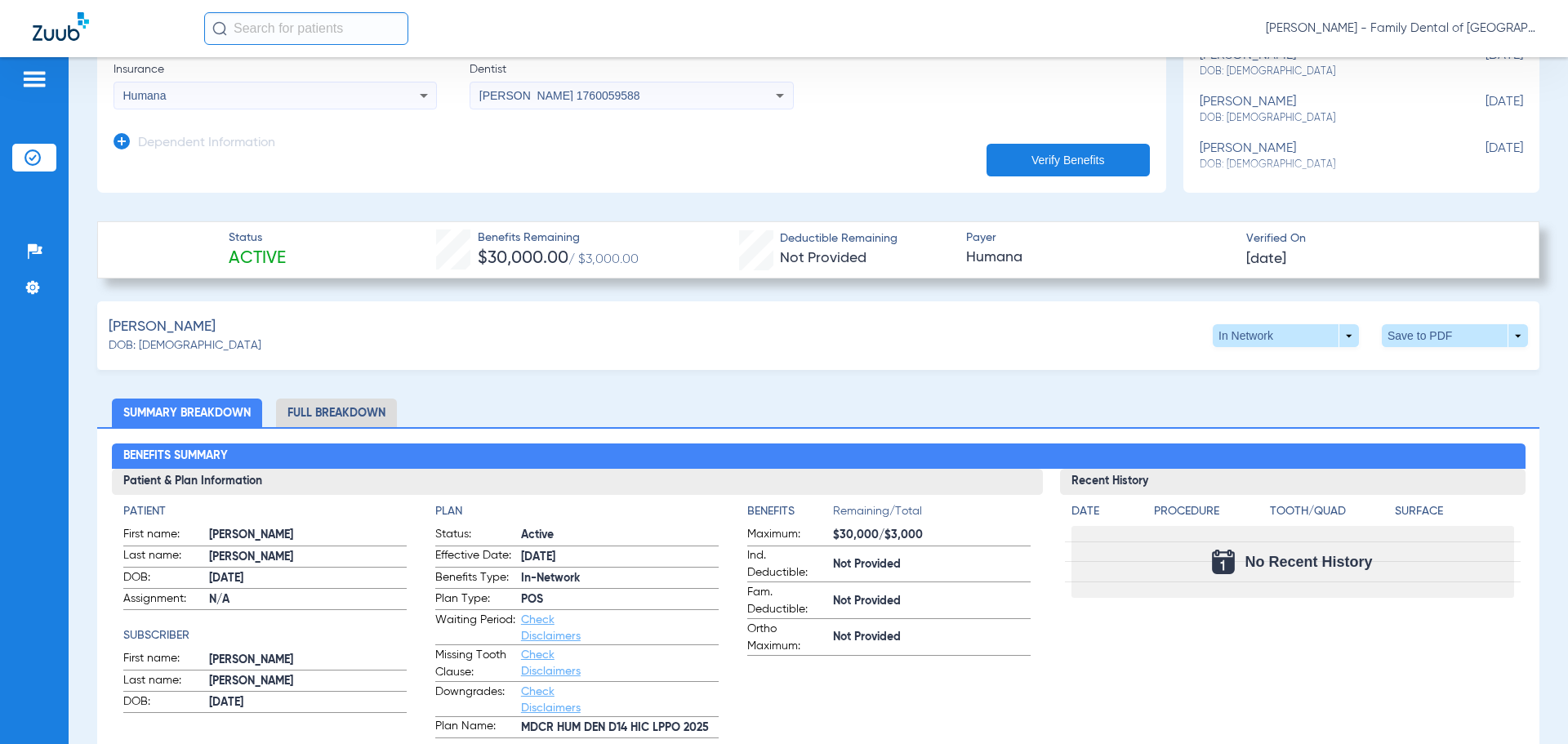
scroll to position [326, 0]
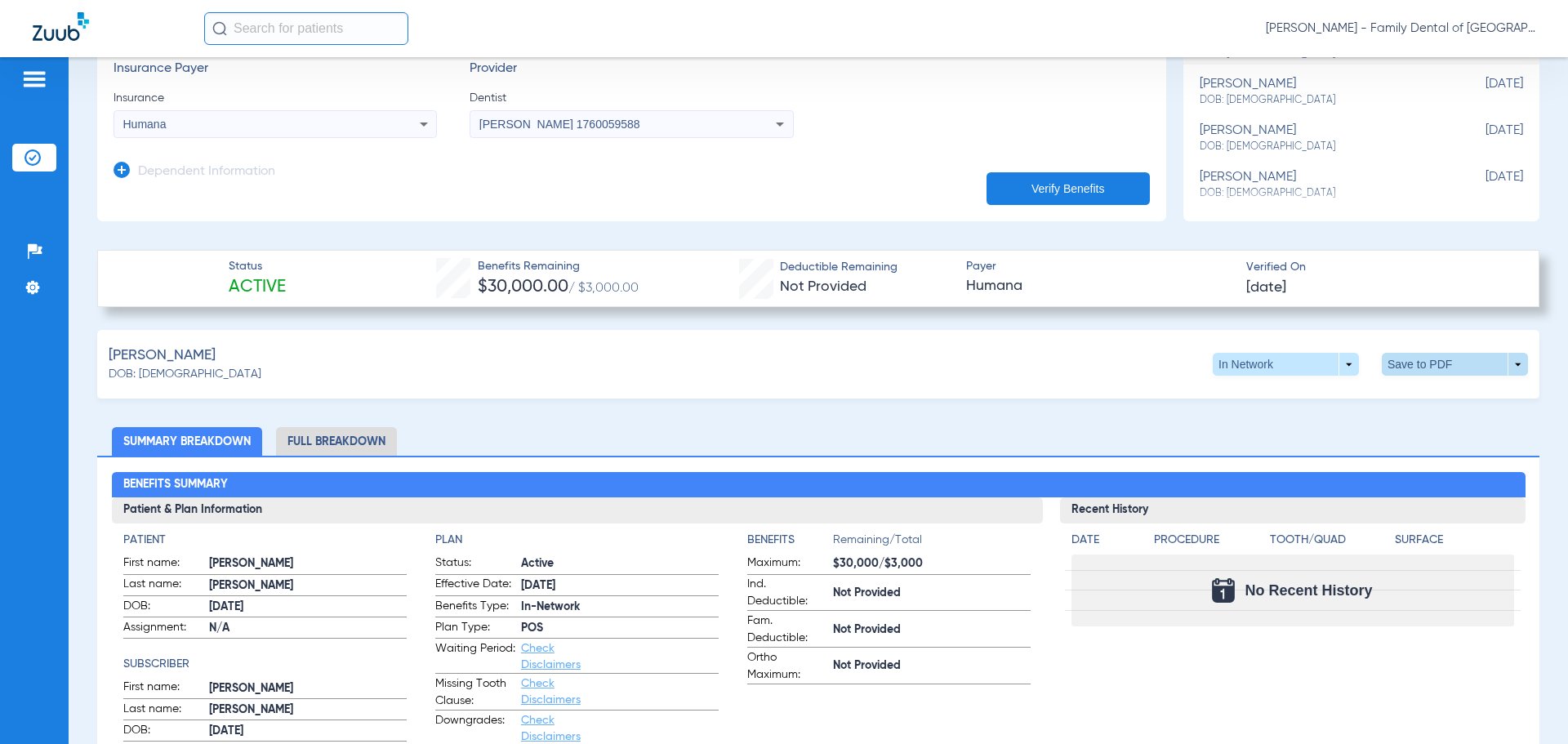
click at [1405, 360] on span at bounding box center [1455, 364] width 146 height 23
click at [1316, 397] on span "Save to PDF" at bounding box center [1320, 395] width 64 height 12
